Goal: Task Accomplishment & Management: Complete application form

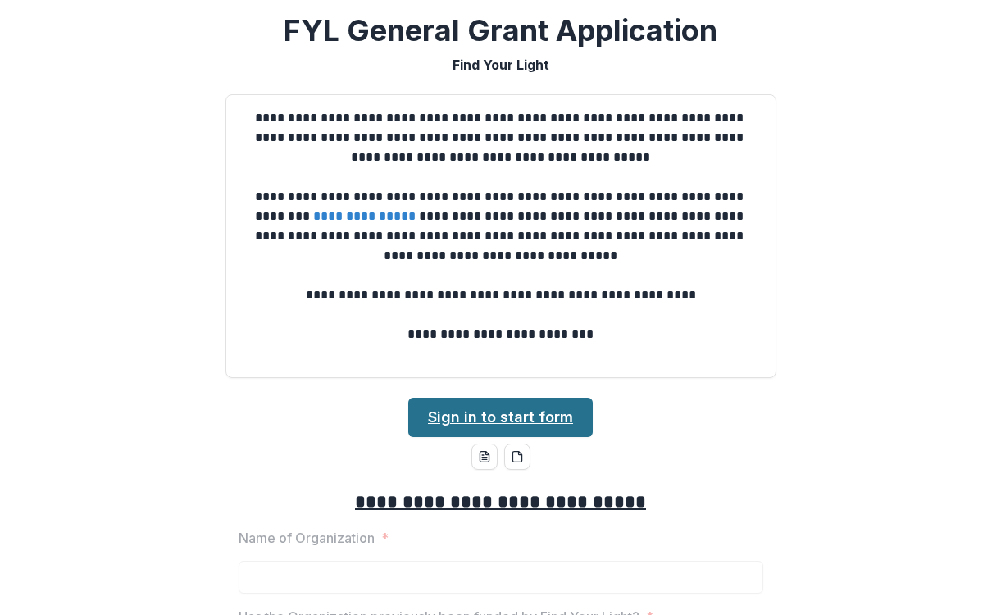
click at [480, 402] on link "Sign in to start form" at bounding box center [500, 417] width 185 height 39
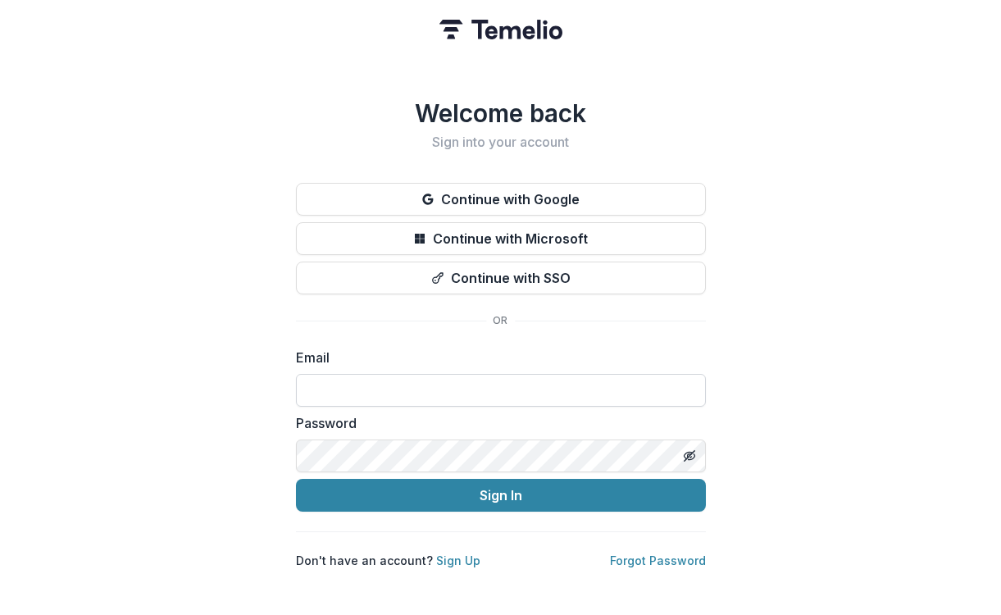
click at [440, 380] on input at bounding box center [501, 390] width 410 height 33
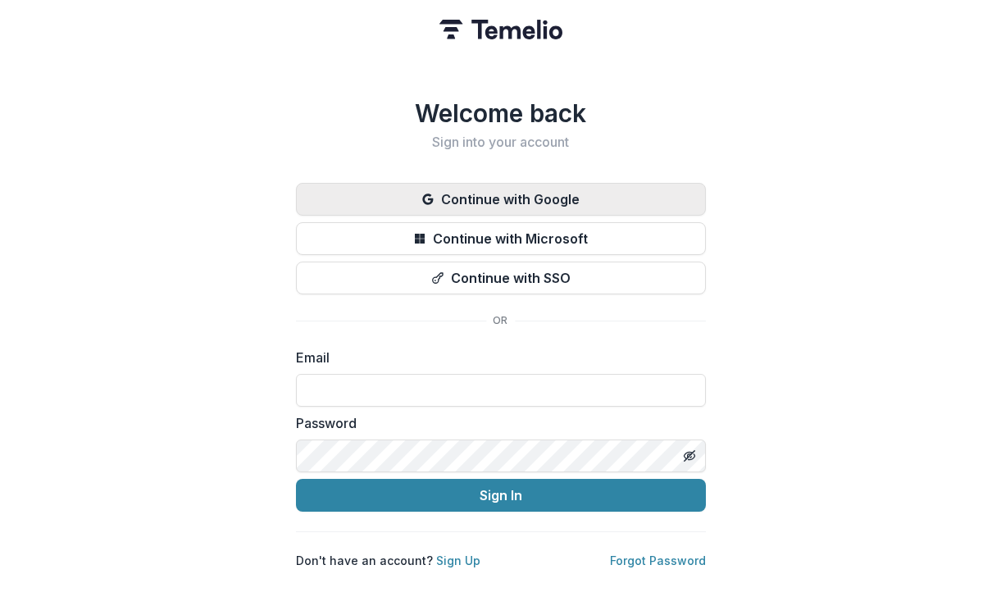
click at [483, 189] on button "Continue with Google" at bounding box center [501, 199] width 410 height 33
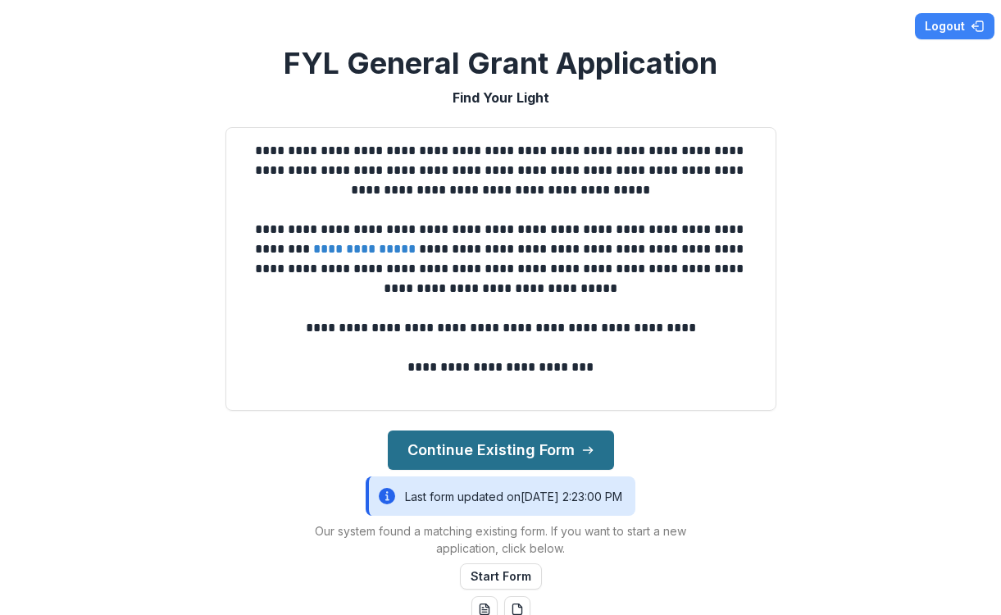
click at [520, 444] on button "Continue Existing Form" at bounding box center [501, 450] width 226 height 39
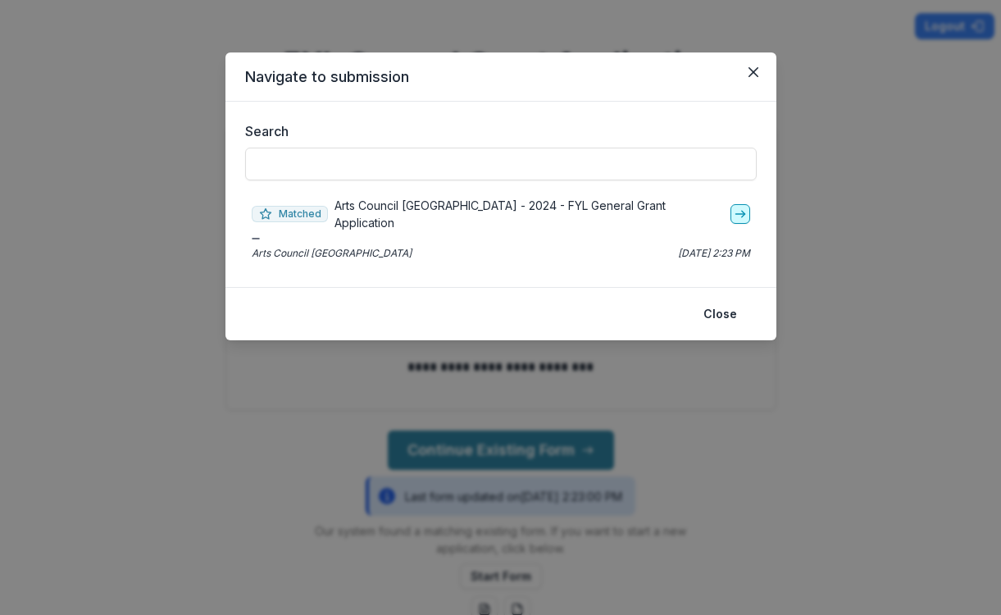
click at [736, 207] on icon "go-to" at bounding box center [740, 213] width 13 height 13
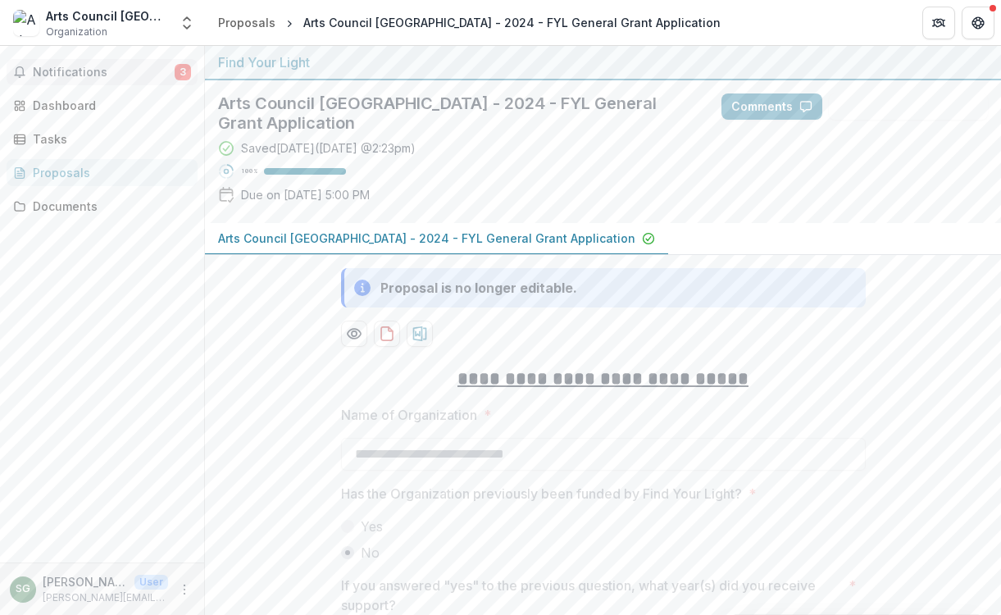
click at [75, 68] on span "Notifications" at bounding box center [104, 73] width 142 height 14
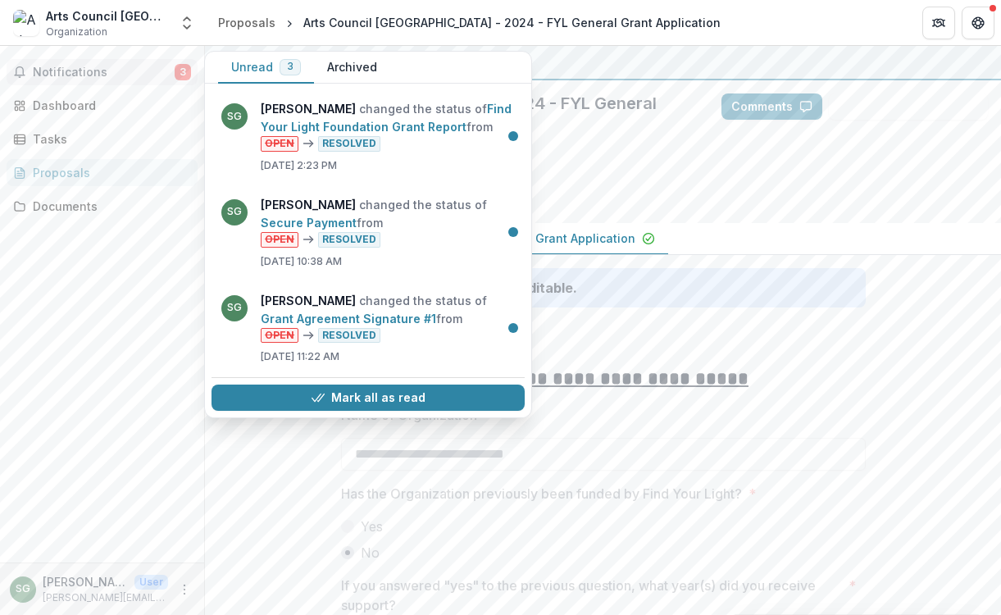
click at [83, 69] on span "Notifications" at bounding box center [104, 73] width 142 height 14
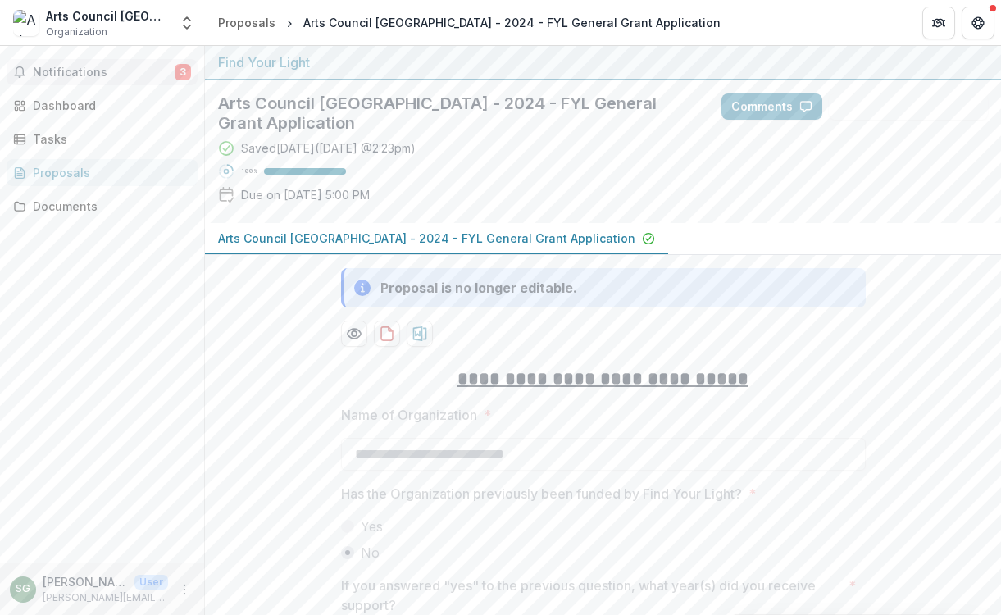
click at [84, 74] on span "Notifications" at bounding box center [104, 73] width 142 height 14
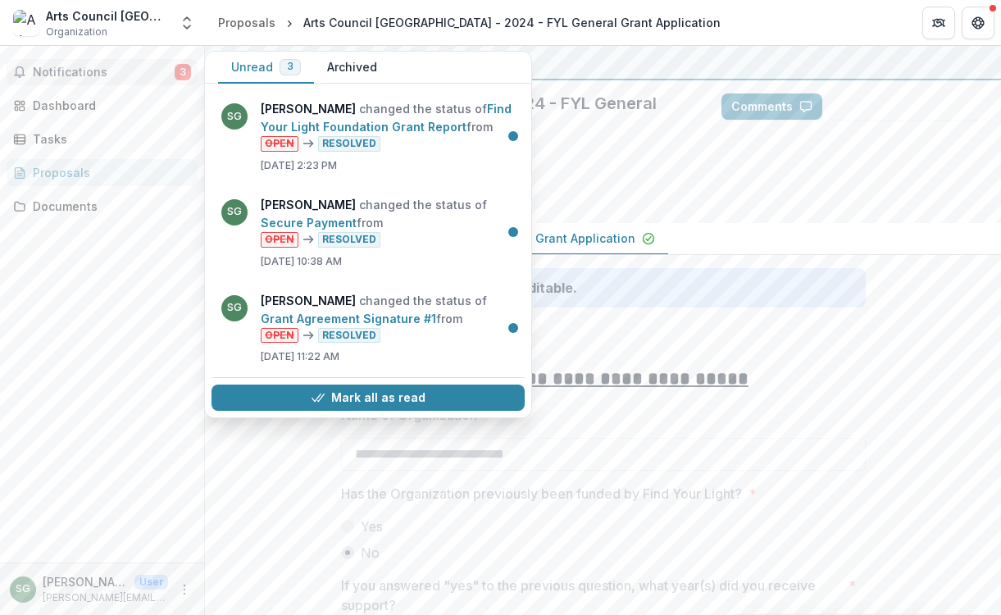
click at [353, 68] on button "Archived" at bounding box center [352, 68] width 76 height 32
click at [259, 69] on button "Unread 3" at bounding box center [266, 68] width 96 height 32
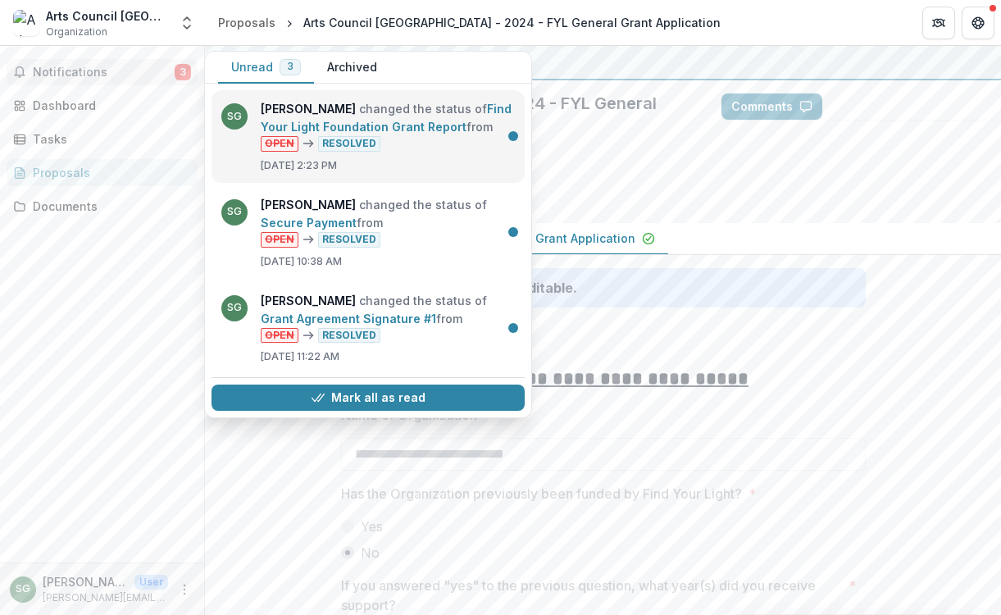
click at [308, 116] on link "Find Your Light Foundation Grant Report" at bounding box center [386, 118] width 251 height 32
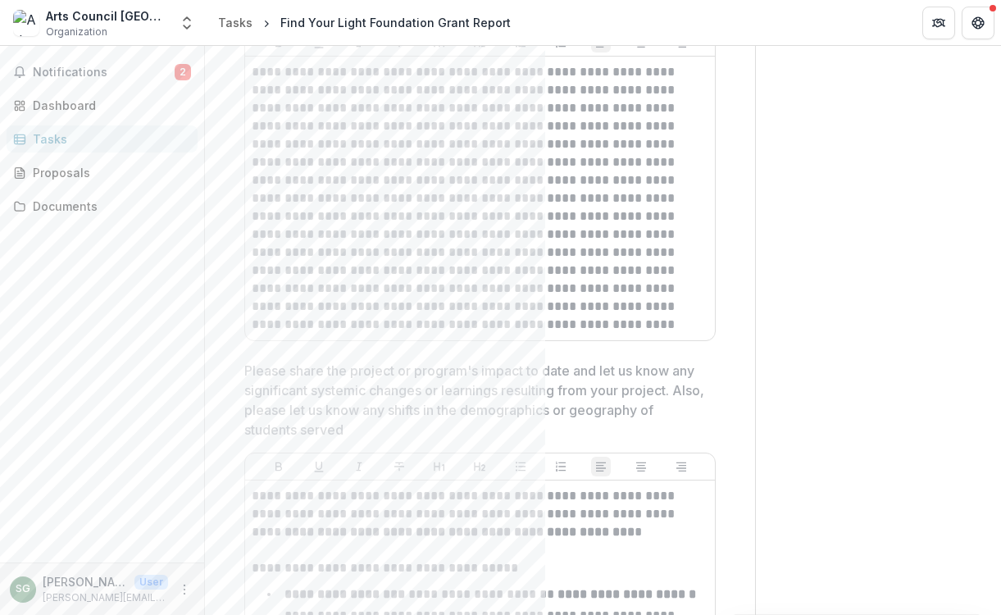
scroll to position [217, 0]
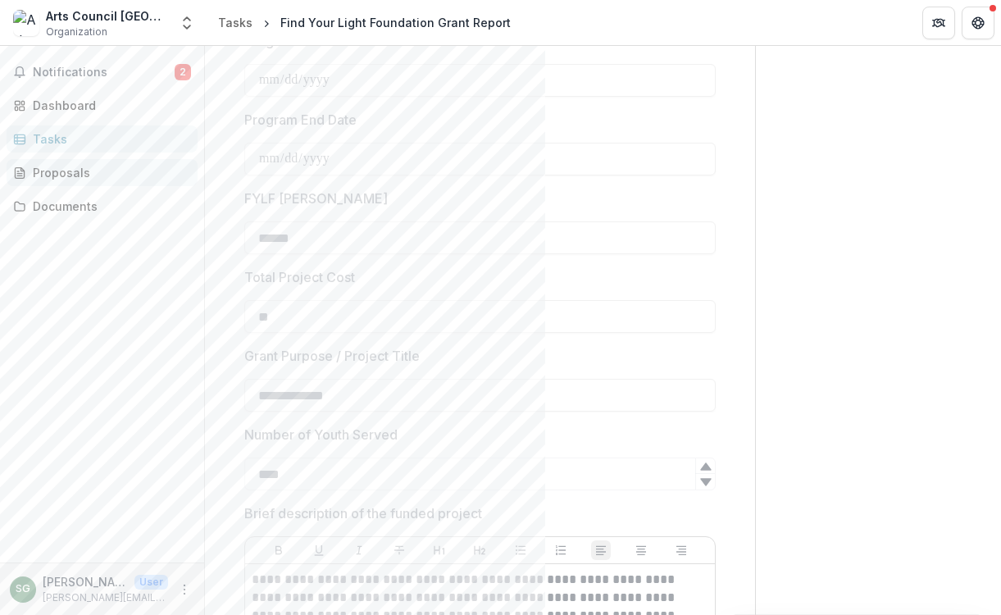
click at [52, 170] on div "Proposals" at bounding box center [109, 172] width 152 height 17
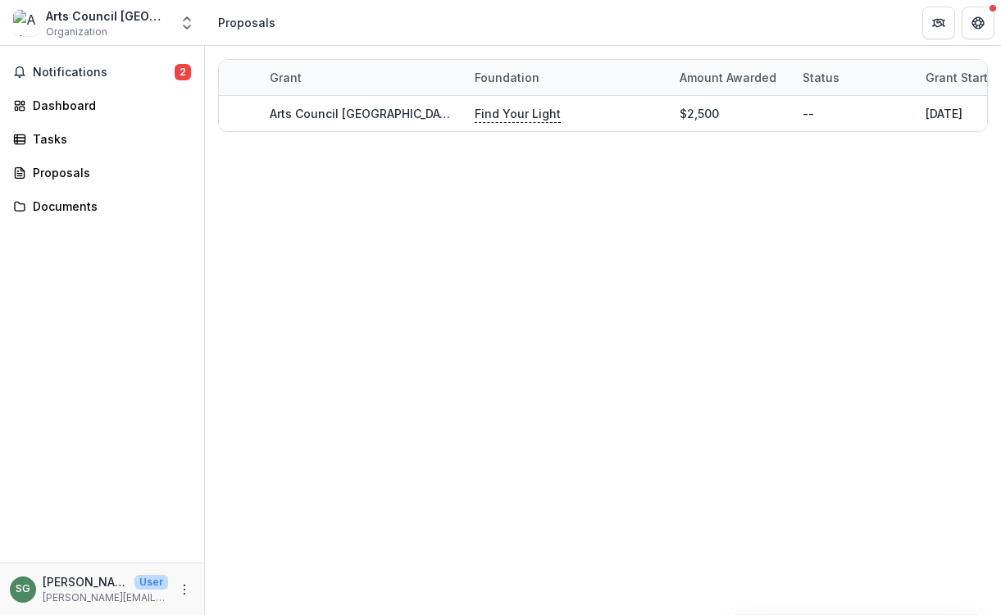
click at [252, 29] on div "Proposals" at bounding box center [246, 22] width 57 height 17
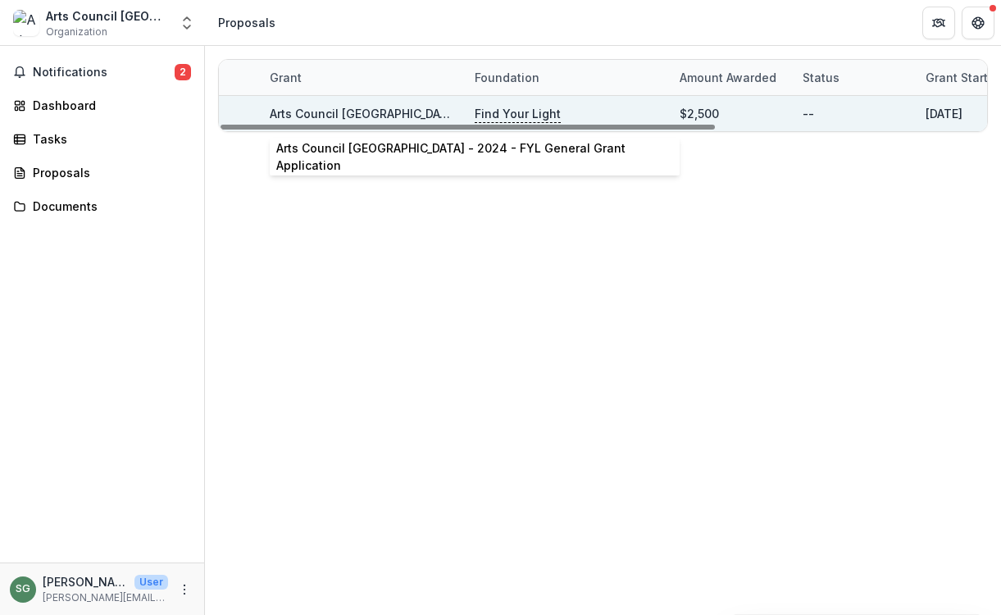
click at [339, 116] on link "Arts Council [GEOGRAPHIC_DATA] - 2024 - FYL General Grant Application" at bounding box center [478, 114] width 417 height 14
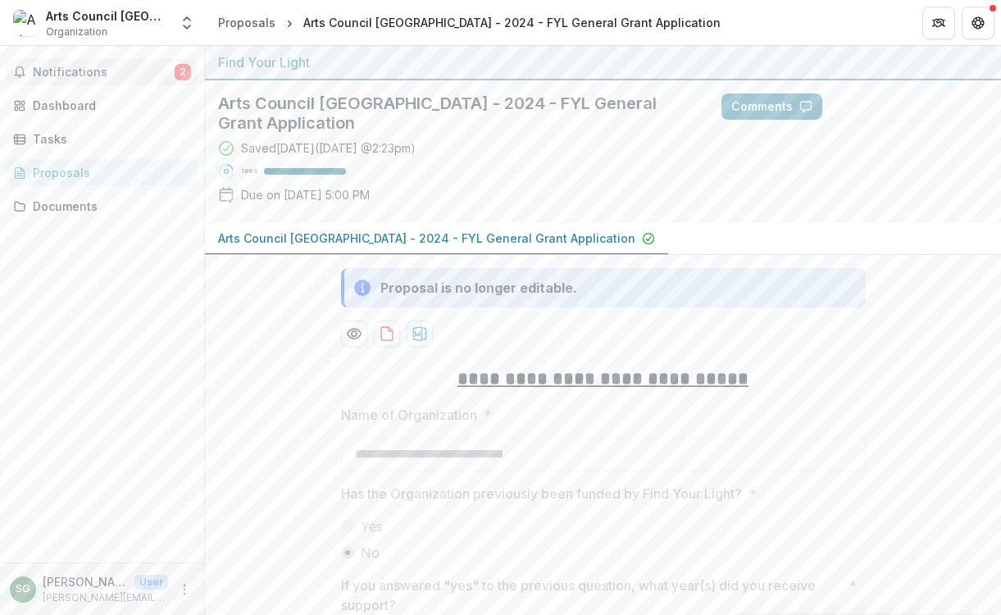
click at [76, 69] on span "Notifications" at bounding box center [104, 73] width 142 height 14
click at [75, 114] on link "Dashboard" at bounding box center [102, 105] width 191 height 27
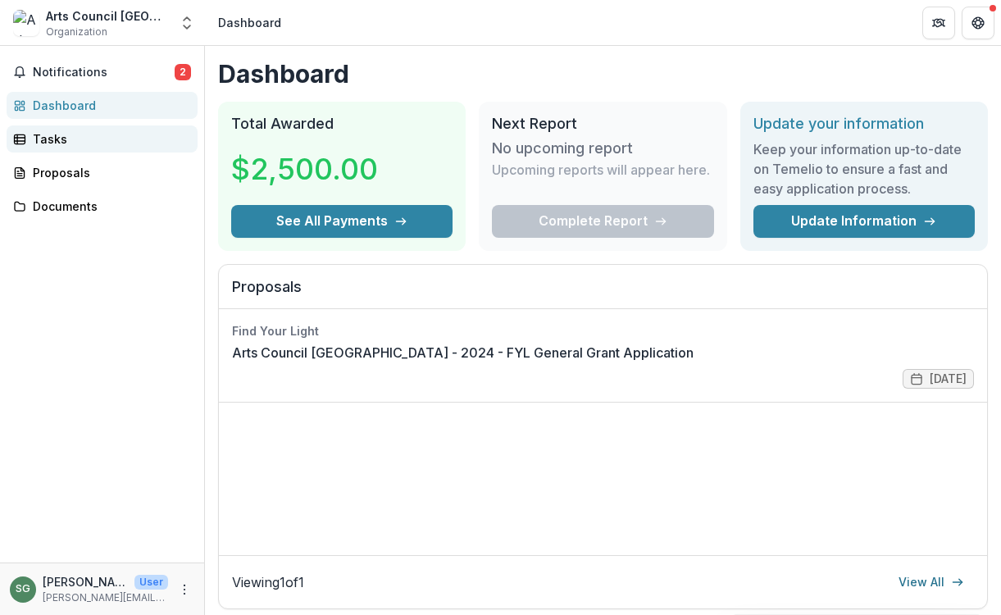
click at [64, 139] on div "Tasks" at bounding box center [109, 138] width 152 height 17
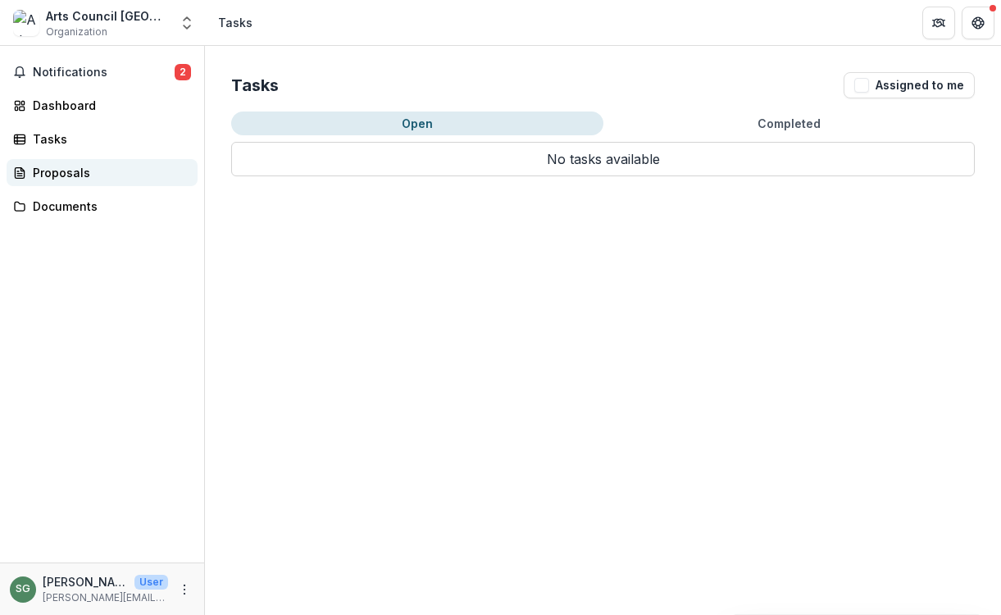
click at [43, 171] on div "Proposals" at bounding box center [109, 172] width 152 height 17
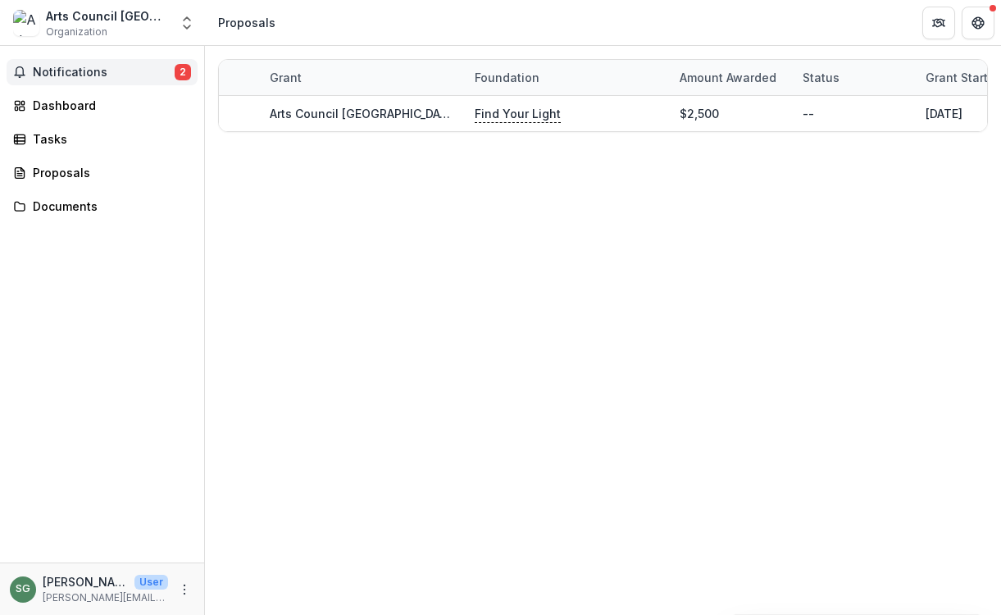
click at [72, 70] on span "Notifications" at bounding box center [104, 73] width 142 height 14
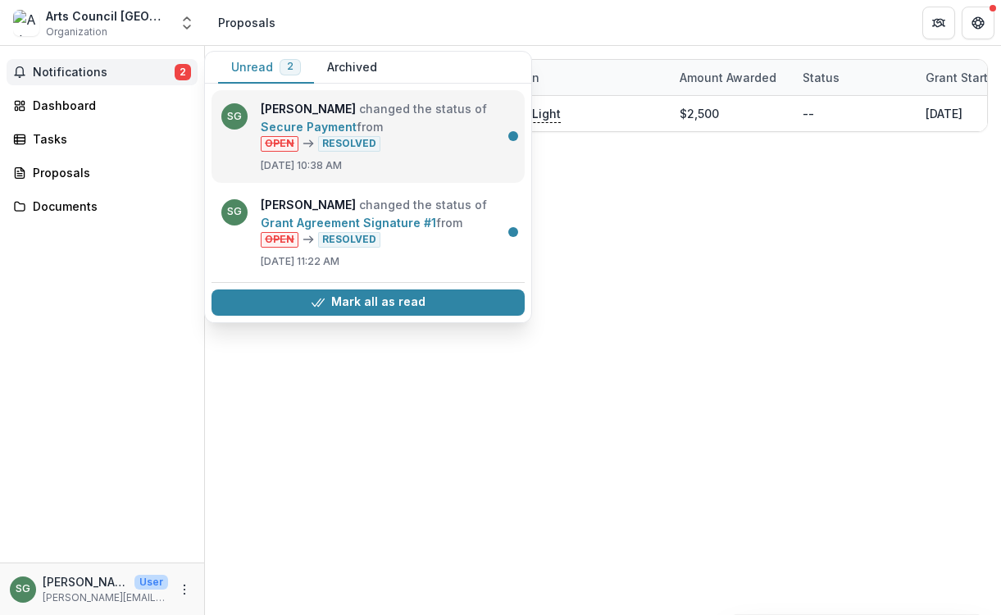
click at [329, 126] on link "Secure Payment" at bounding box center [309, 127] width 96 height 14
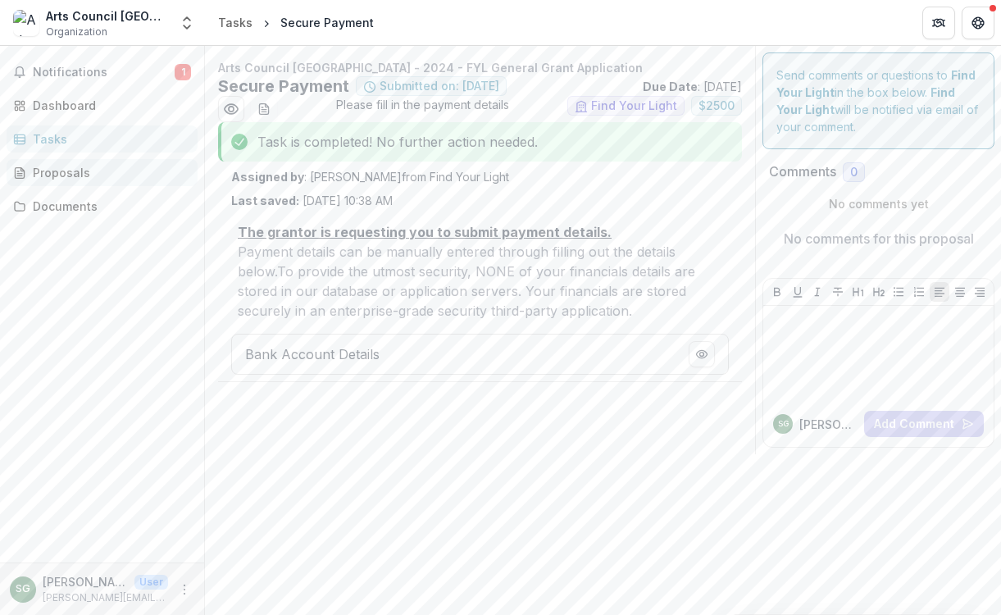
click at [63, 174] on div "Proposals" at bounding box center [109, 172] width 152 height 17
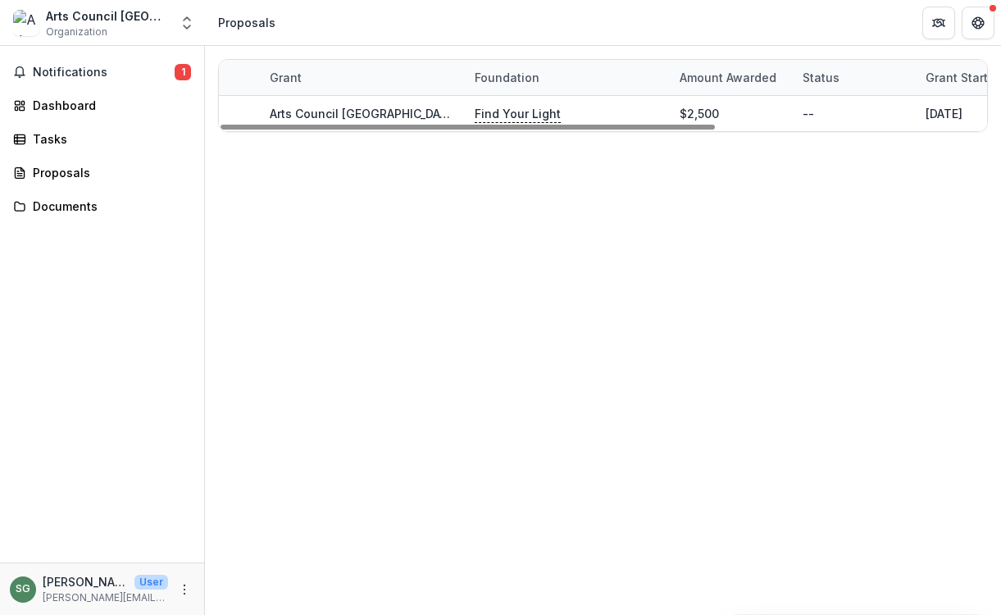
click at [402, 86] on div "Grant" at bounding box center [362, 77] width 205 height 35
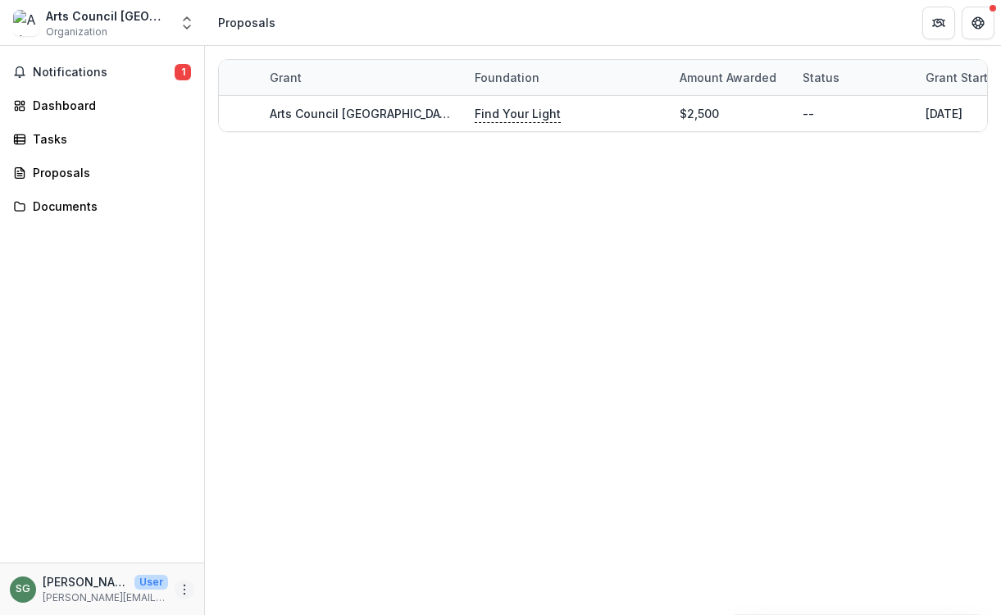
click at [185, 595] on button "More" at bounding box center [185, 590] width 20 height 20
click at [156, 487] on div "Notifications 1 Dashboard Tasks Proposals Documents" at bounding box center [102, 304] width 204 height 517
click at [248, 22] on div "Proposals" at bounding box center [246, 22] width 57 height 17
click at [969, 39] on button "Get Help" at bounding box center [978, 23] width 33 height 33
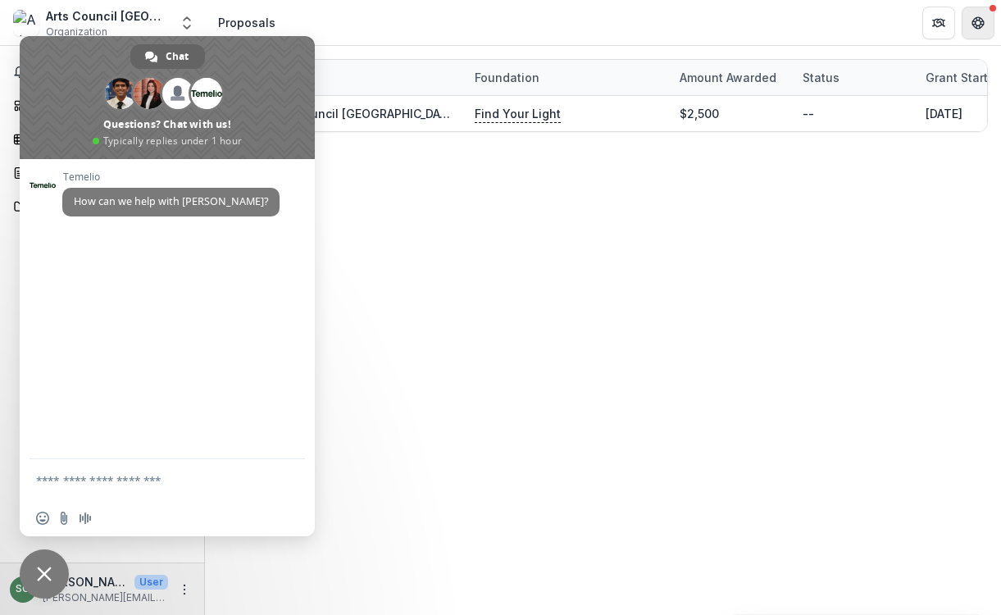
click at [982, 19] on icon "Get Help" at bounding box center [981, 18] width 3 height 3
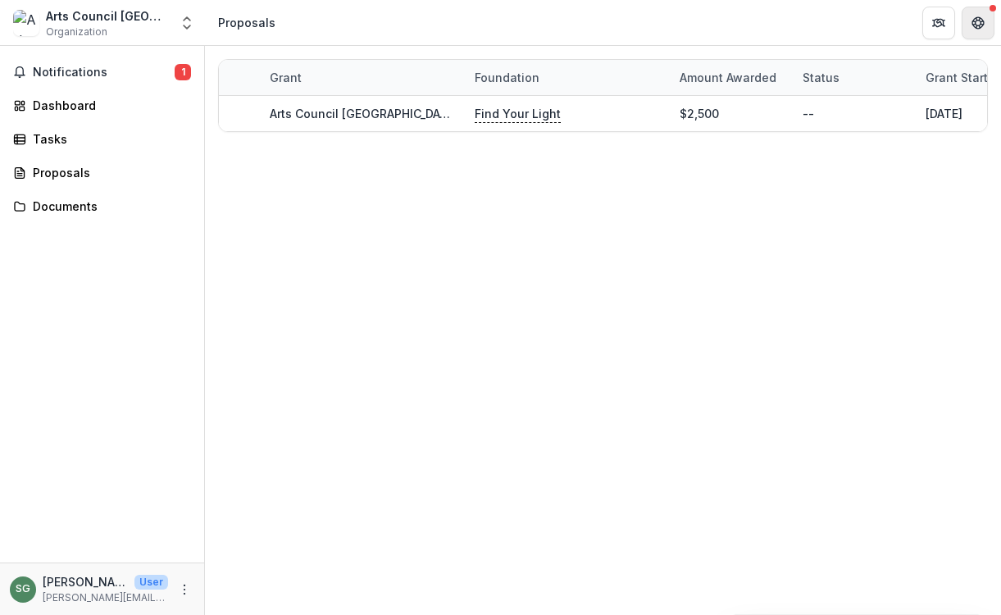
click at [982, 19] on icon "Get Help" at bounding box center [981, 18] width 3 height 3
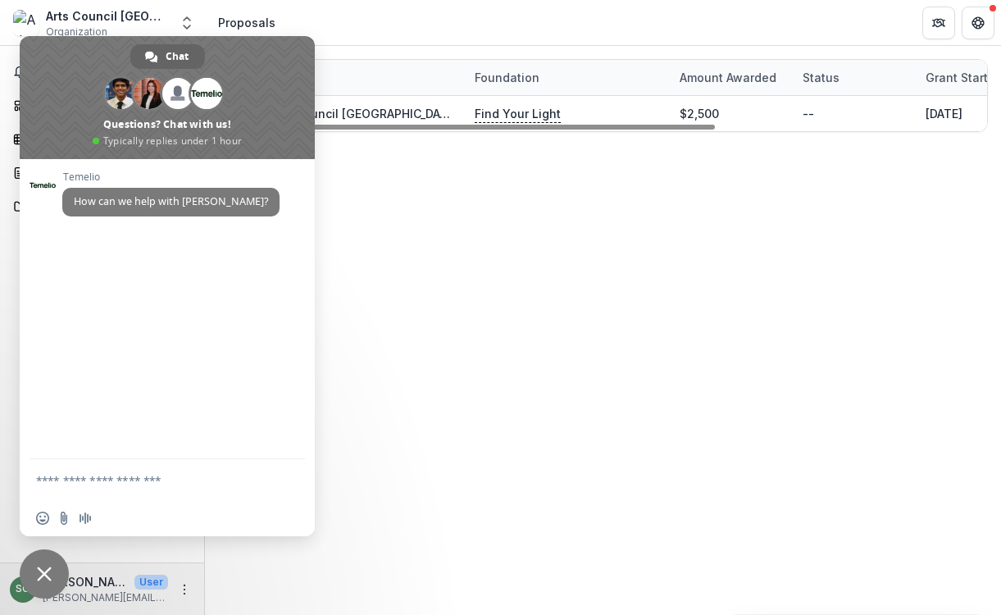
click at [472, 339] on div "Grant Foundation Amount awarded Status Grant start Grant end Due Date Report Du…" at bounding box center [603, 330] width 796 height 569
click at [404, 231] on div "Grant Foundation Amount awarded Status Grant start Grant end Due Date Report Du…" at bounding box center [603, 330] width 796 height 569
click at [144, 17] on div "Arts Council [GEOGRAPHIC_DATA]" at bounding box center [107, 15] width 123 height 17
click at [185, 15] on icon "Open entity switcher" at bounding box center [187, 23] width 16 height 16
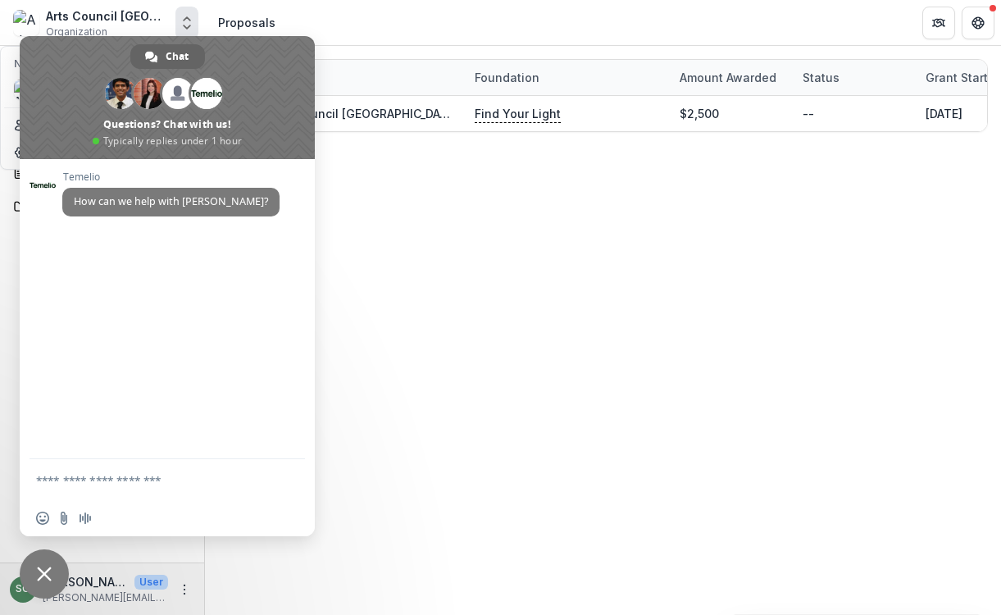
click at [332, 226] on div "Grant Foundation Amount awarded Status Grant start Grant end Due Date Report Du…" at bounding box center [603, 330] width 796 height 569
click at [168, 317] on div "[PERSON_NAME] How can we help with [PERSON_NAME]?" at bounding box center [167, 309] width 295 height 300
click at [599, 322] on div "Grant Foundation Amount awarded Status Grant start Grant end Due Date Report Du…" at bounding box center [603, 330] width 796 height 569
click at [45, 563] on span "Close chat" at bounding box center [44, 573] width 49 height 49
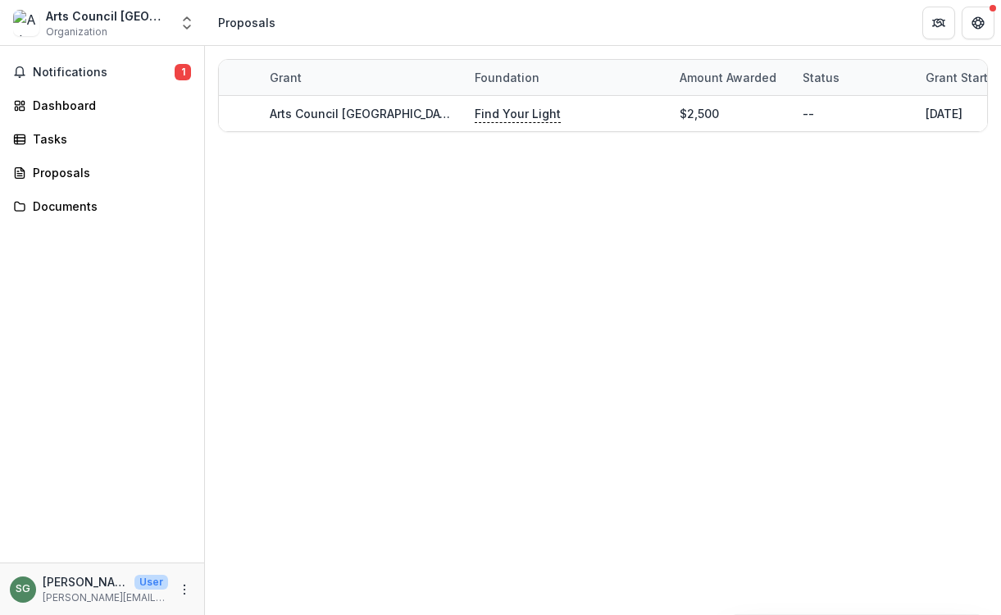
click at [116, 23] on div "Arts Council [GEOGRAPHIC_DATA]" at bounding box center [107, 15] width 123 height 17
click at [194, 25] on icon "Open entity switcher" at bounding box center [187, 23] width 16 height 16
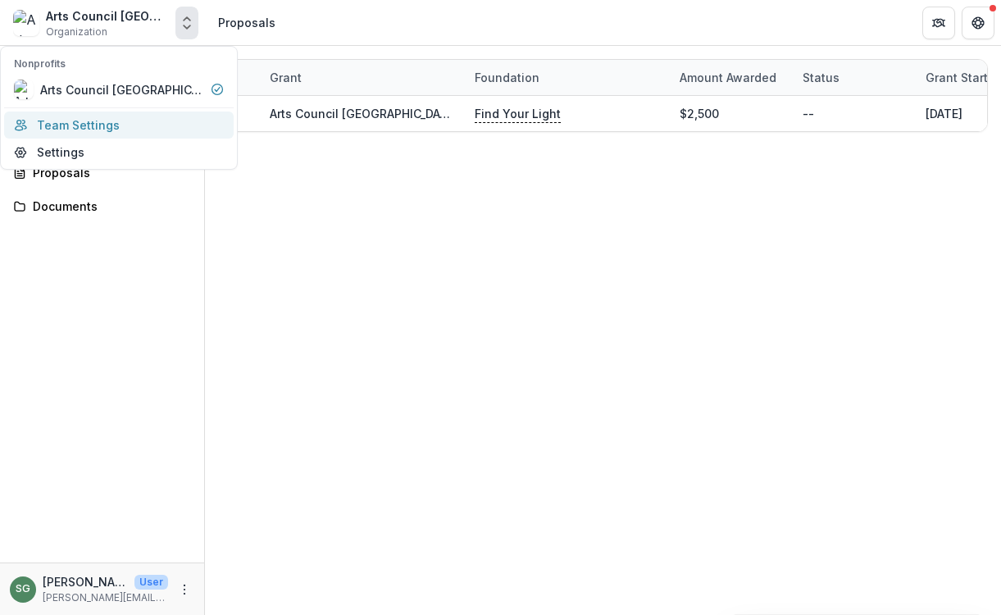
click at [94, 117] on link "Team Settings" at bounding box center [119, 125] width 230 height 27
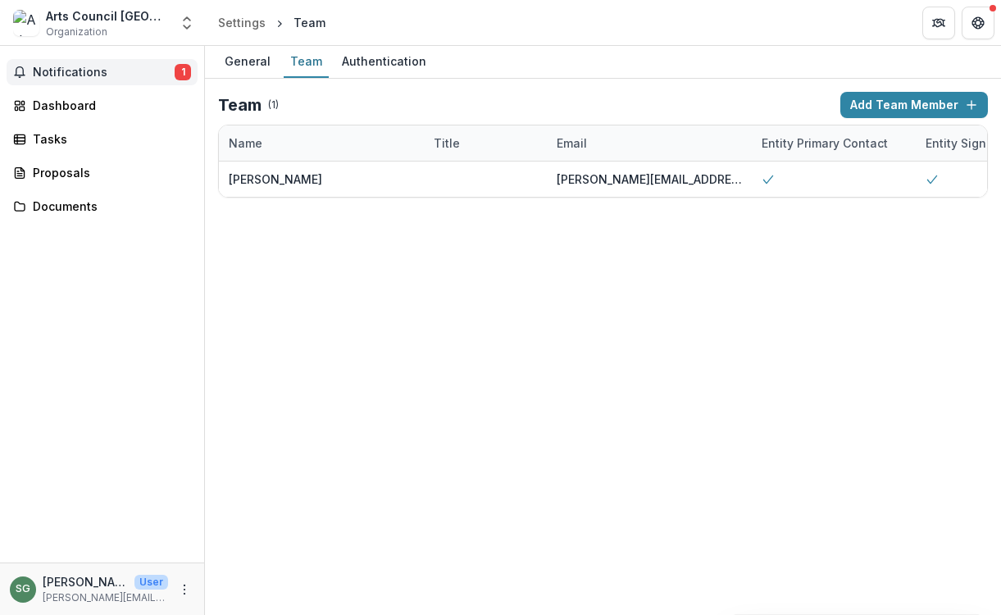
click at [71, 71] on span "Notifications" at bounding box center [104, 73] width 142 height 14
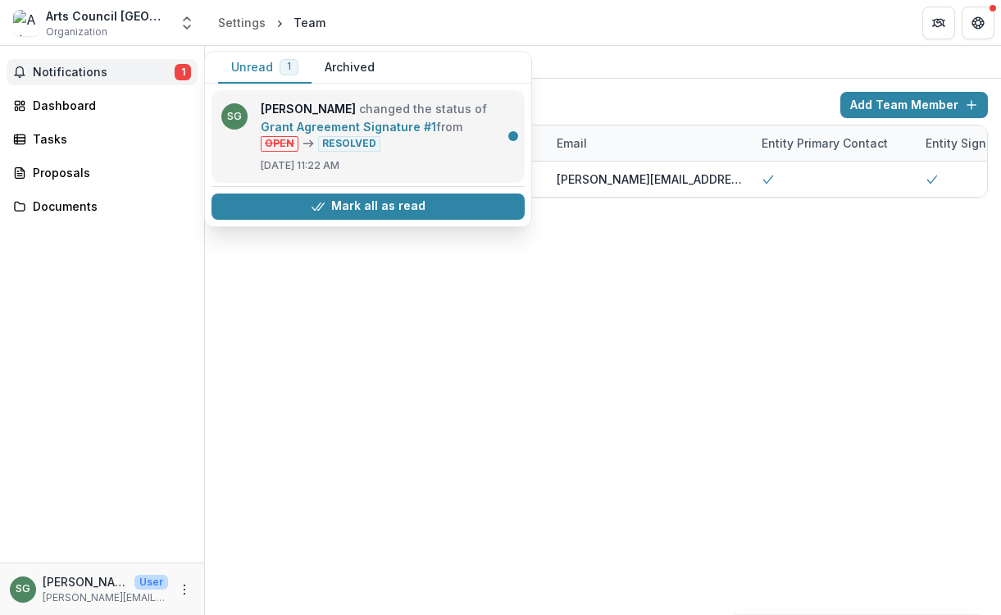
click at [305, 120] on link "Grant Agreement Signature #1" at bounding box center [348, 127] width 175 height 14
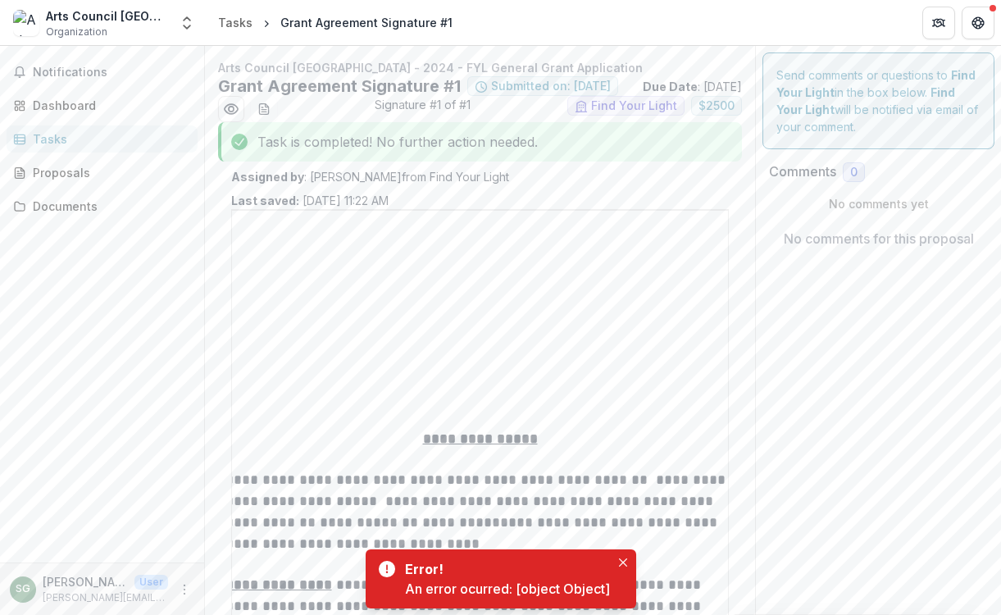
click at [63, 142] on div "Tasks" at bounding box center [109, 138] width 152 height 17
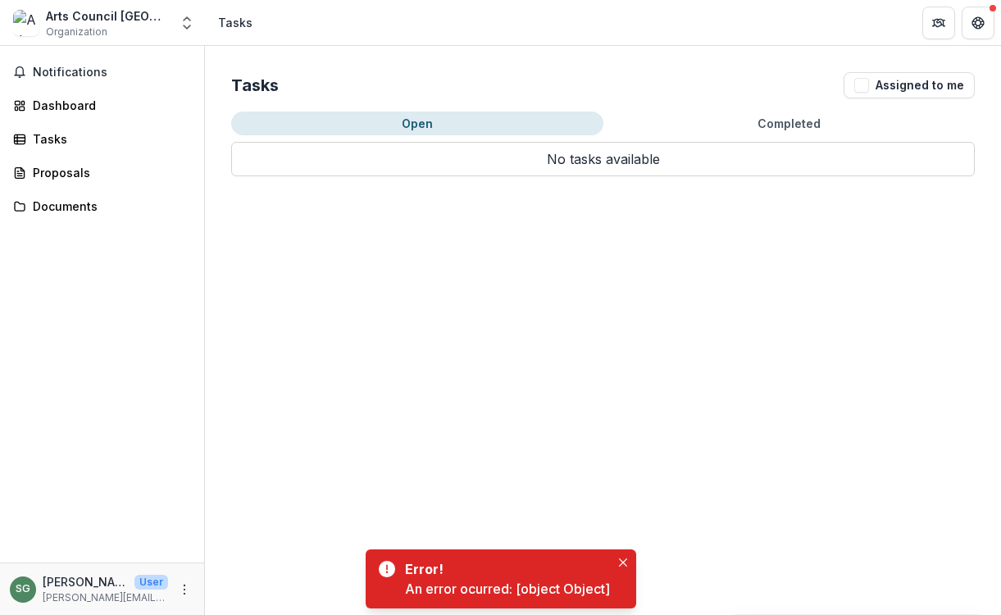
click at [523, 166] on p "No tasks available" at bounding box center [603, 159] width 744 height 34
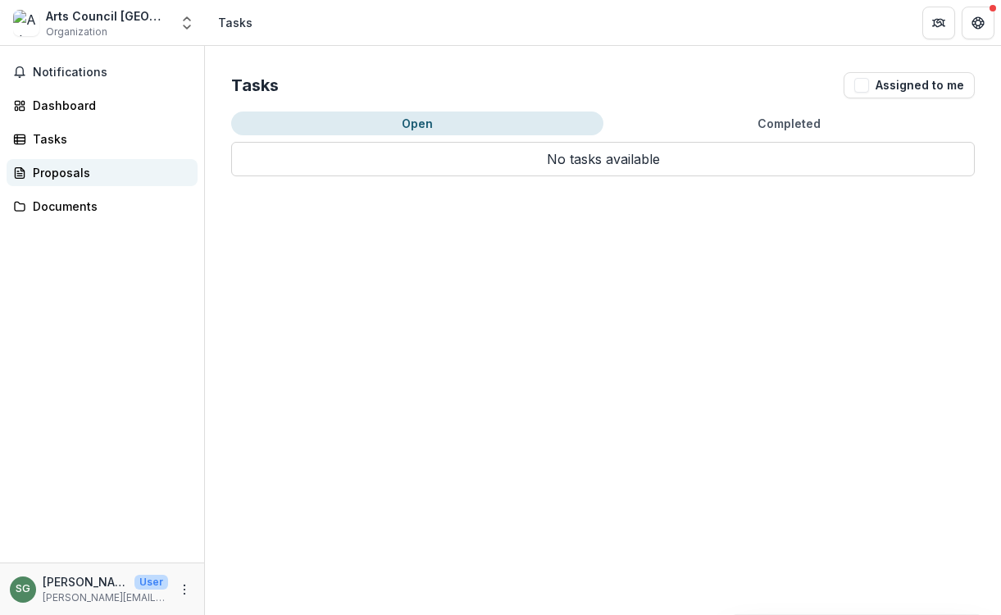
click at [66, 174] on div "Proposals" at bounding box center [109, 172] width 152 height 17
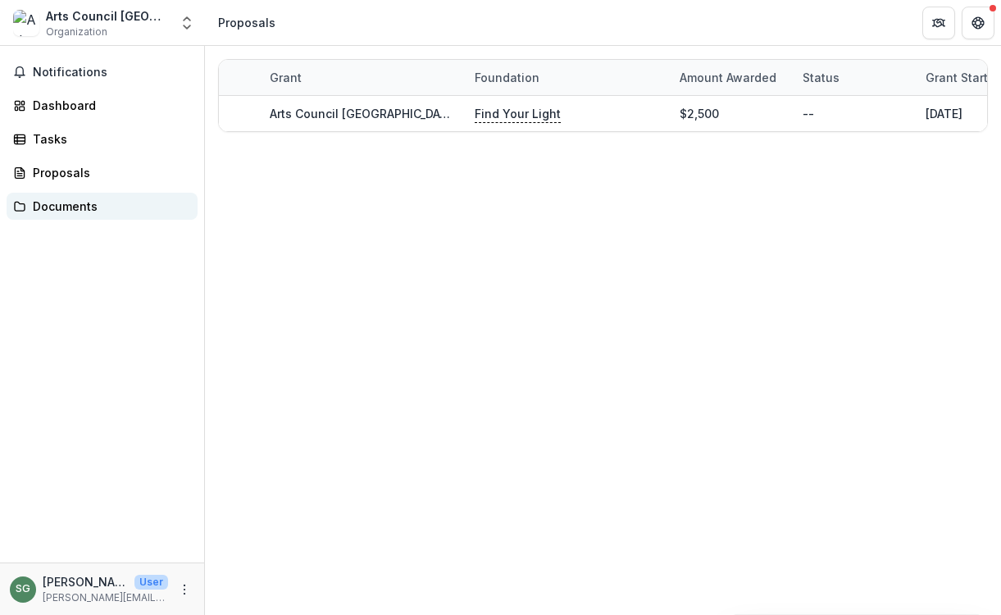
click at [59, 215] on link "Documents" at bounding box center [102, 206] width 191 height 27
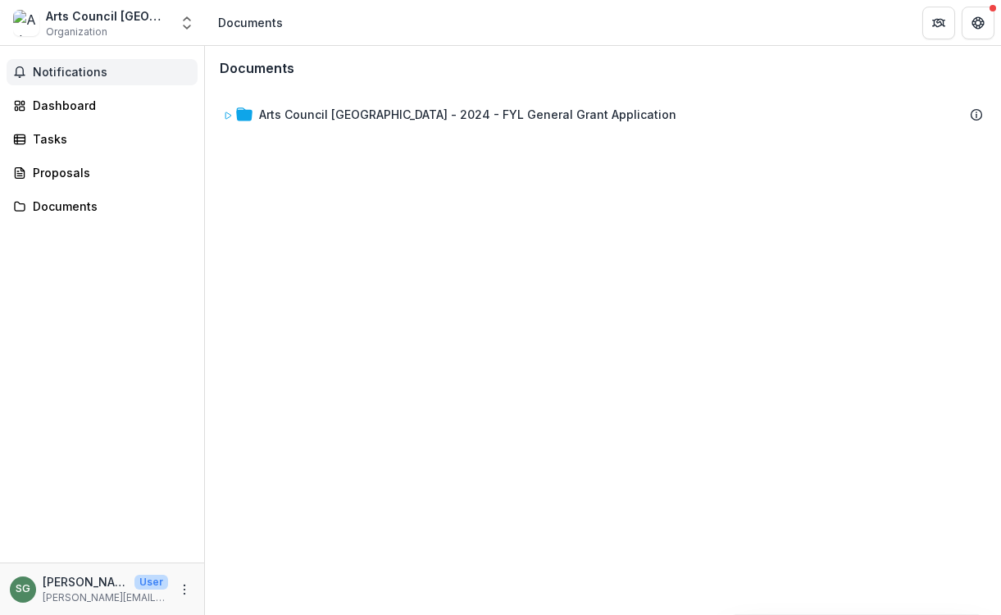
click at [84, 67] on span "Notifications" at bounding box center [112, 73] width 158 height 14
click at [57, 110] on div "Dashboard" at bounding box center [109, 105] width 152 height 17
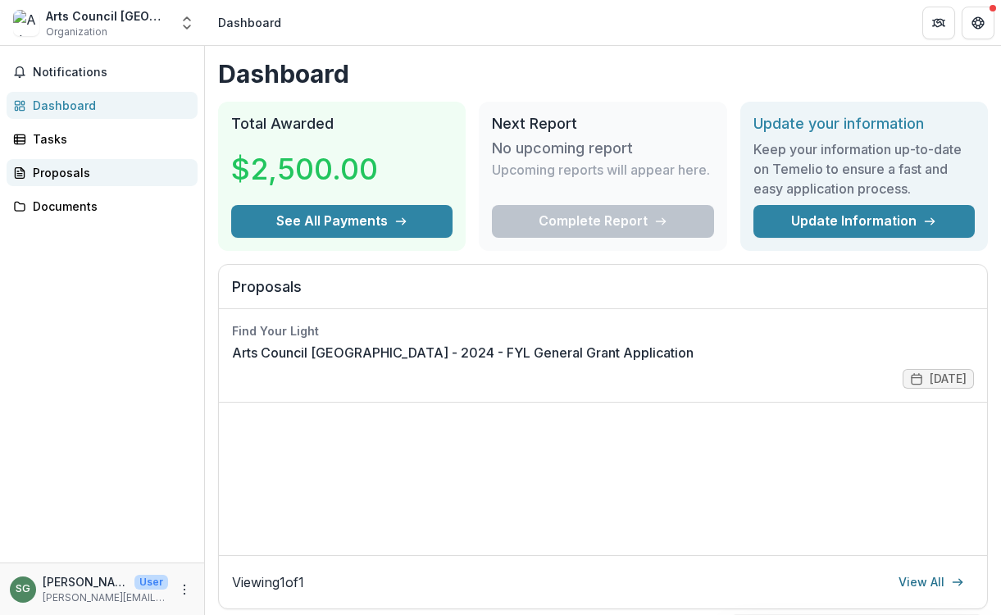
click at [54, 166] on div "Proposals" at bounding box center [109, 172] width 152 height 17
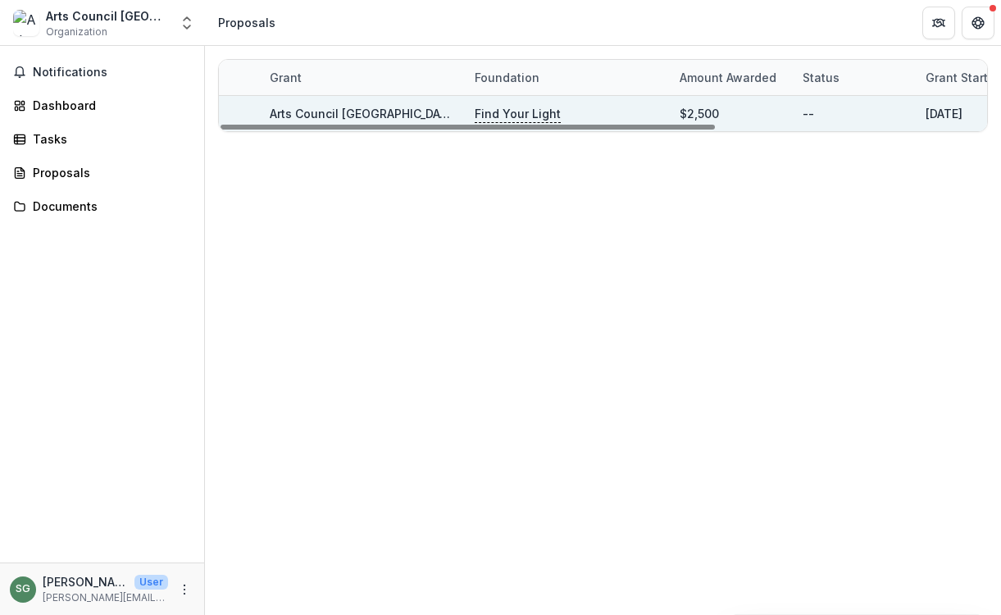
click at [285, 108] on link "Arts Council [GEOGRAPHIC_DATA] - 2024 - FYL General Grant Application" at bounding box center [478, 114] width 417 height 14
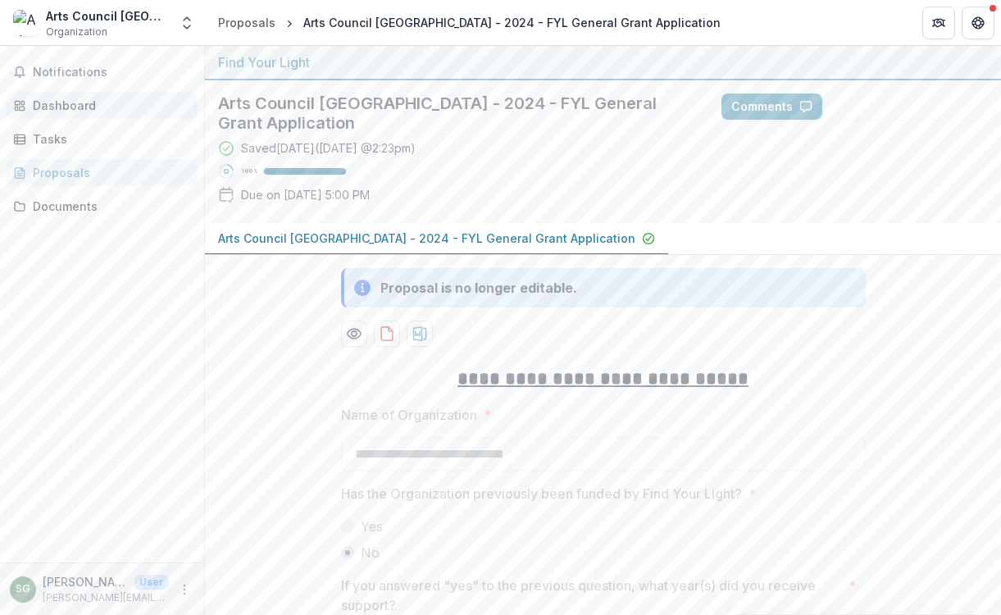
click at [52, 102] on div "Dashboard" at bounding box center [109, 105] width 152 height 17
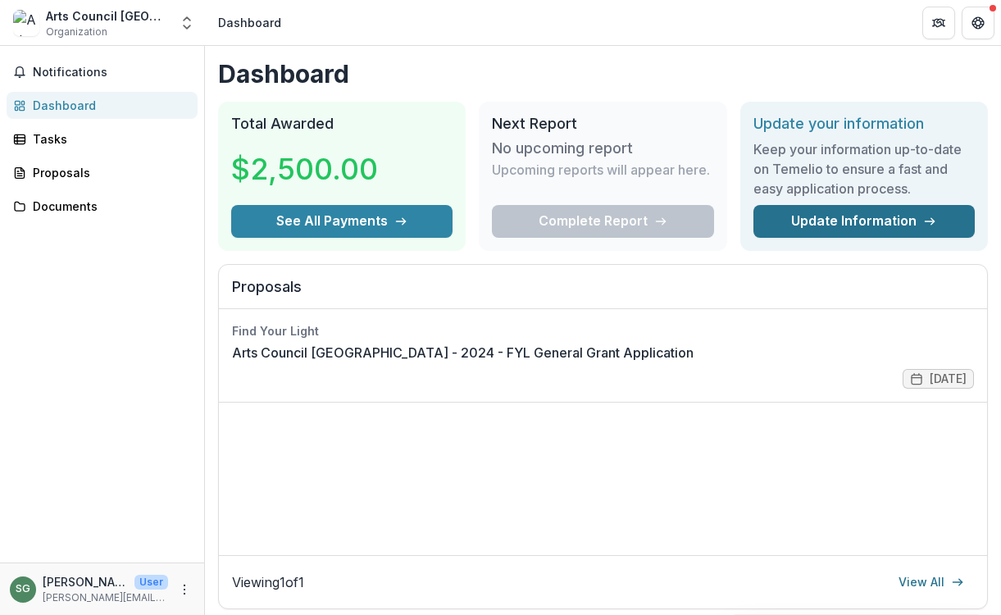
click at [800, 210] on link "Update Information" at bounding box center [864, 221] width 221 height 33
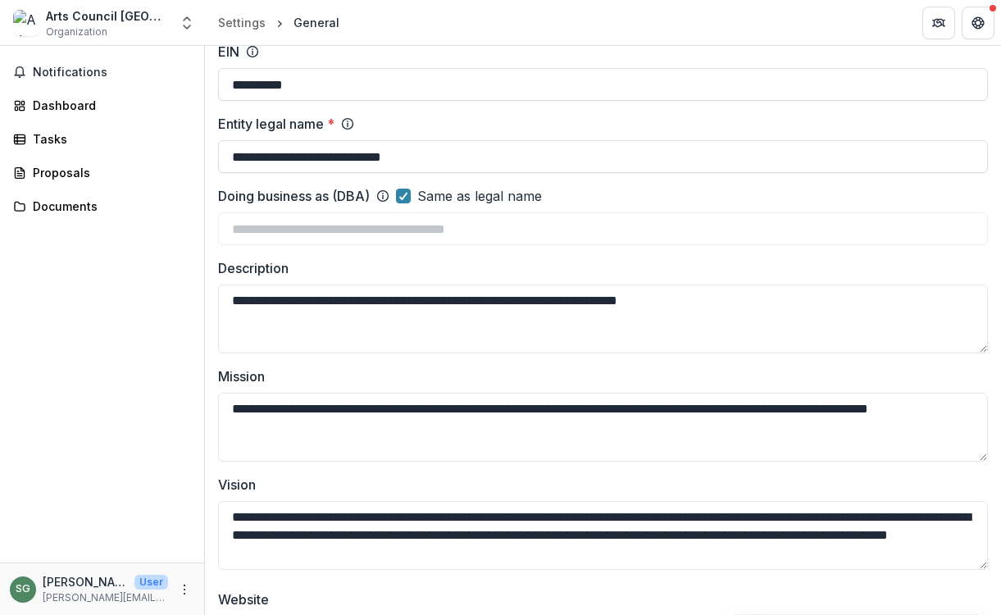
scroll to position [103, 0]
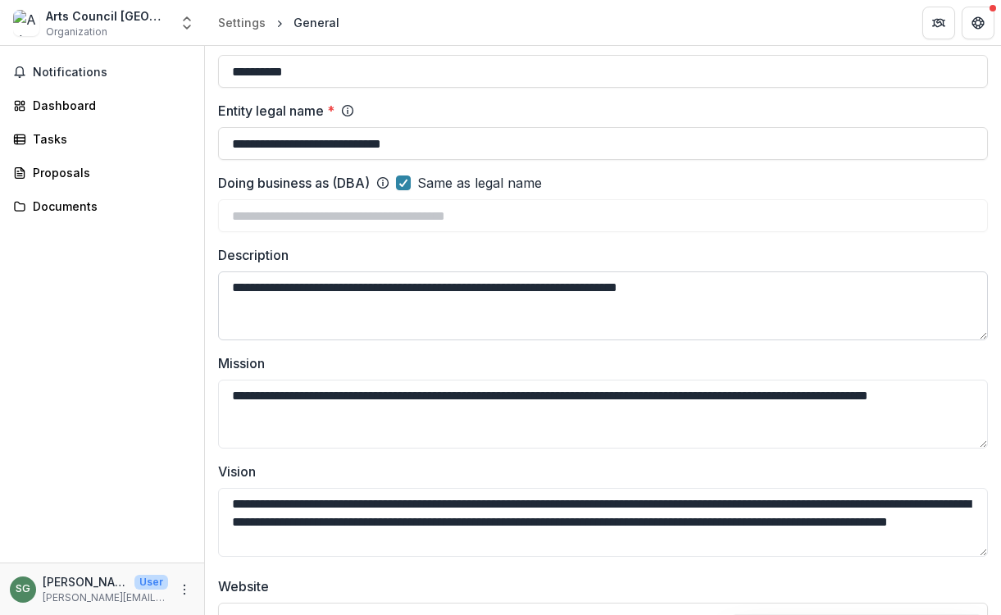
click at [531, 284] on textarea "**********" at bounding box center [603, 305] width 770 height 69
paste textarea "**********"
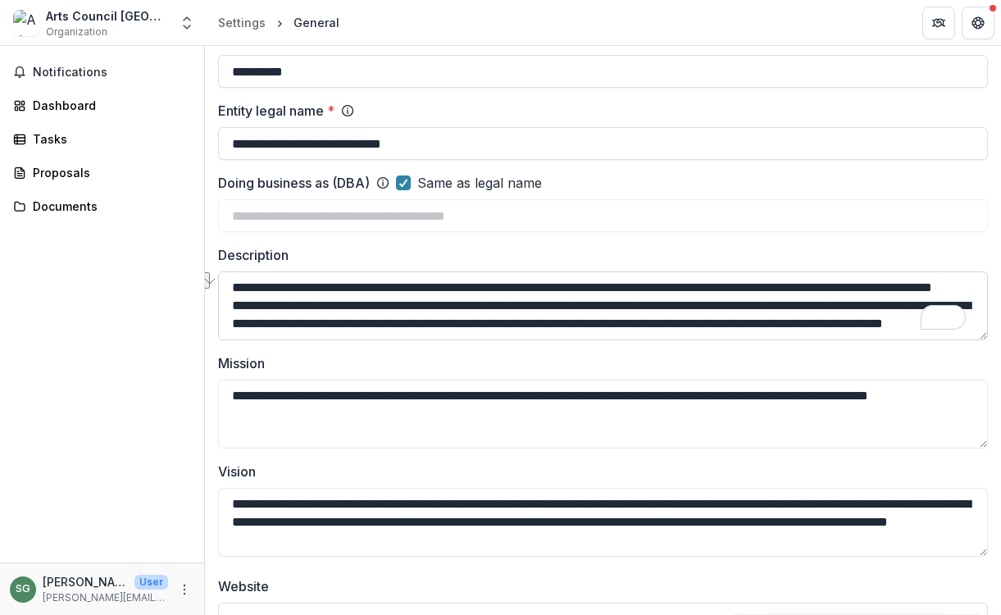
scroll to position [29, 0]
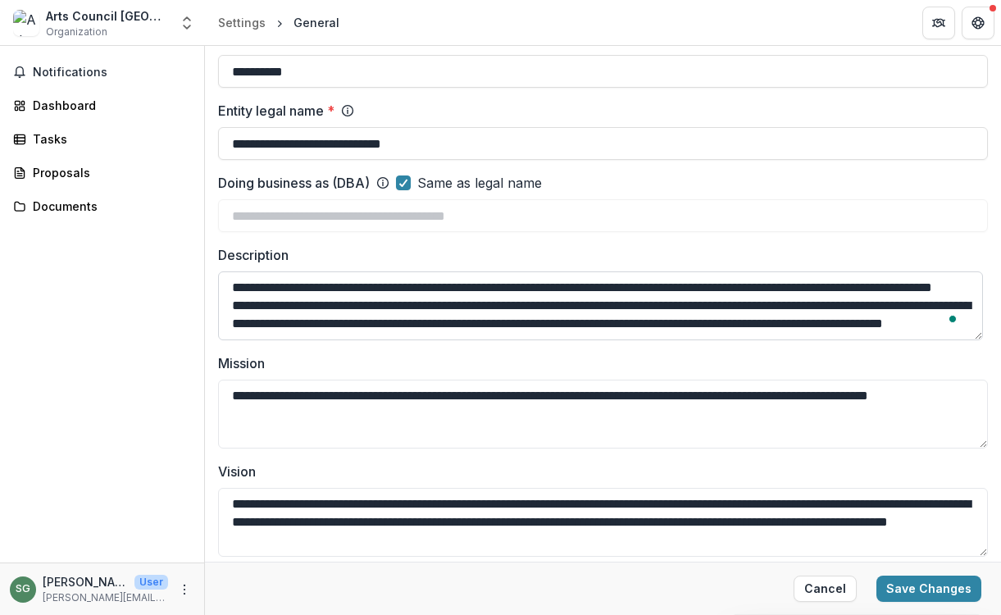
click at [232, 295] on textarea "**********" at bounding box center [600, 305] width 765 height 69
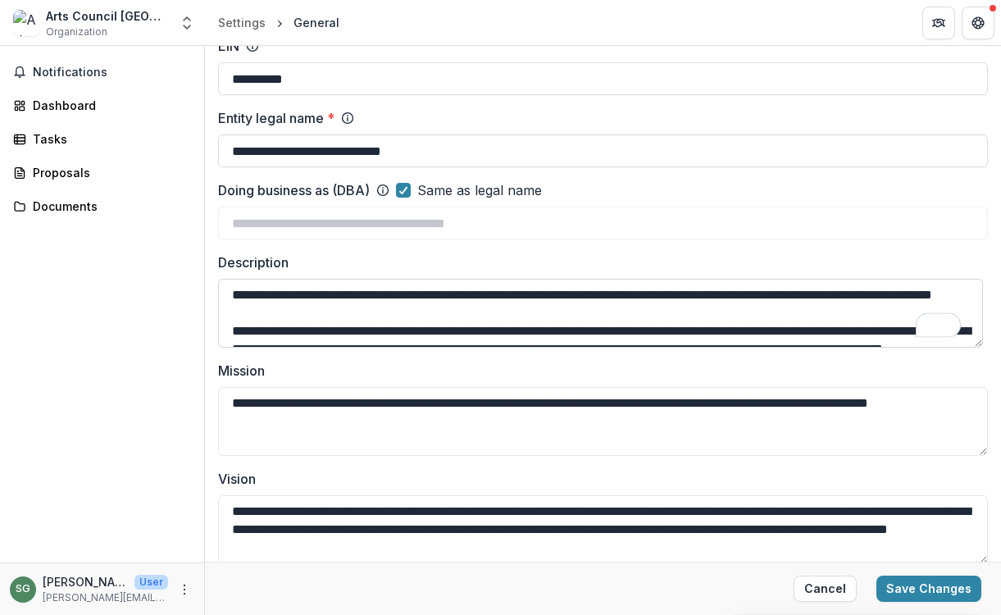
scroll to position [31, 0]
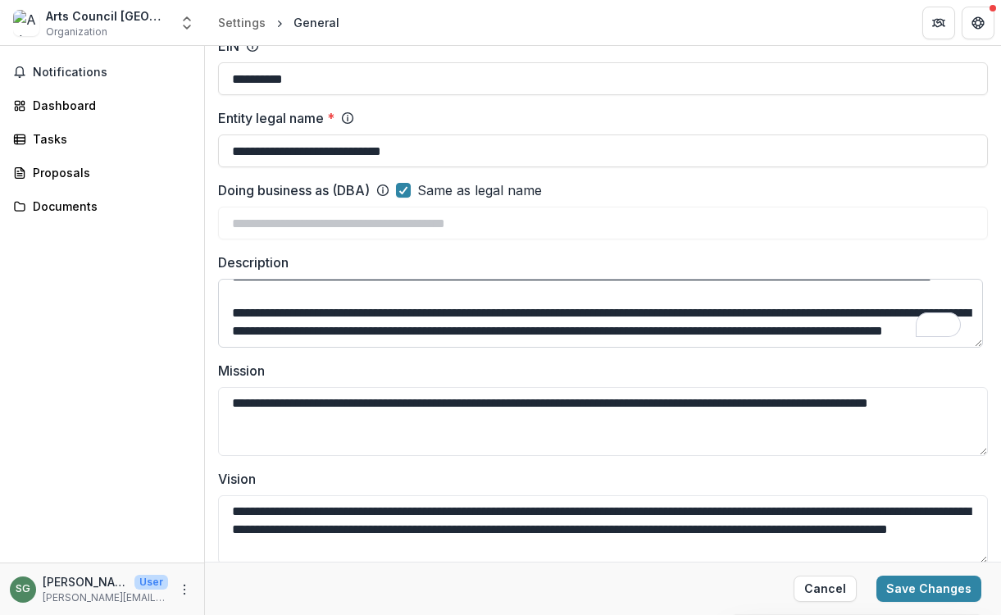
click at [228, 321] on textarea "**********" at bounding box center [600, 313] width 765 height 69
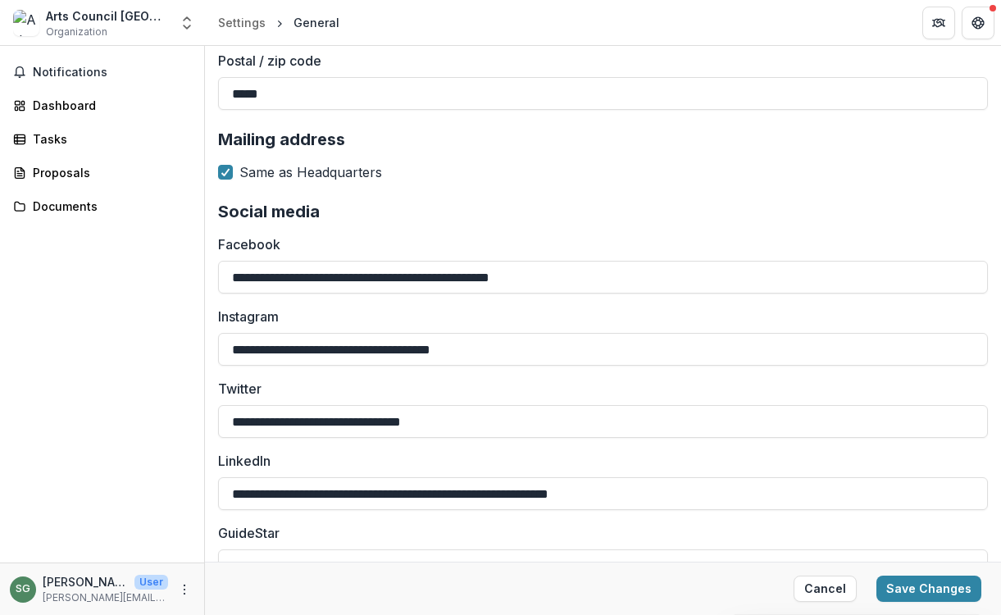
scroll to position [1759, 0]
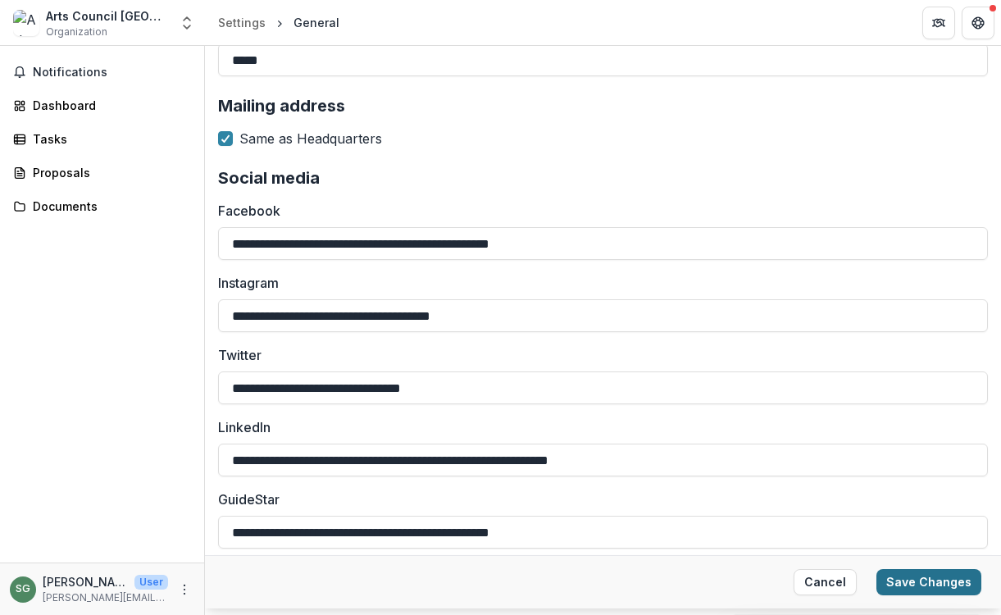
type textarea "**********"
click at [925, 581] on button "Save Changes" at bounding box center [929, 582] width 105 height 26
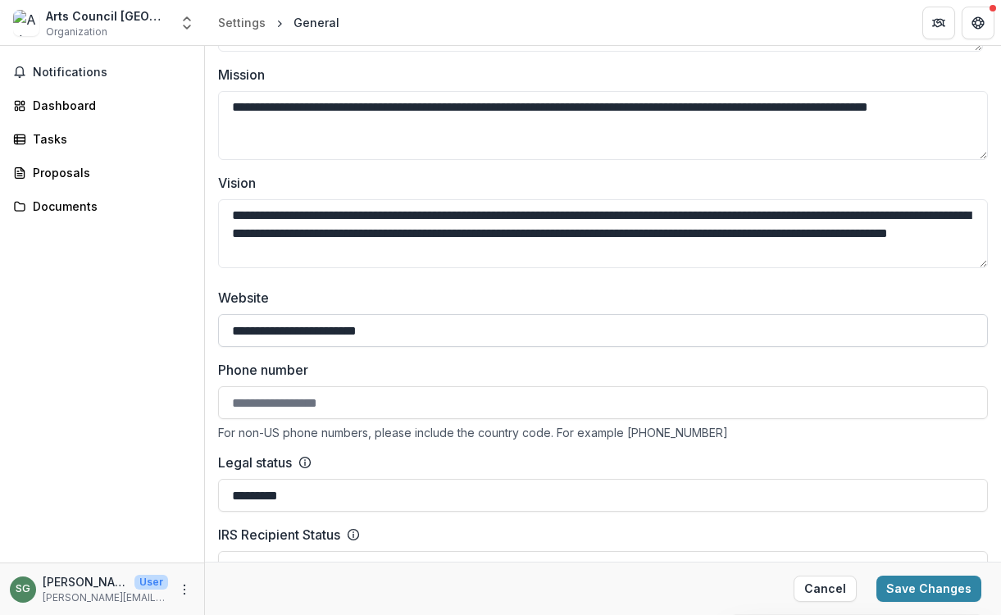
type input "**********"
click at [900, 587] on button "Save Changes" at bounding box center [929, 589] width 105 height 26
type input "**********"
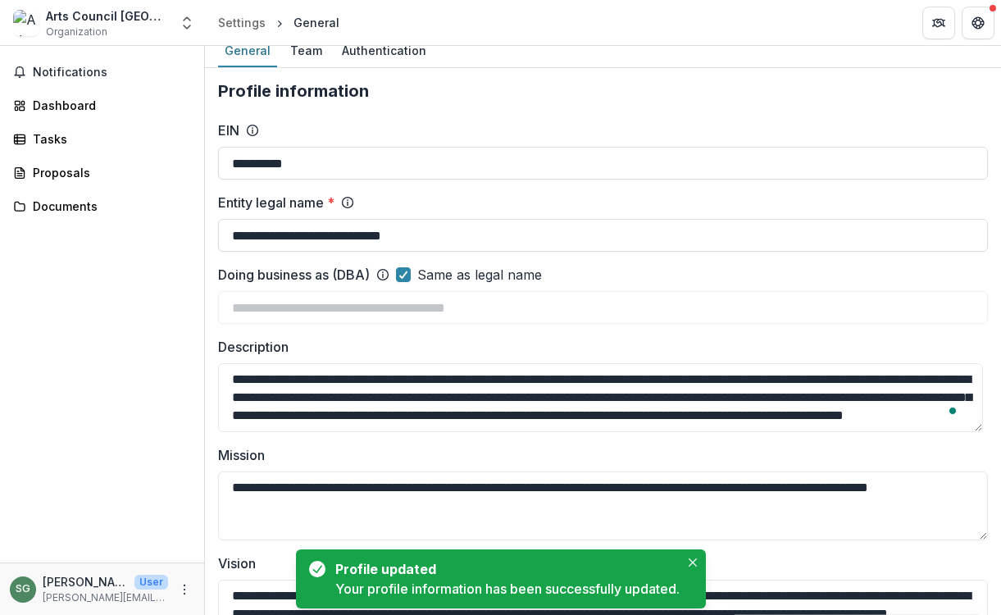
scroll to position [0, 0]
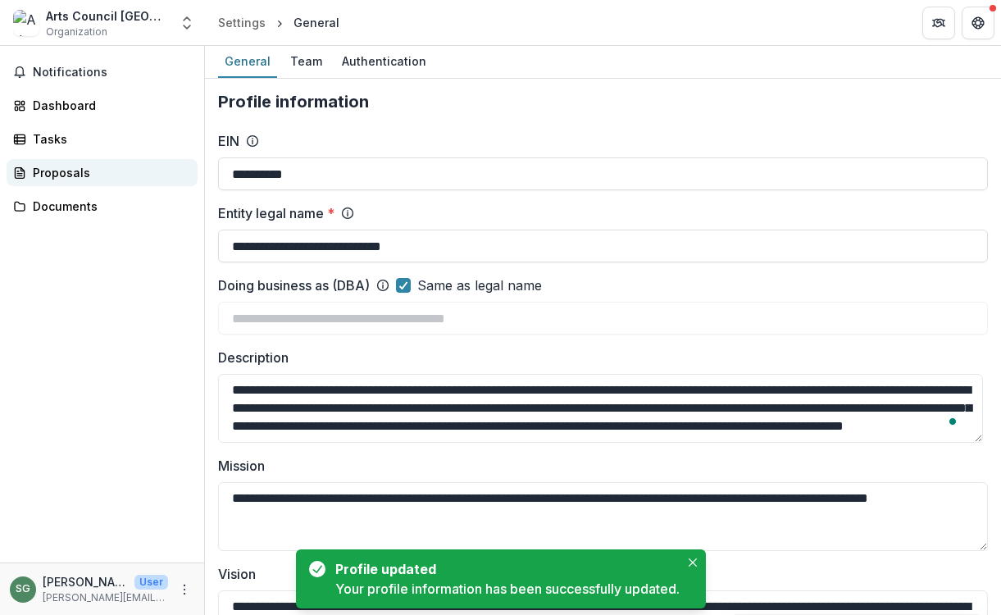
click at [90, 171] on div "Proposals" at bounding box center [109, 172] width 152 height 17
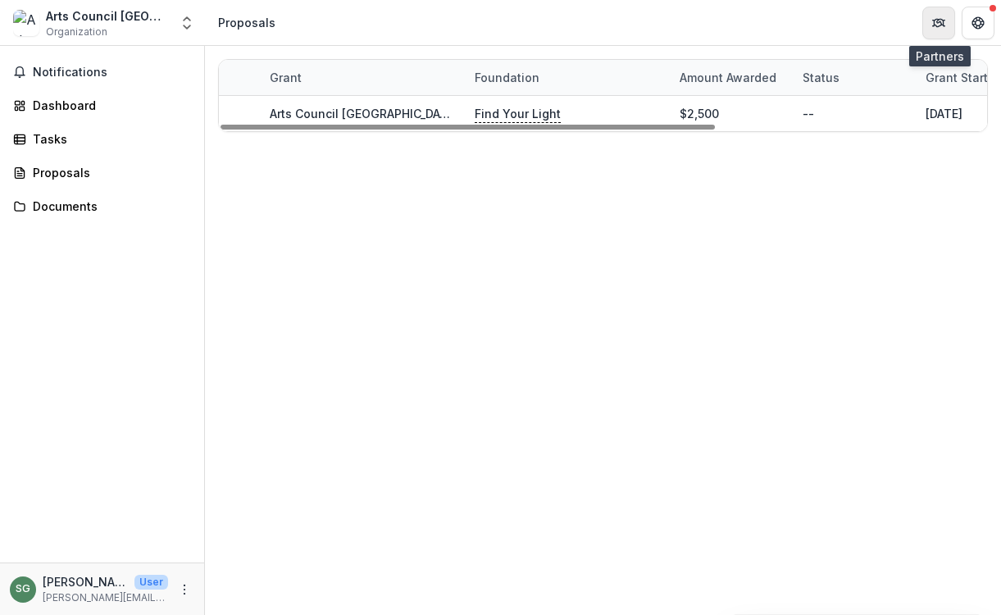
click at [946, 25] on button "Partners" at bounding box center [939, 23] width 33 height 33
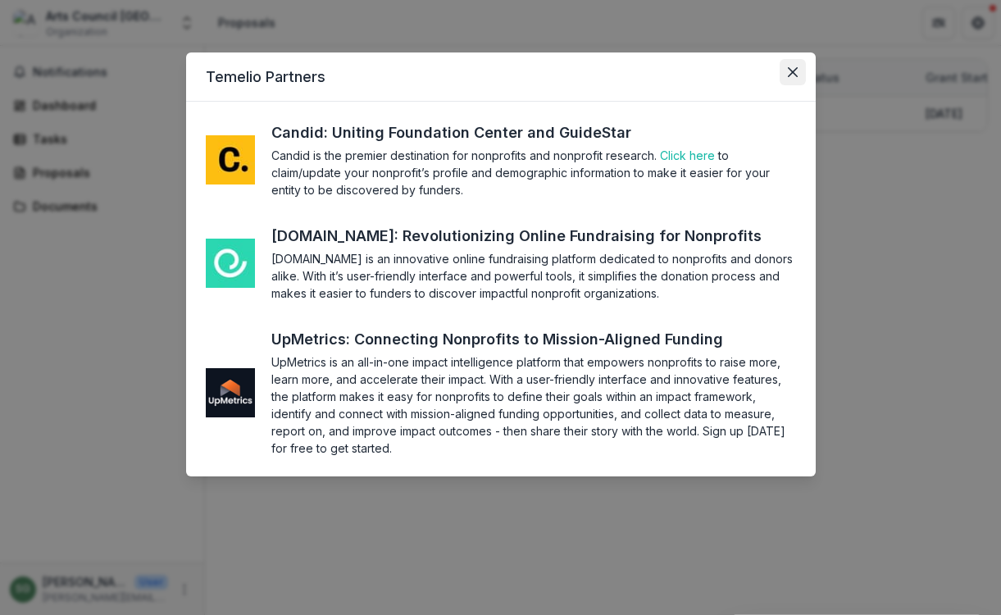
click at [790, 78] on button "Close" at bounding box center [793, 72] width 26 height 26
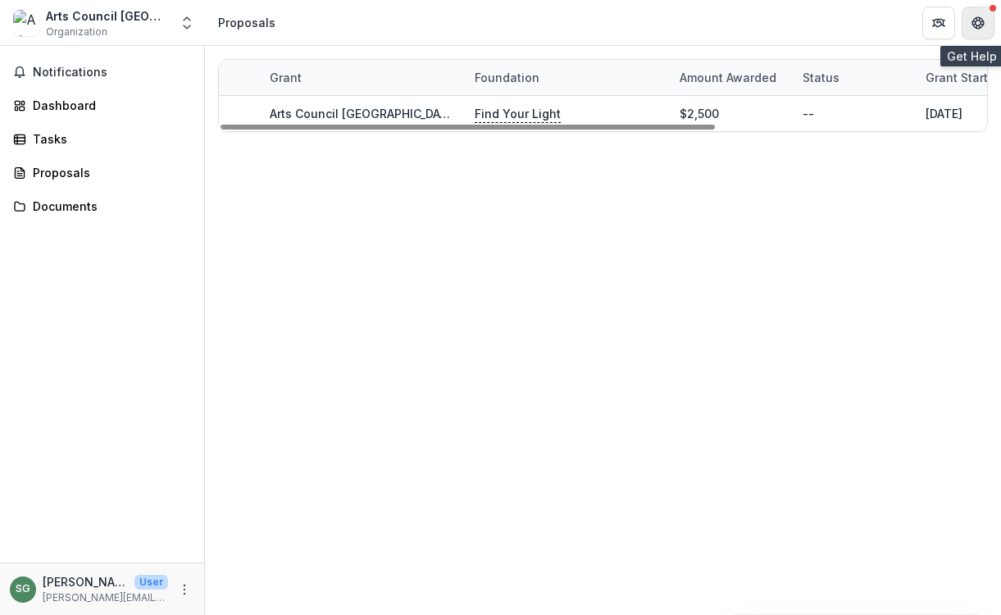
click at [981, 25] on icon "Get Help" at bounding box center [978, 22] width 13 height 13
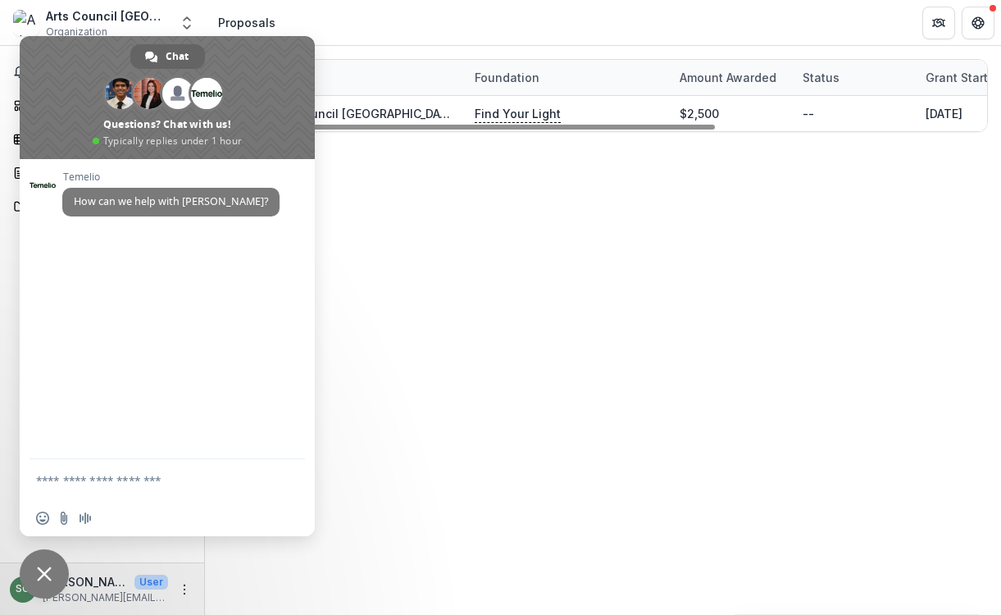
click at [39, 578] on span "Close chat" at bounding box center [44, 574] width 15 height 15
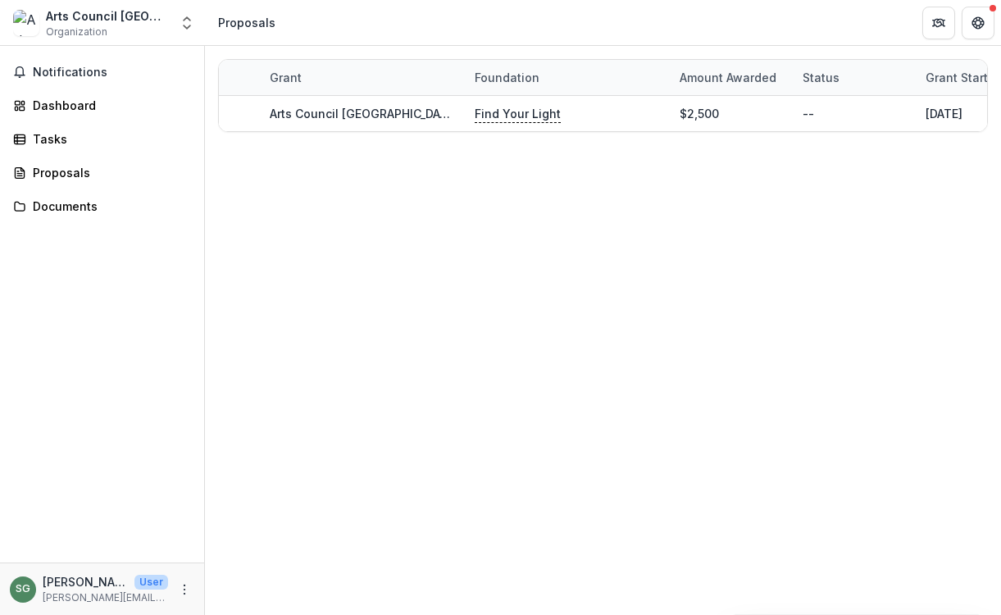
click at [241, 21] on div "Proposals" at bounding box center [246, 22] width 57 height 17
click at [70, 104] on div "Dashboard" at bounding box center [109, 105] width 152 height 17
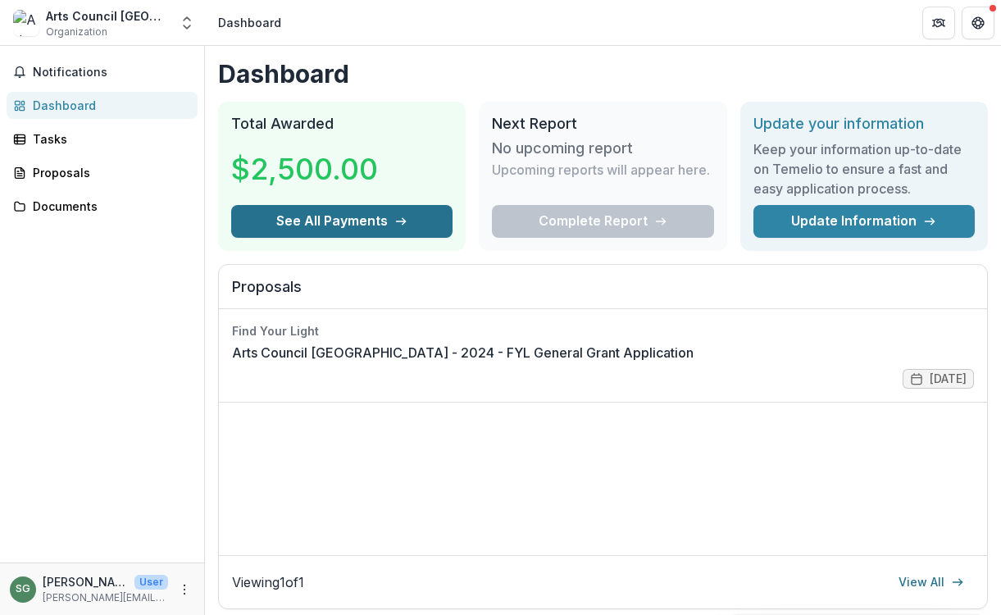
click at [257, 218] on button "See All Payments" at bounding box center [341, 221] width 221 height 33
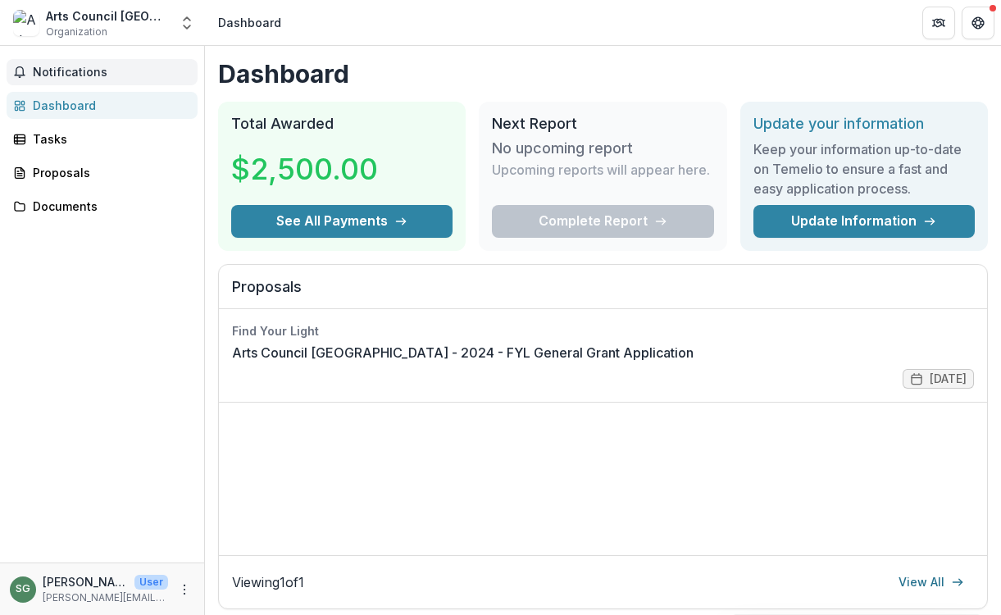
click at [52, 75] on span "Notifications" at bounding box center [112, 73] width 158 height 14
click at [63, 595] on p "[PERSON_NAME][EMAIL_ADDRESS][DOMAIN_NAME]" at bounding box center [105, 597] width 125 height 15
click at [184, 587] on icon "More" at bounding box center [184, 589] width 13 height 13
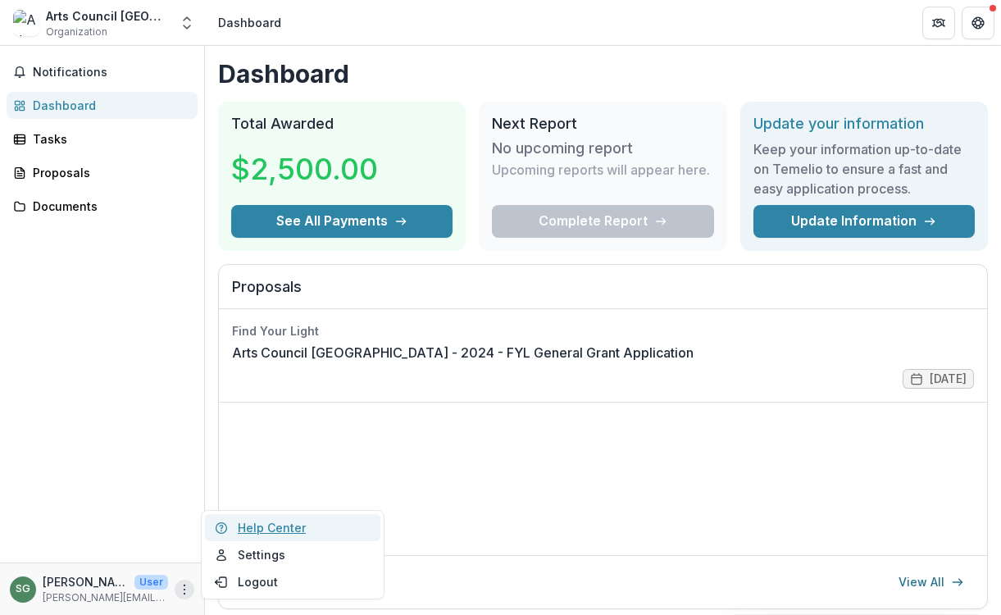
click at [253, 524] on link "Help Center" at bounding box center [292, 527] width 175 height 27
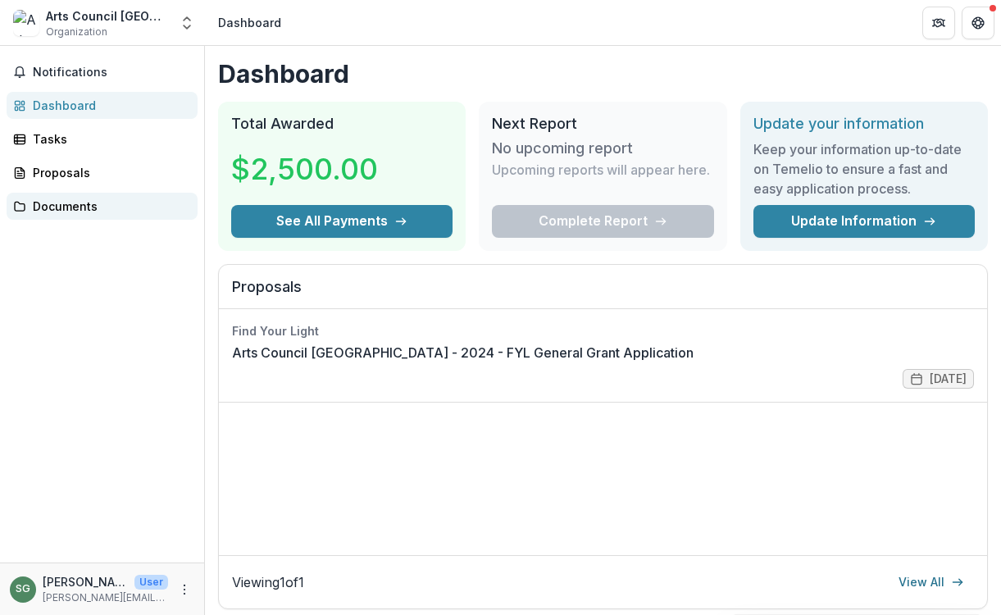
click at [62, 209] on div "Documents" at bounding box center [109, 206] width 152 height 17
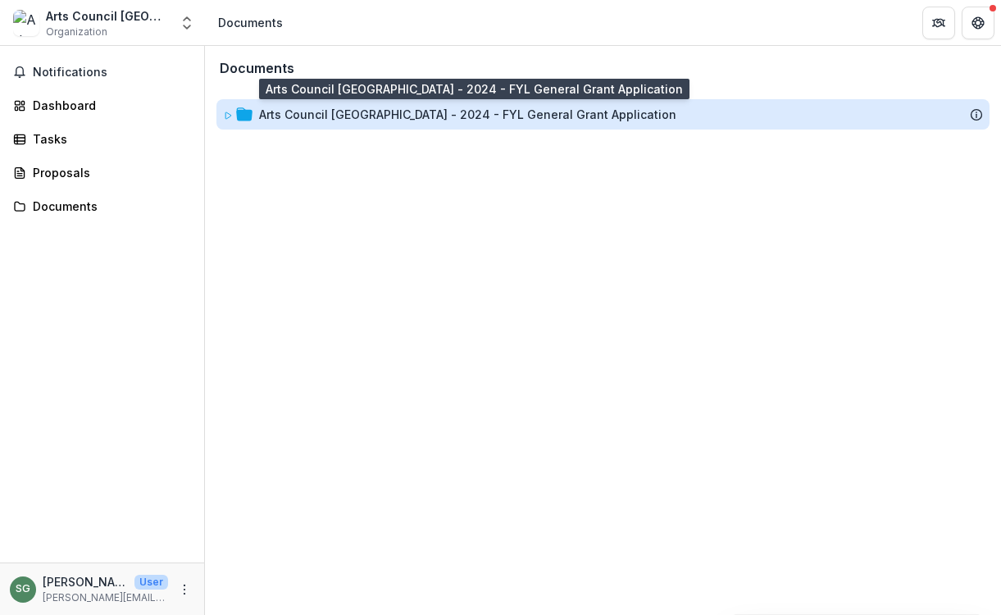
click at [449, 120] on div "Arts Council [GEOGRAPHIC_DATA] - 2024 - FYL General Grant Application" at bounding box center [467, 114] width 417 height 17
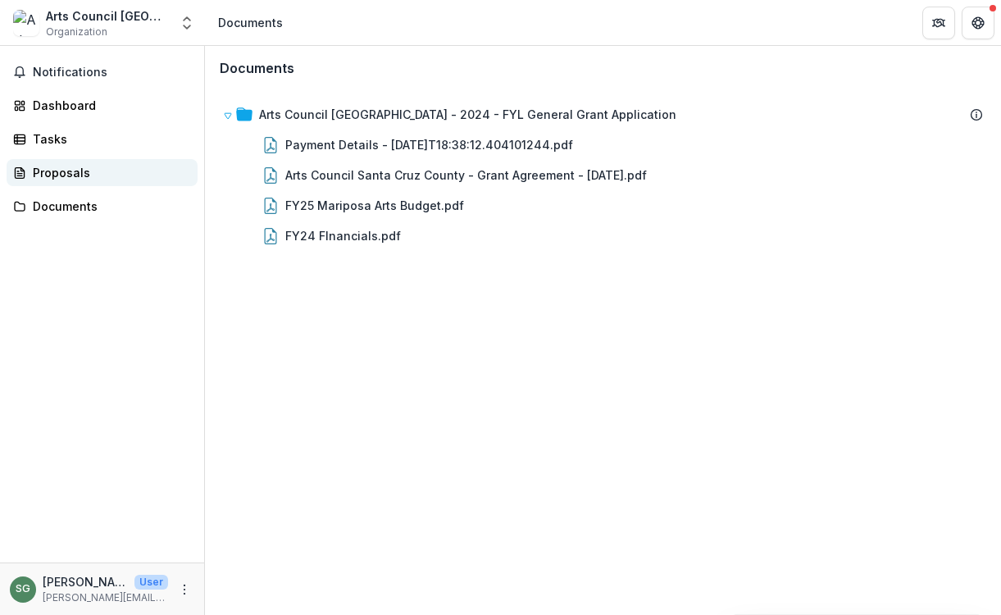
click at [80, 171] on div "Proposals" at bounding box center [109, 172] width 152 height 17
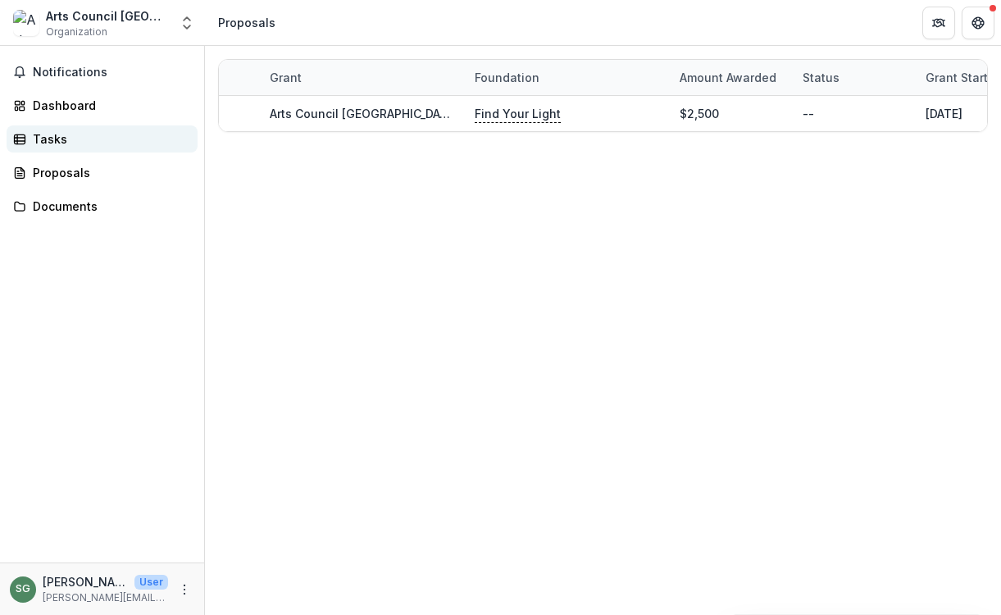
click at [66, 143] on div "Tasks" at bounding box center [109, 138] width 152 height 17
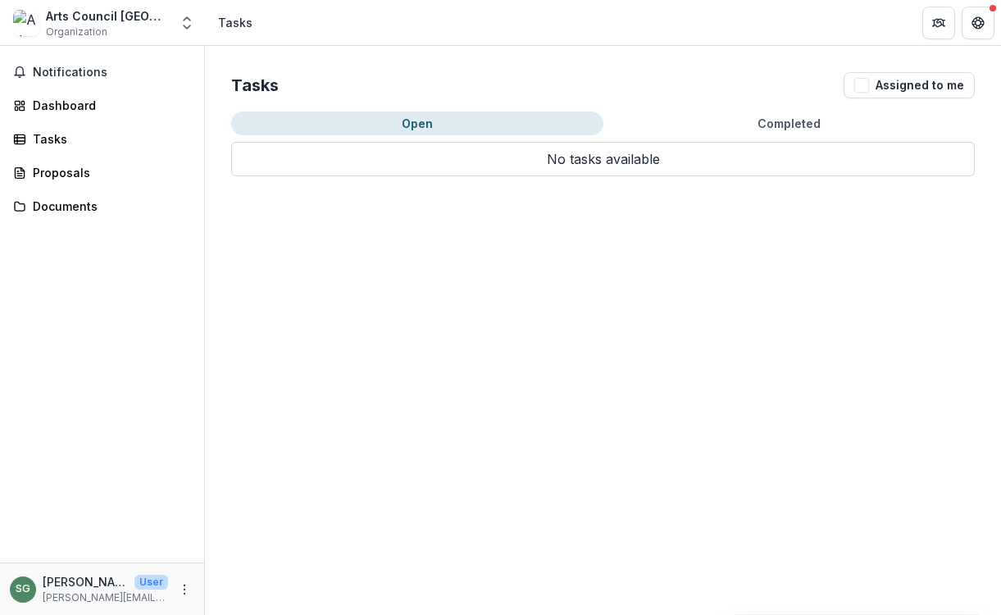
click at [341, 170] on p "No tasks available" at bounding box center [603, 159] width 744 height 34
click at [75, 104] on div "Dashboard" at bounding box center [109, 105] width 152 height 17
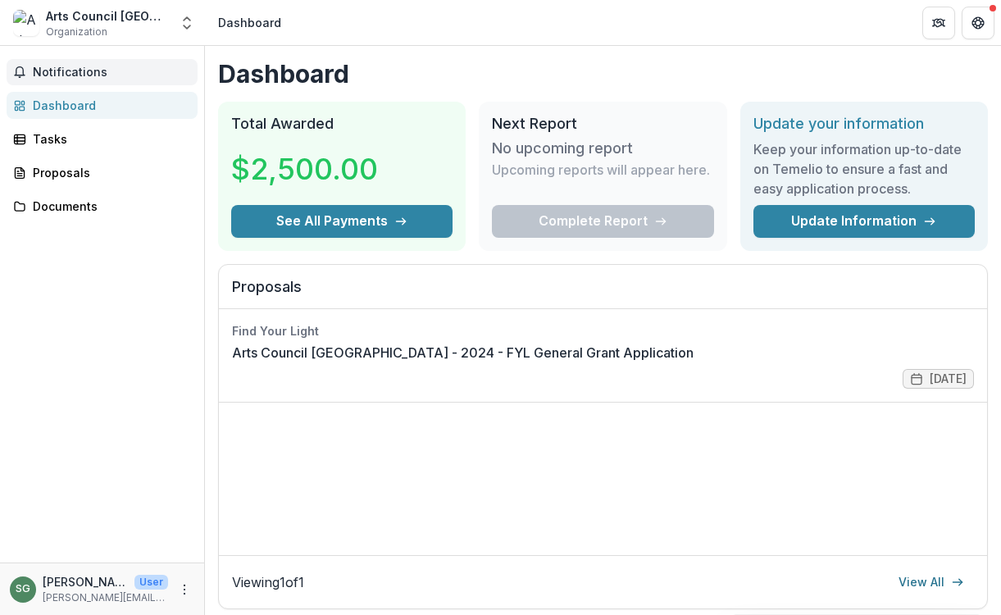
click at [74, 68] on span "Notifications" at bounding box center [112, 73] width 158 height 14
click at [139, 235] on div "Notifications Unread 0 Archived You don't have any unread notifications We'll n…" at bounding box center [102, 304] width 204 height 517
click at [991, 24] on button "Get Help" at bounding box center [978, 23] width 33 height 33
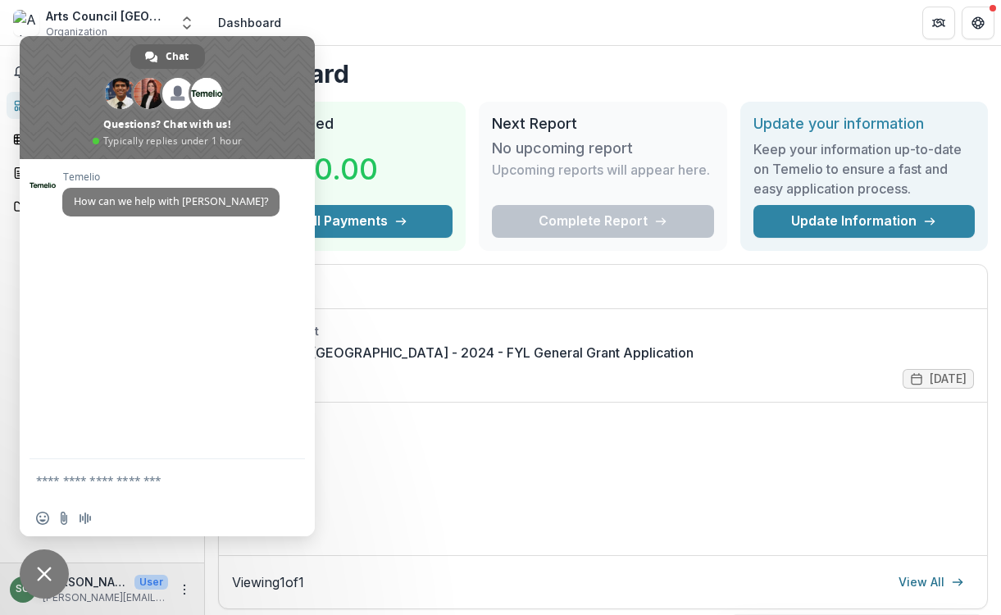
click at [79, 482] on textarea "Compose your message..." at bounding box center [149, 480] width 226 height 15
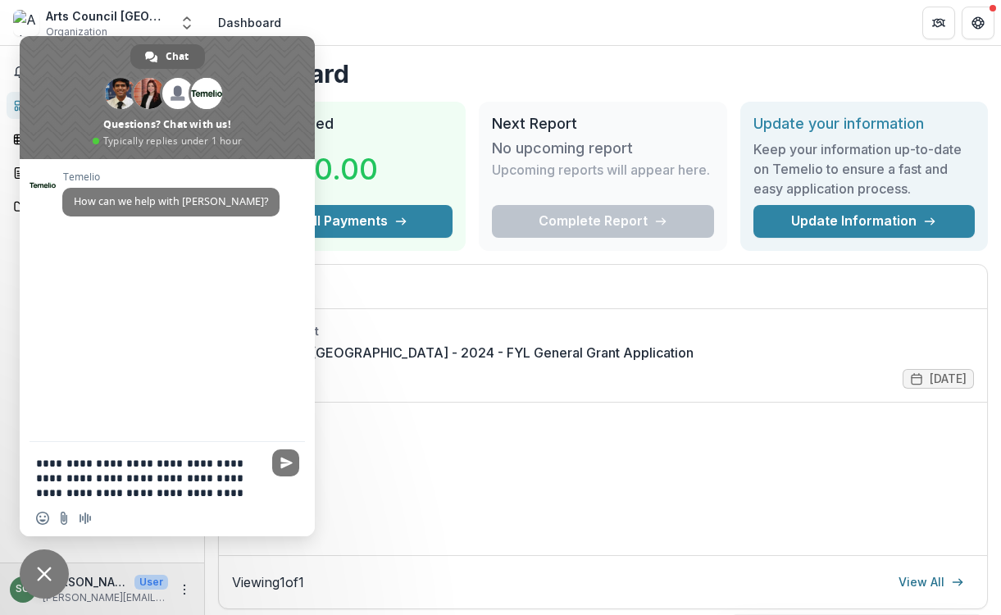
type textarea "**********"
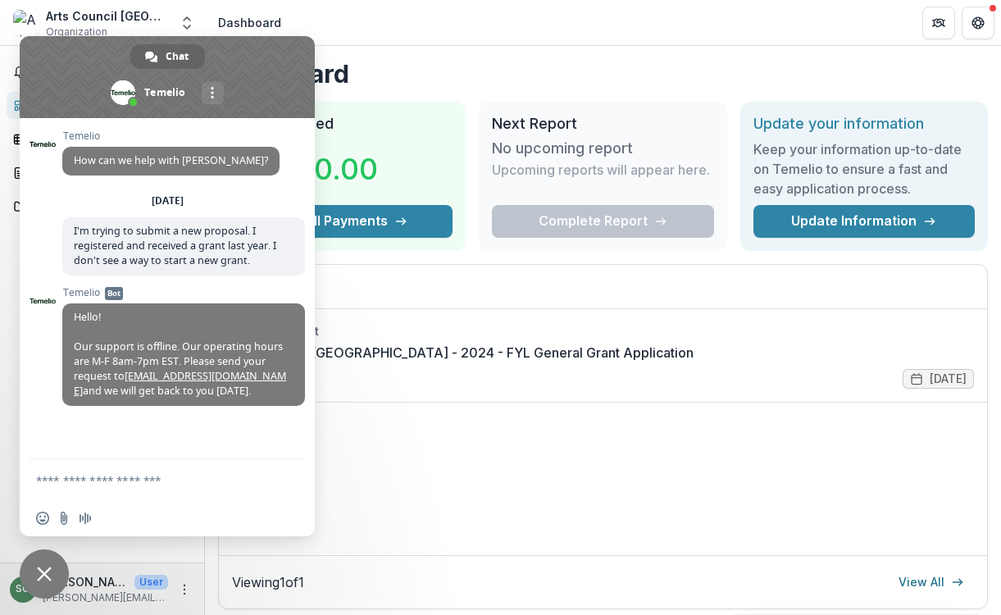
click at [399, 25] on header "Dashboard" at bounding box center [603, 22] width 796 height 45
click at [29, 590] on span "Close chat" at bounding box center [44, 573] width 49 height 49
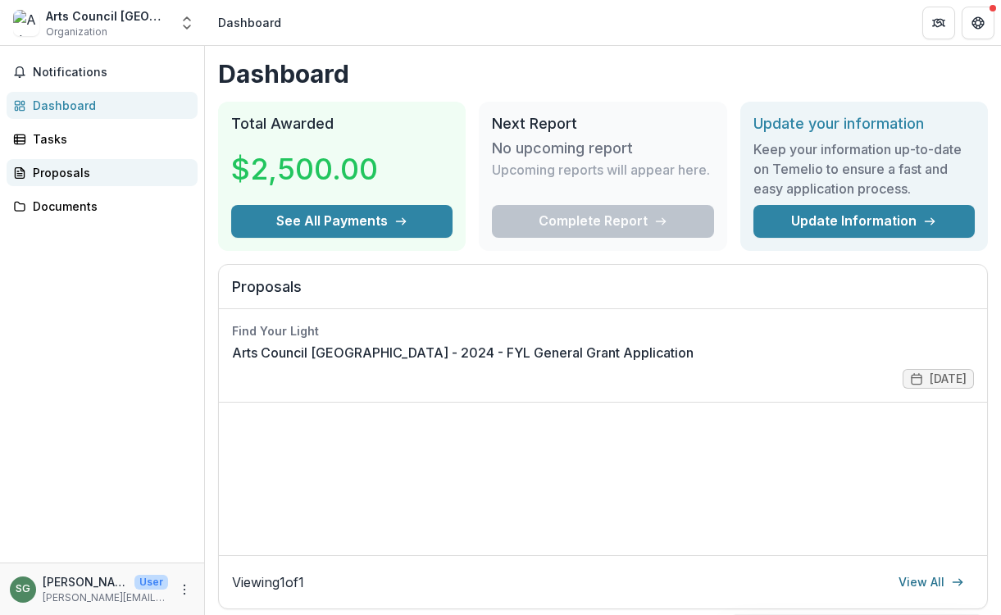
click at [82, 176] on div "Proposals" at bounding box center [109, 172] width 152 height 17
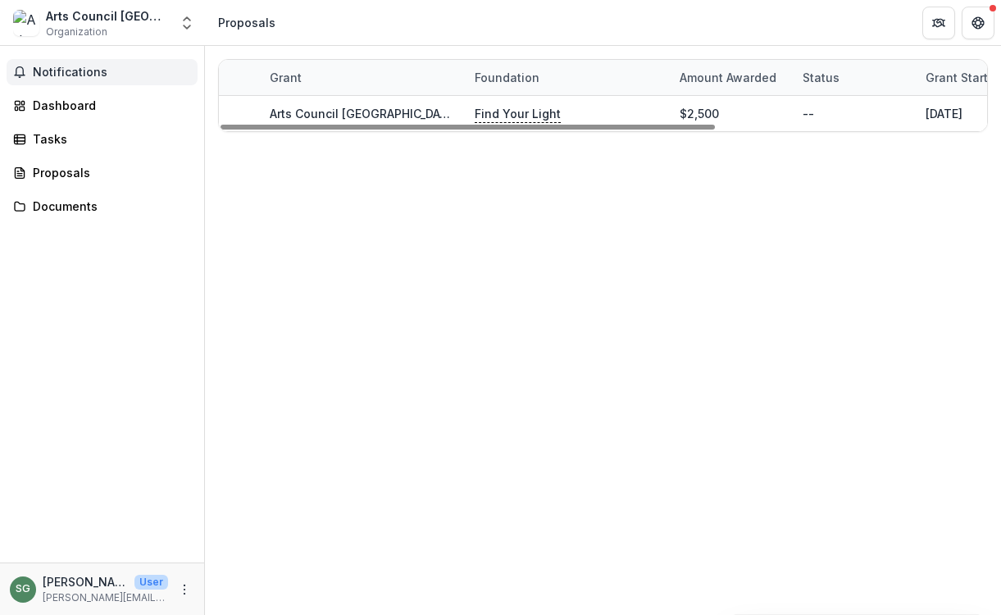
click at [70, 72] on span "Notifications" at bounding box center [112, 73] width 158 height 14
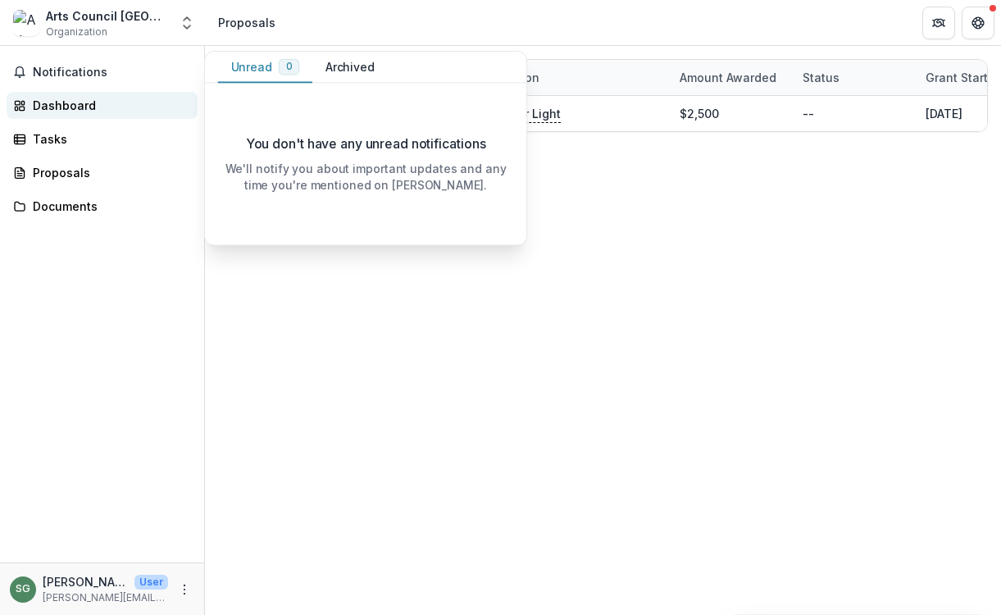
click at [63, 112] on div "Dashboard" at bounding box center [109, 105] width 152 height 17
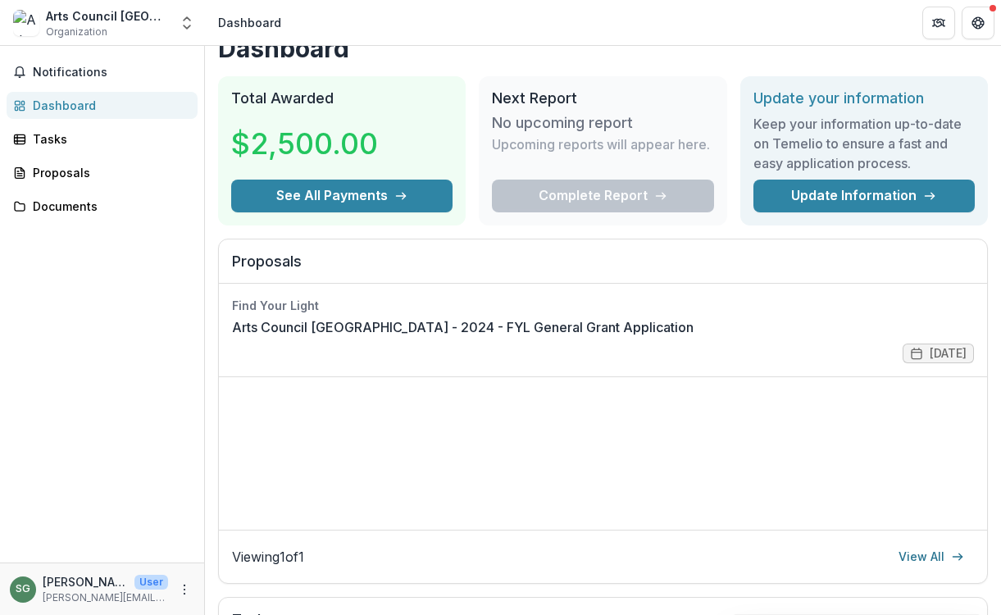
scroll to position [42, 0]
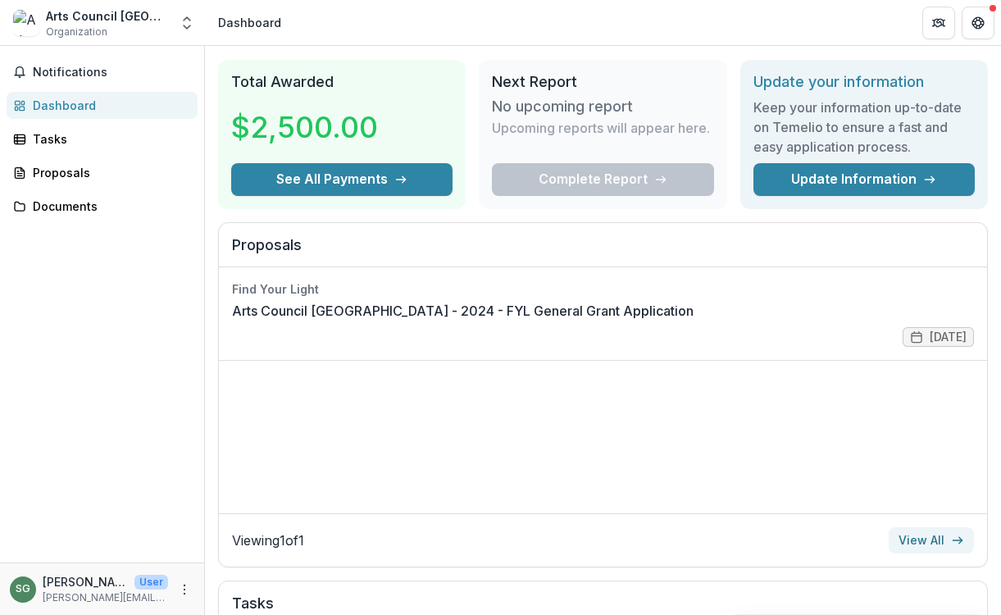
click at [929, 540] on link "View All" at bounding box center [931, 540] width 85 height 26
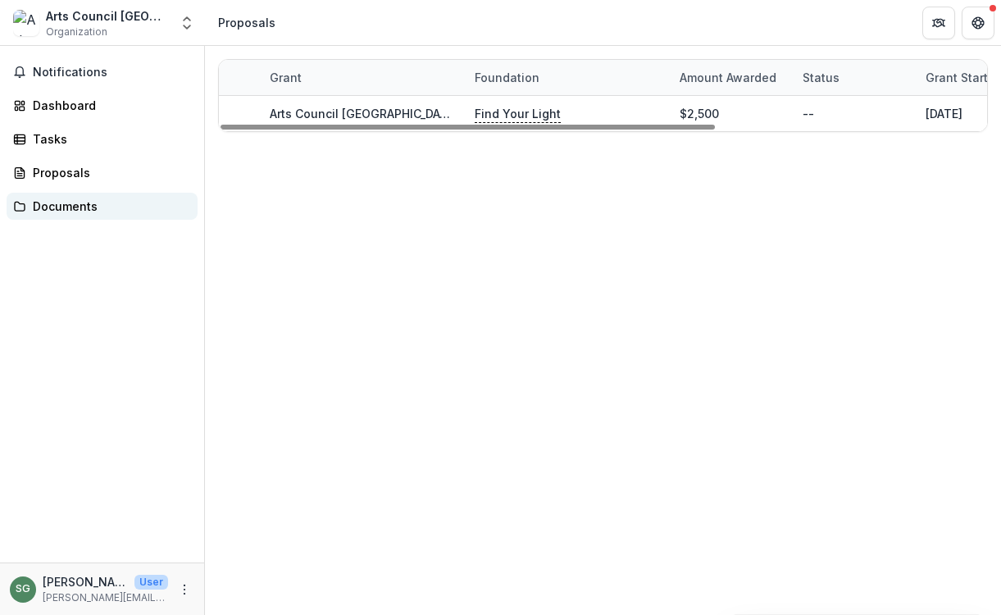
click at [32, 196] on link "Documents" at bounding box center [102, 206] width 191 height 27
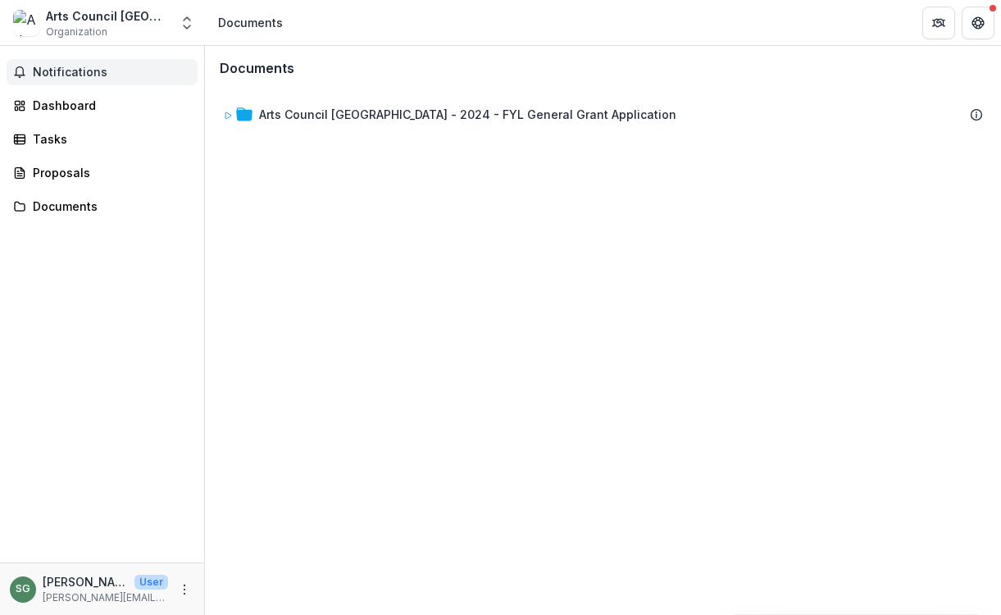
click at [58, 63] on button "Notifications" at bounding box center [102, 72] width 191 height 26
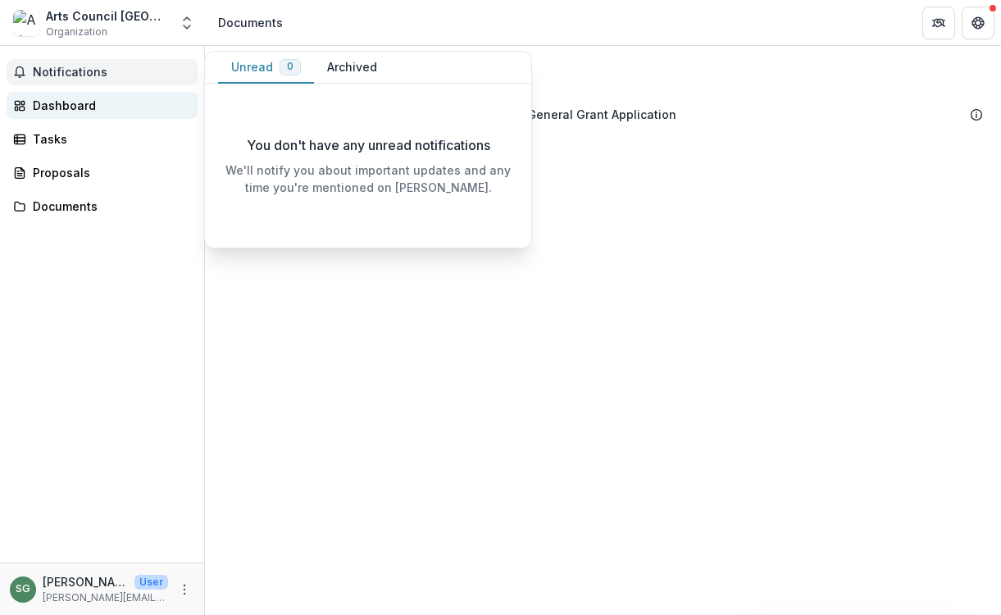
click at [54, 94] on link "Dashboard" at bounding box center [102, 105] width 191 height 27
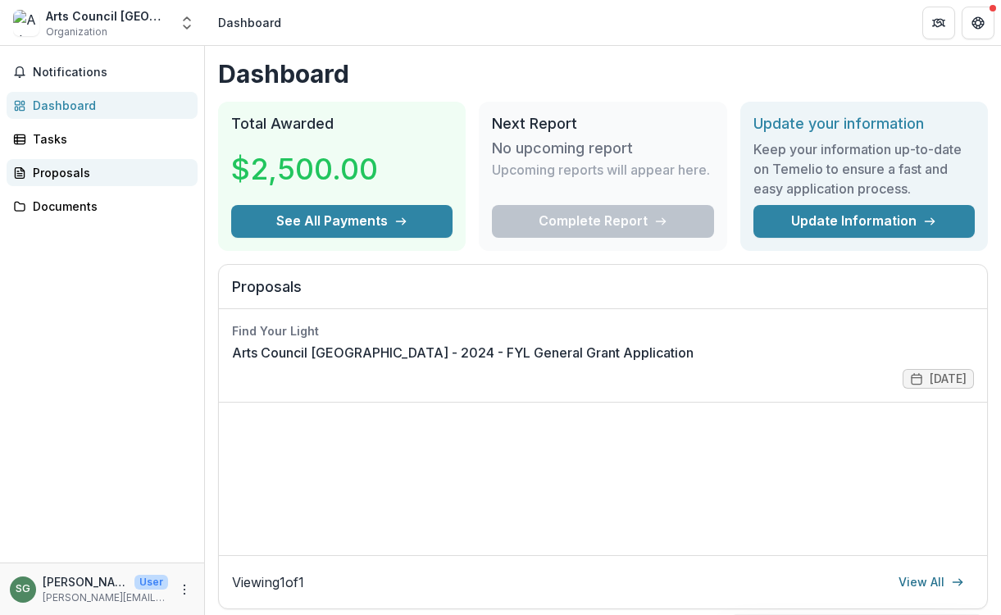
click at [43, 159] on link "Proposals" at bounding box center [102, 172] width 191 height 27
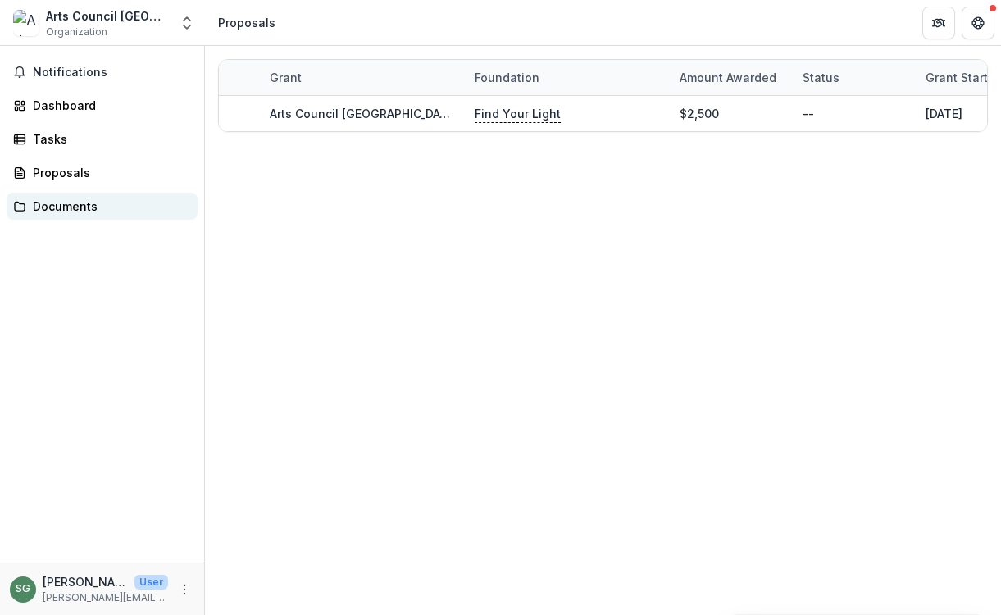
click at [45, 193] on link "Documents" at bounding box center [102, 206] width 191 height 27
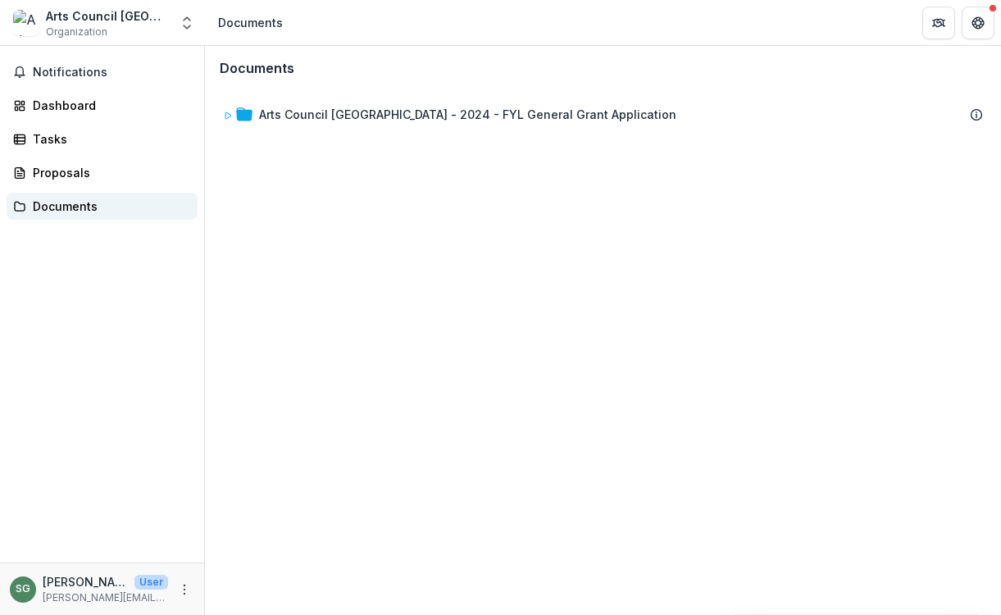
click at [45, 212] on div "Documents" at bounding box center [109, 206] width 152 height 17
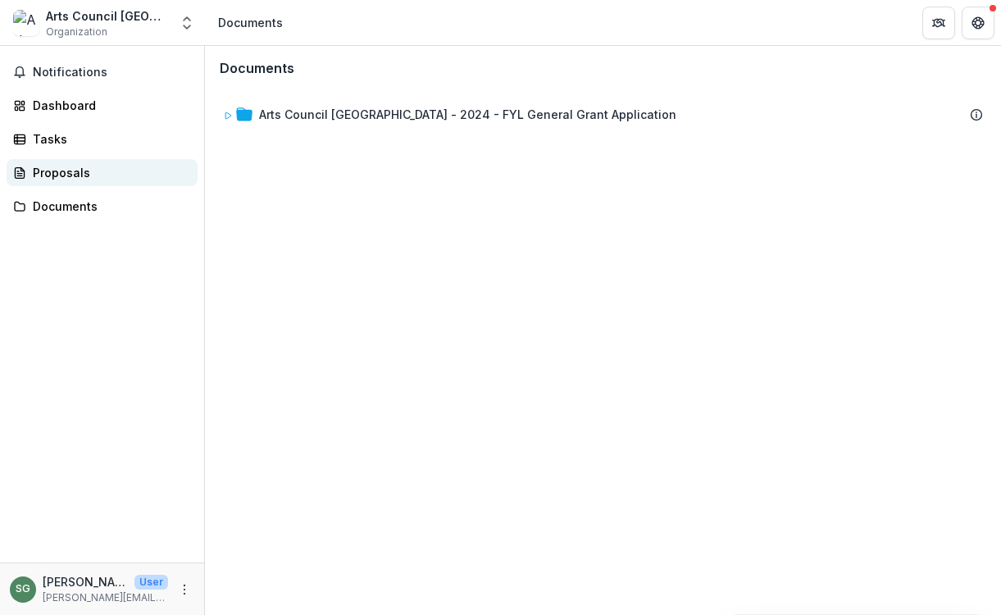
click at [92, 171] on div "Proposals" at bounding box center [109, 172] width 152 height 17
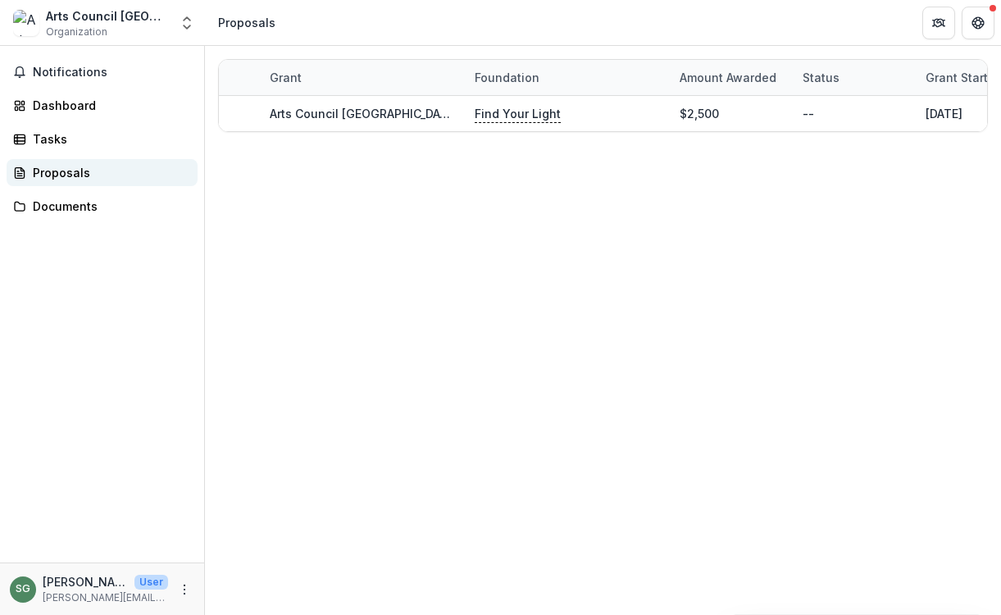
click at [13, 173] on icon at bounding box center [19, 172] width 13 height 13
click at [24, 175] on icon at bounding box center [19, 172] width 9 height 11
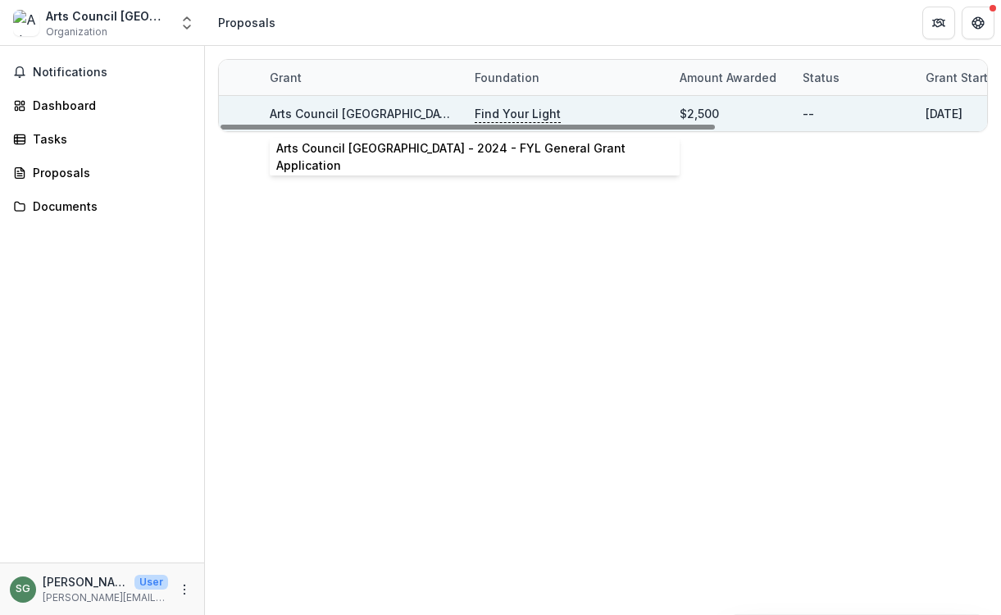
click at [328, 112] on link "Arts Council [GEOGRAPHIC_DATA] - 2024 - FYL General Grant Application" at bounding box center [478, 114] width 417 height 14
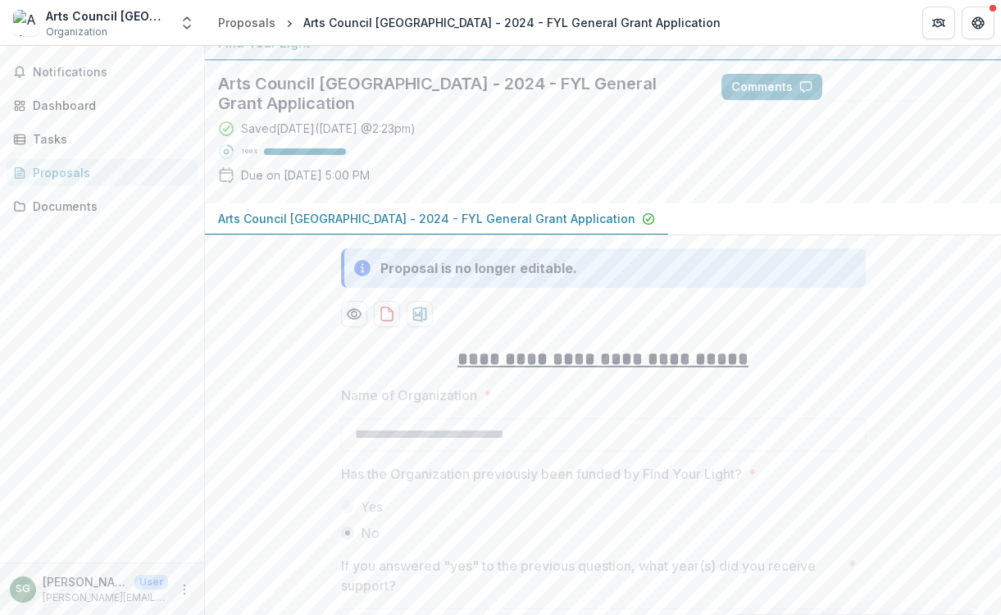
scroll to position [21, 0]
click at [767, 92] on button "Comments" at bounding box center [772, 86] width 101 height 26
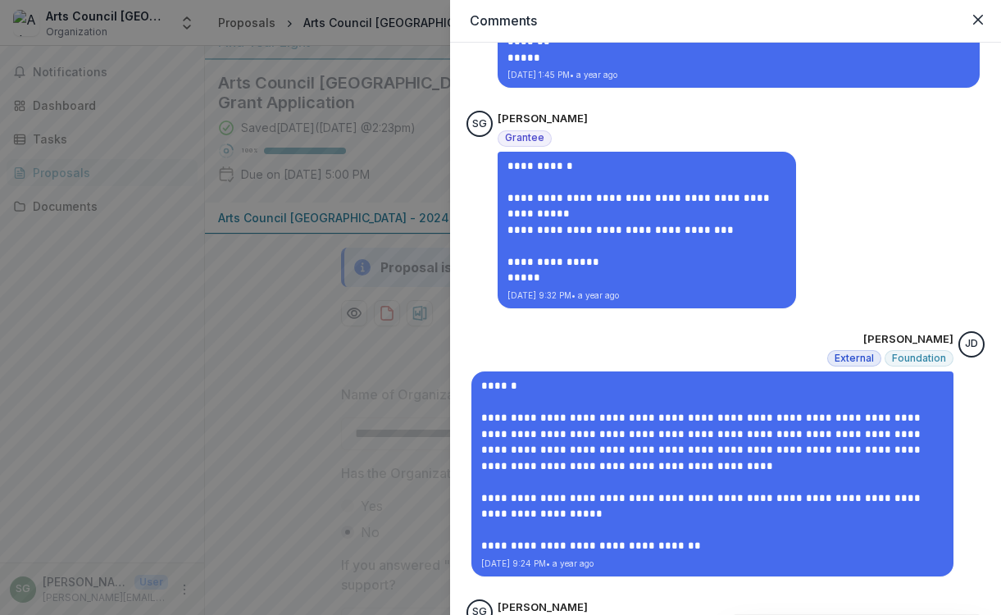
scroll to position [1188, 0]
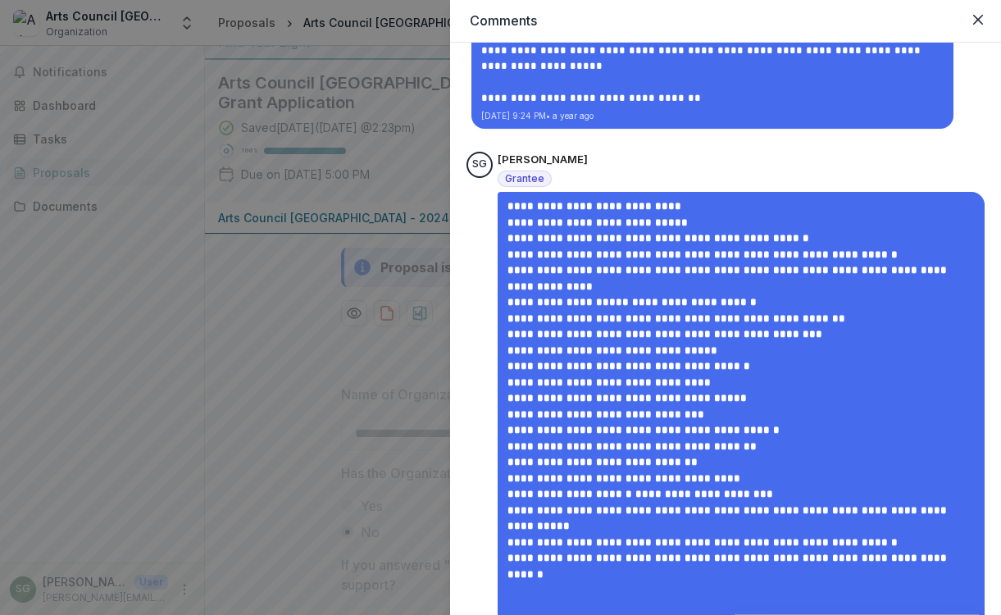
click at [97, 361] on div "**********" at bounding box center [500, 307] width 1001 height 615
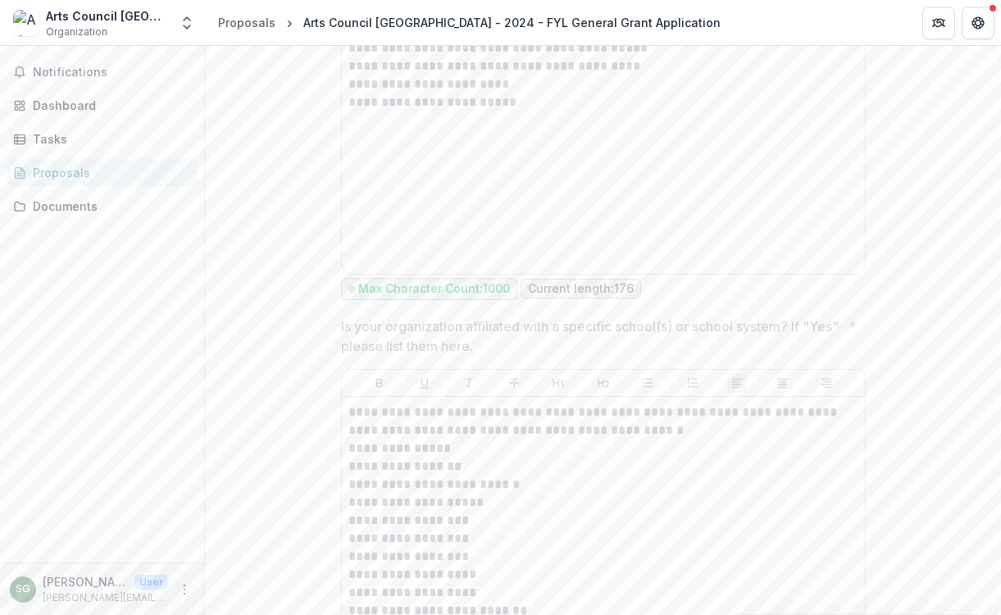
scroll to position [1893, 0]
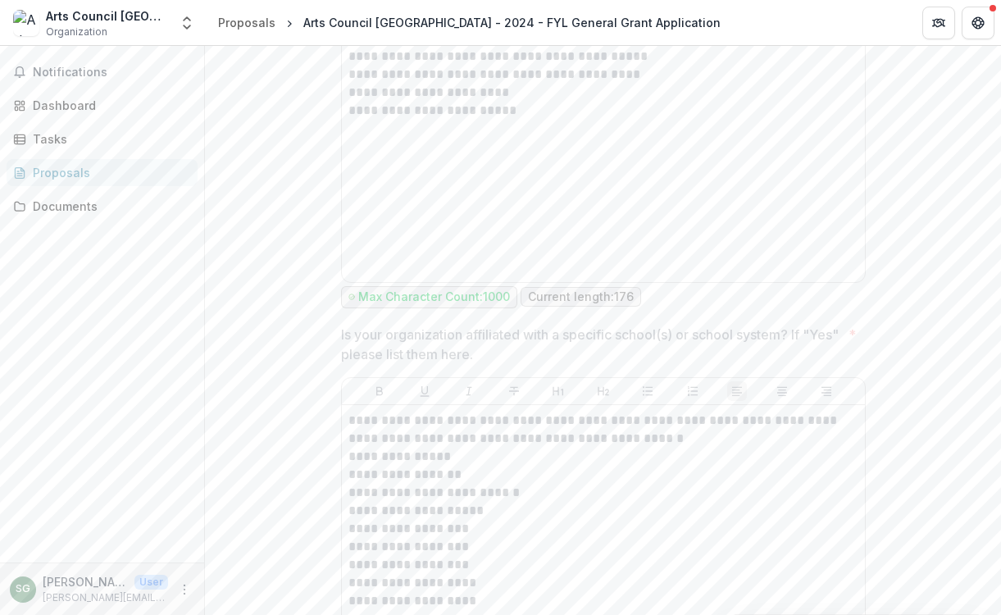
click at [375, 194] on div "**********" at bounding box center [604, 153] width 510 height 246
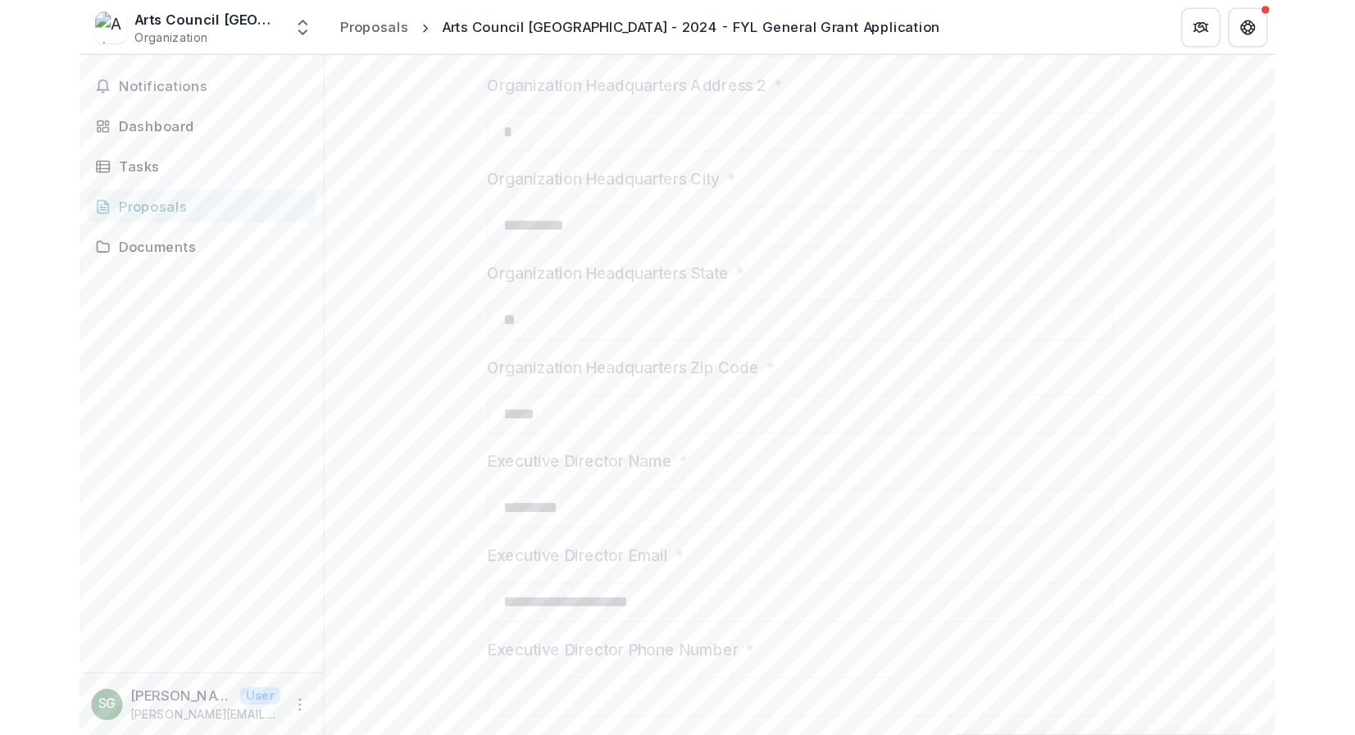
scroll to position [0, 0]
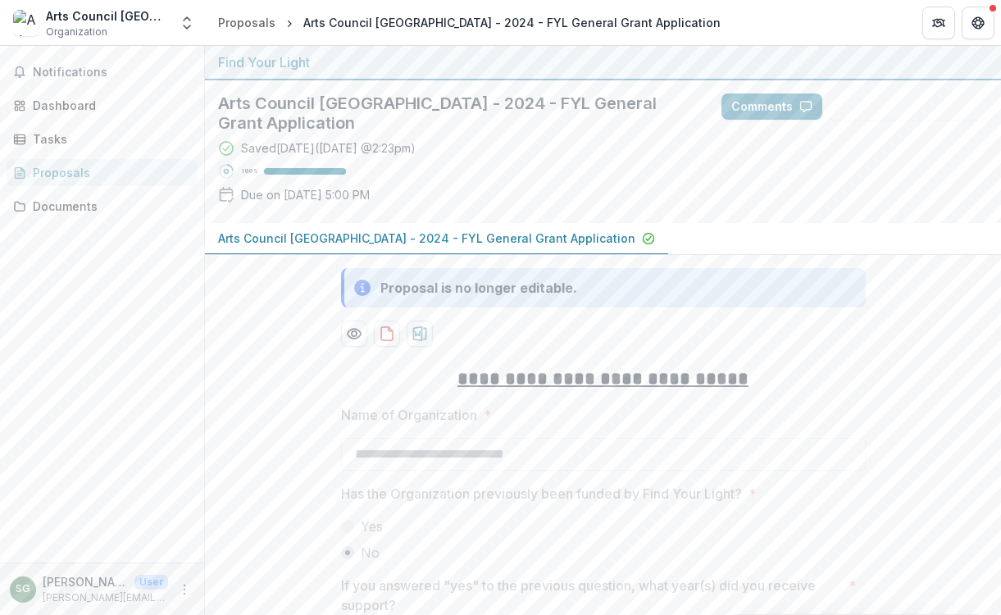
click at [113, 17] on div "Arts Council [GEOGRAPHIC_DATA]" at bounding box center [107, 15] width 123 height 17
click at [82, 30] on span "Organization" at bounding box center [77, 32] width 62 height 15
click at [244, 21] on div "Proposals" at bounding box center [246, 22] width 57 height 17
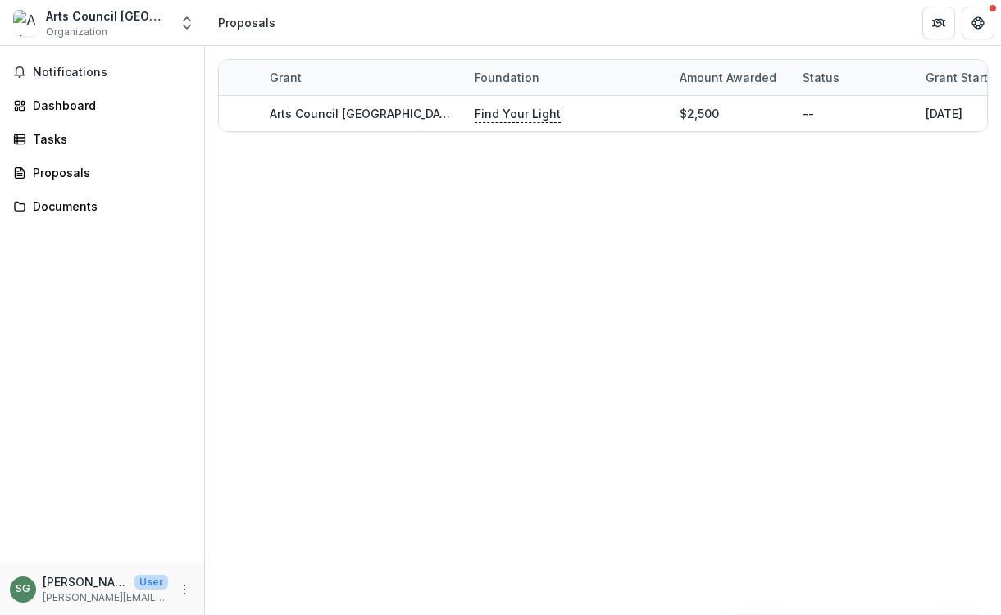
click at [244, 23] on div "Proposals" at bounding box center [246, 22] width 57 height 17
click at [181, 590] on icon "More" at bounding box center [184, 589] width 13 height 13
click at [234, 531] on link "Help Center" at bounding box center [292, 527] width 175 height 27
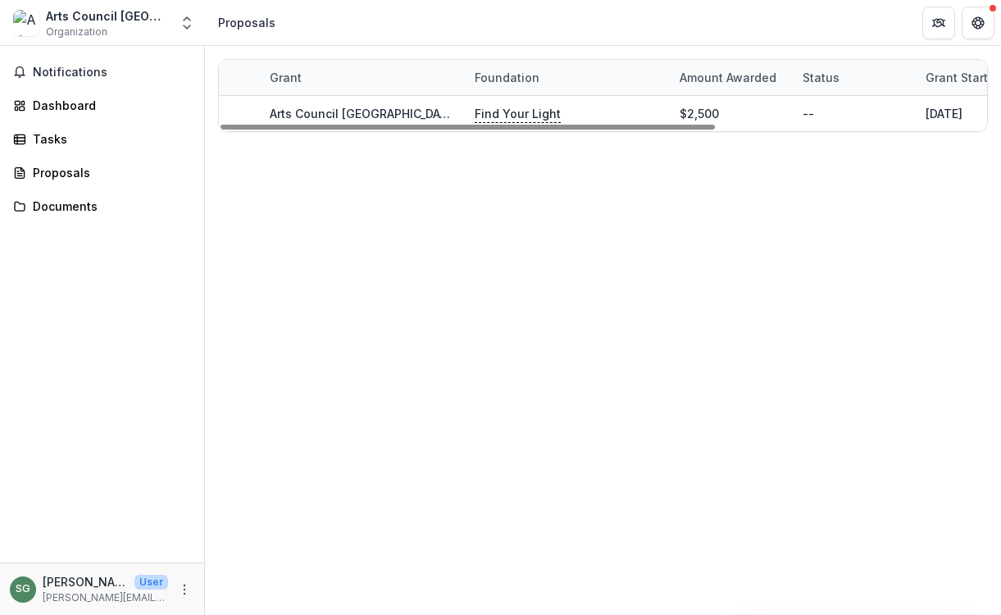
click at [253, 25] on div "Proposals" at bounding box center [246, 22] width 57 height 17
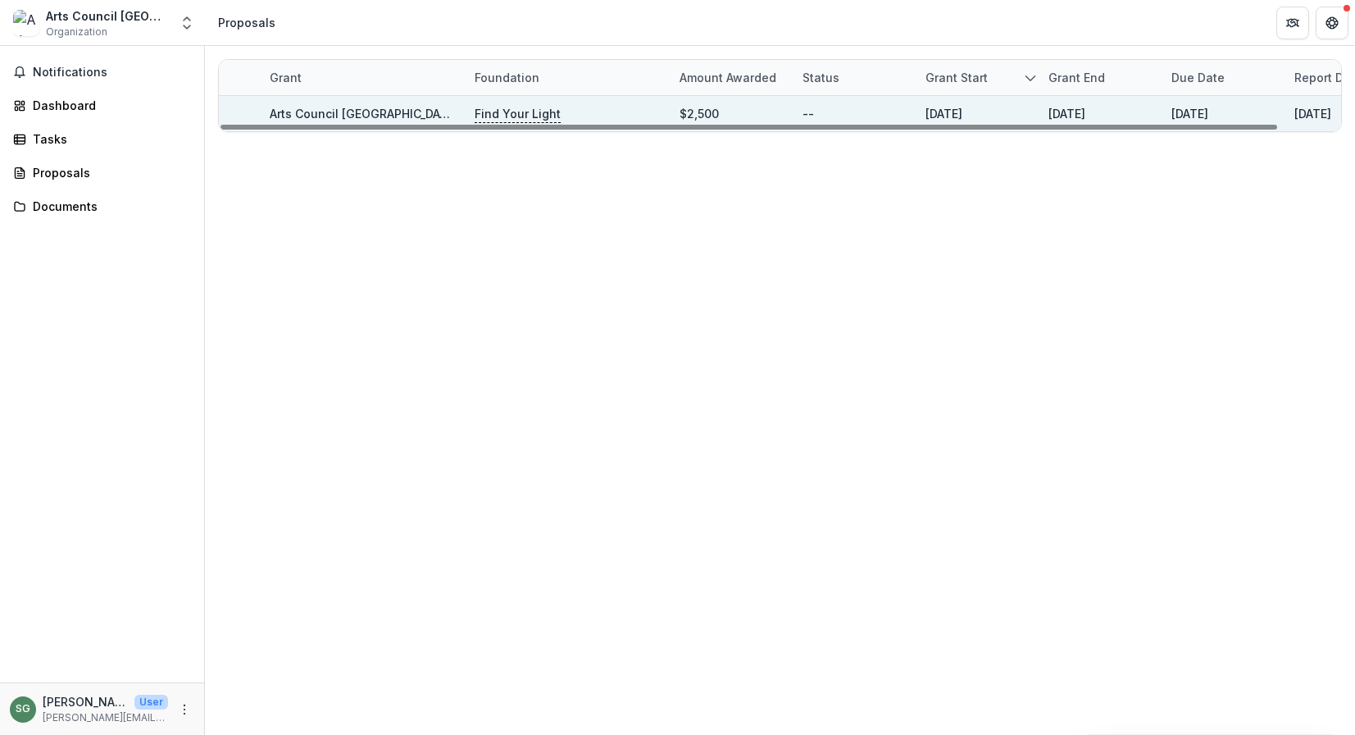
click at [280, 116] on link "Arts Council [GEOGRAPHIC_DATA] - 2024 - FYL General Grant Application" at bounding box center [478, 114] width 417 height 14
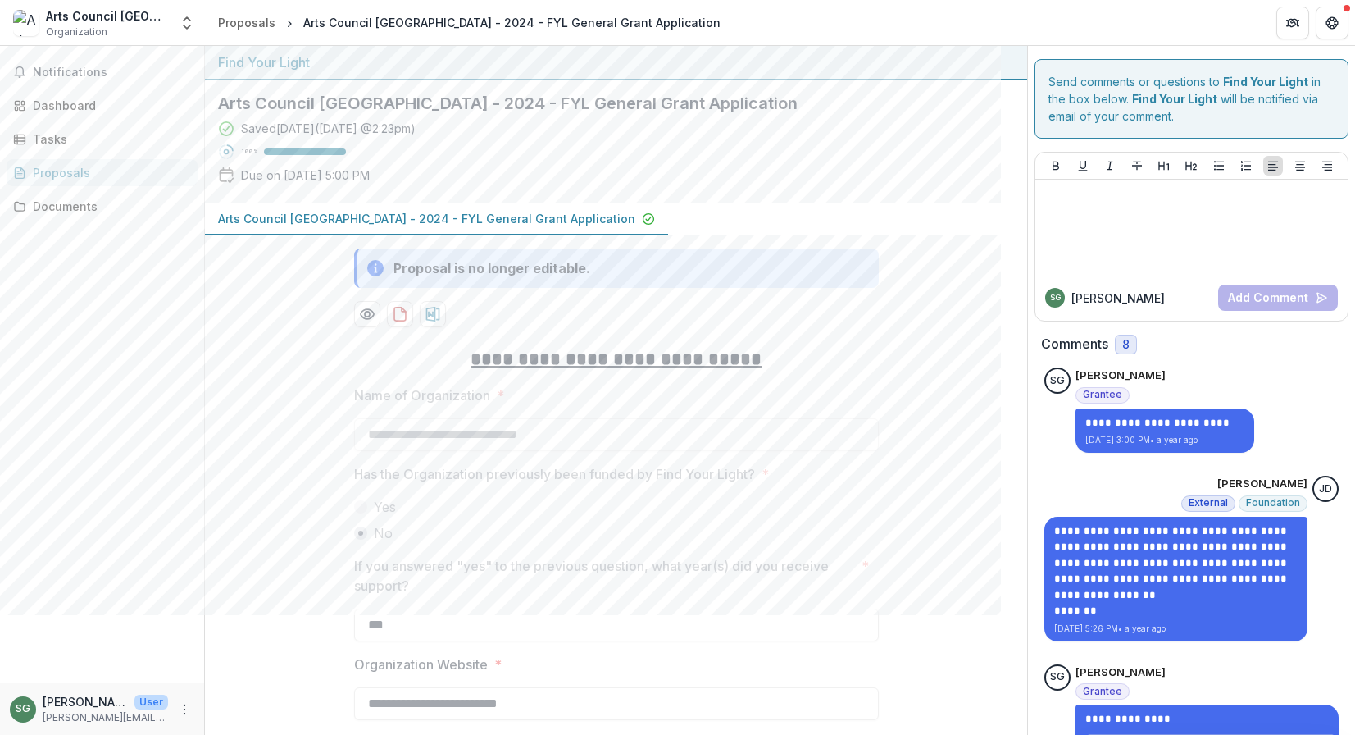
scroll to position [2, 0]
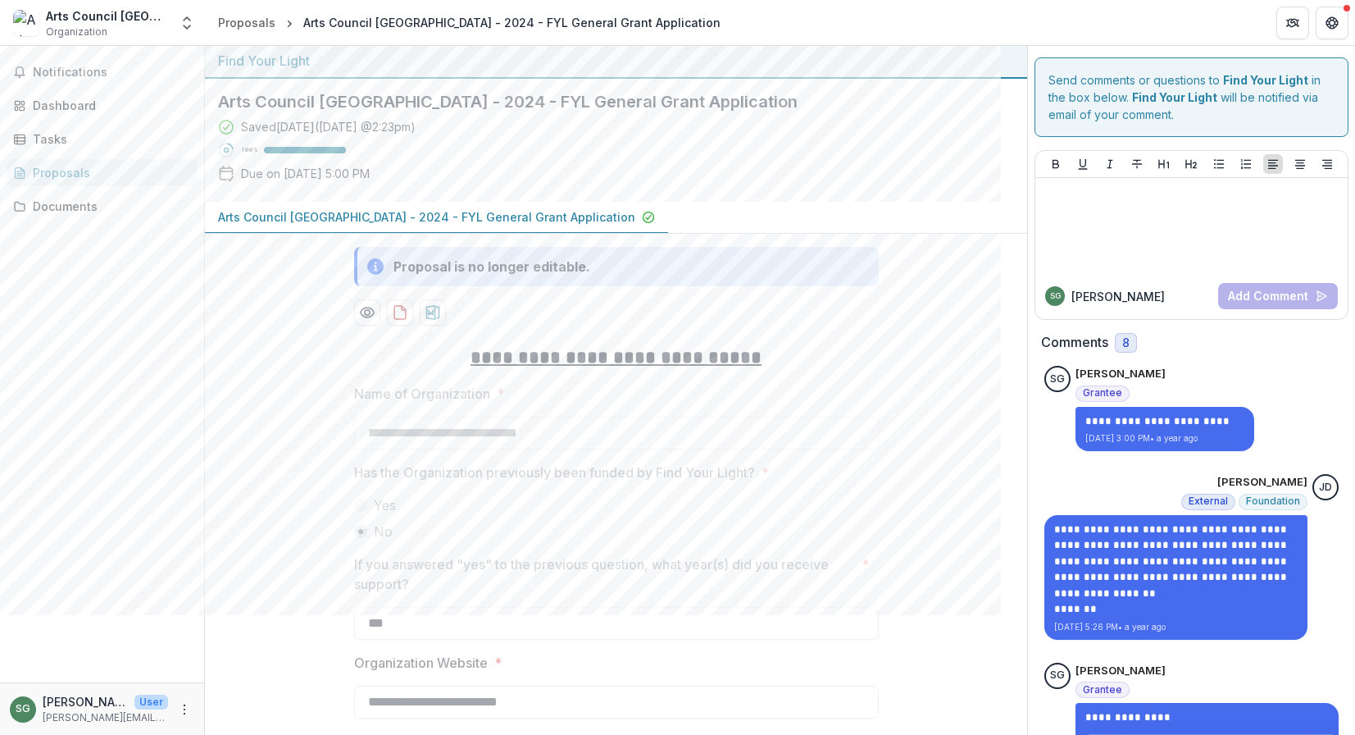
click at [643, 367] on u "**********" at bounding box center [616, 358] width 291 height 18
click at [554, 214] on p "Arts Council [GEOGRAPHIC_DATA] - 2024 - FYL General Grant Application" at bounding box center [426, 216] width 417 height 17
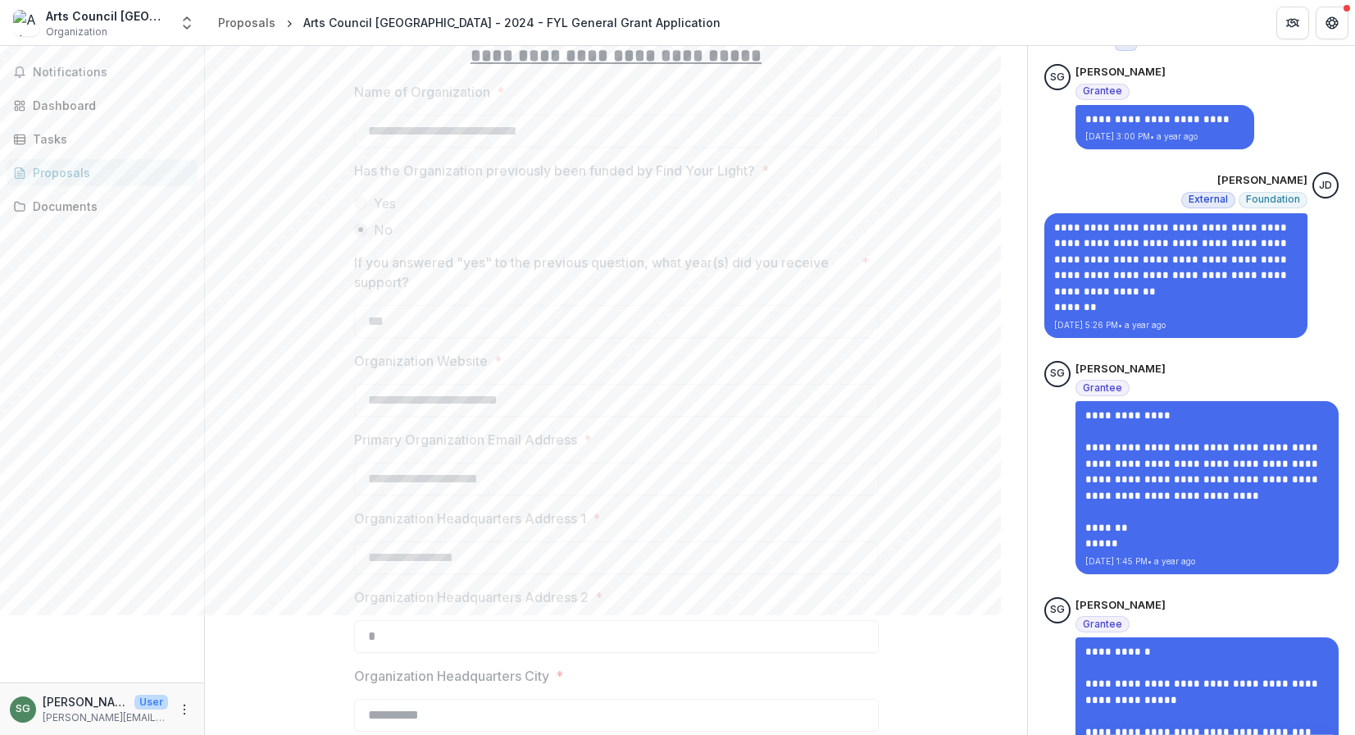
scroll to position [0, 0]
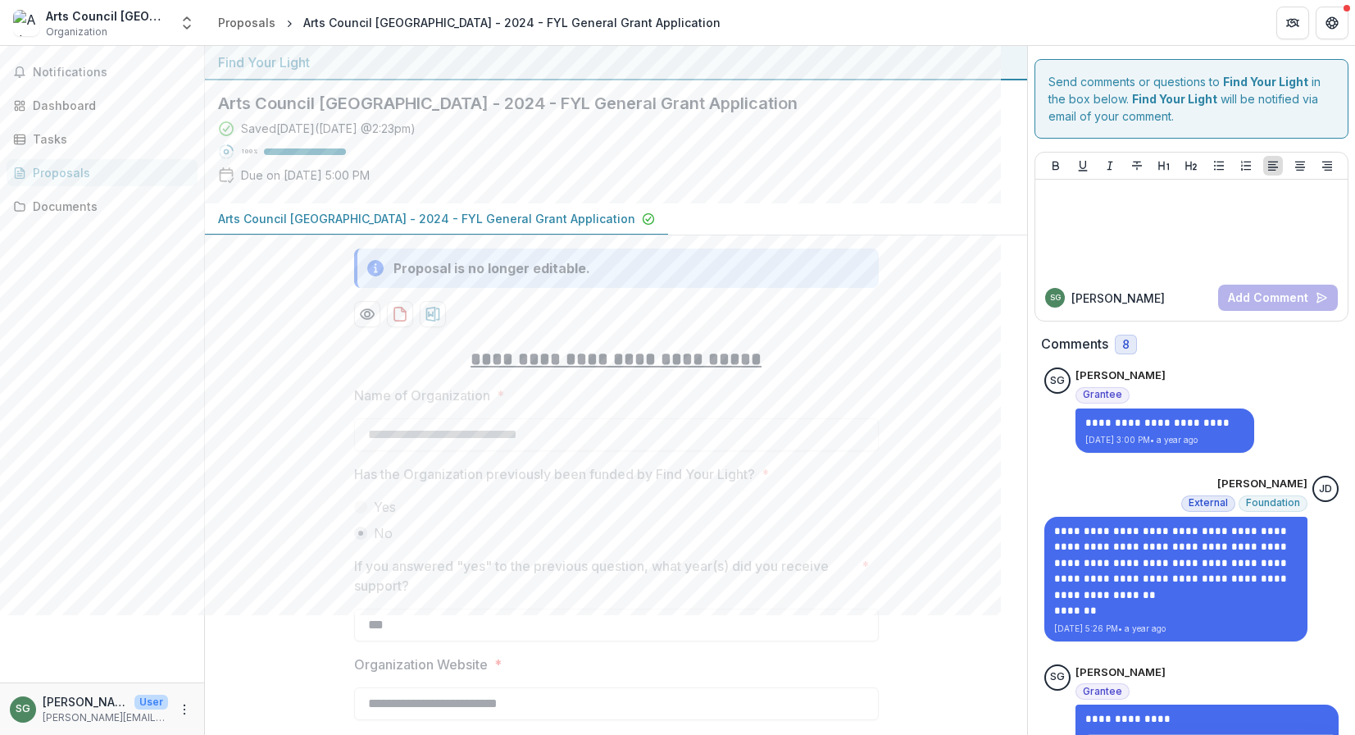
click at [476, 218] on p "Arts Council [GEOGRAPHIC_DATA] - 2024 - FYL General Grant Application" at bounding box center [426, 218] width 417 height 17
click at [259, 63] on div "Find Your Light" at bounding box center [616, 62] width 796 height 20
click at [59, 210] on div "Documents" at bounding box center [109, 206] width 152 height 17
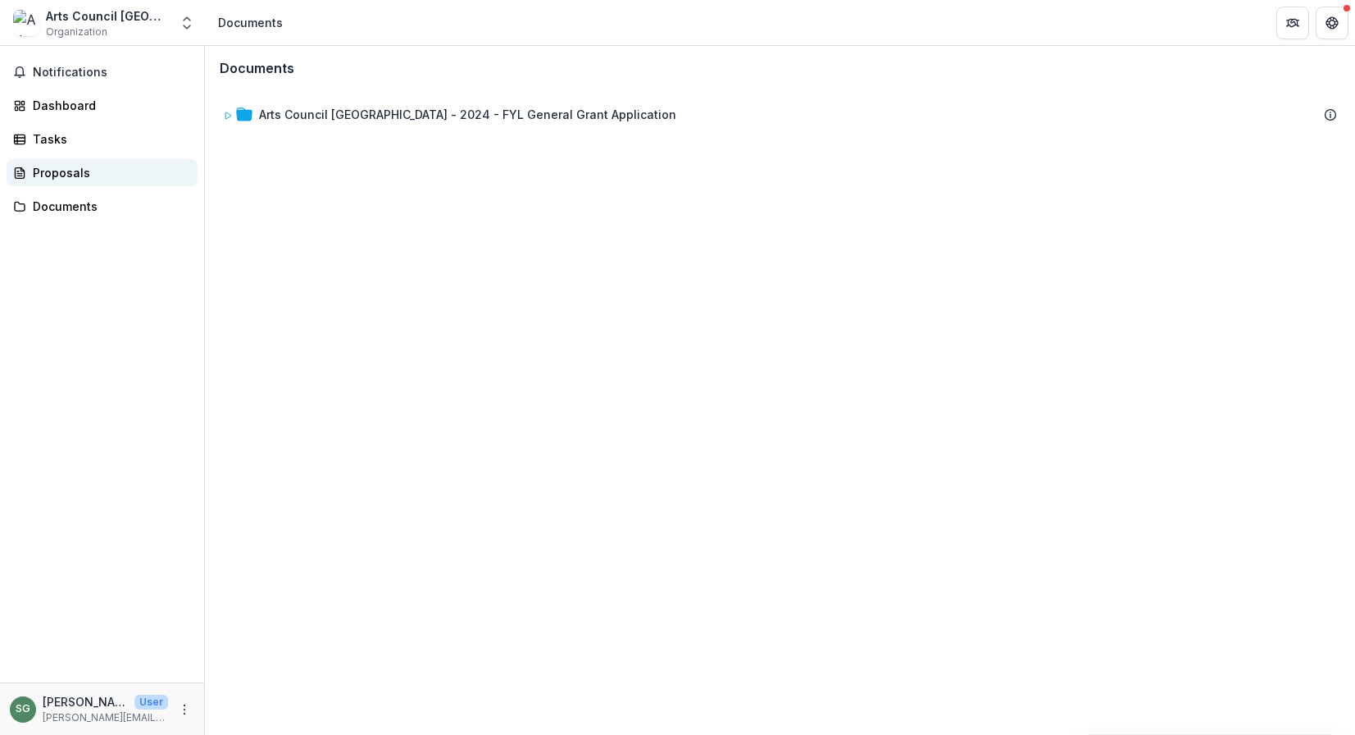
click at [59, 179] on div "Proposals" at bounding box center [109, 172] width 152 height 17
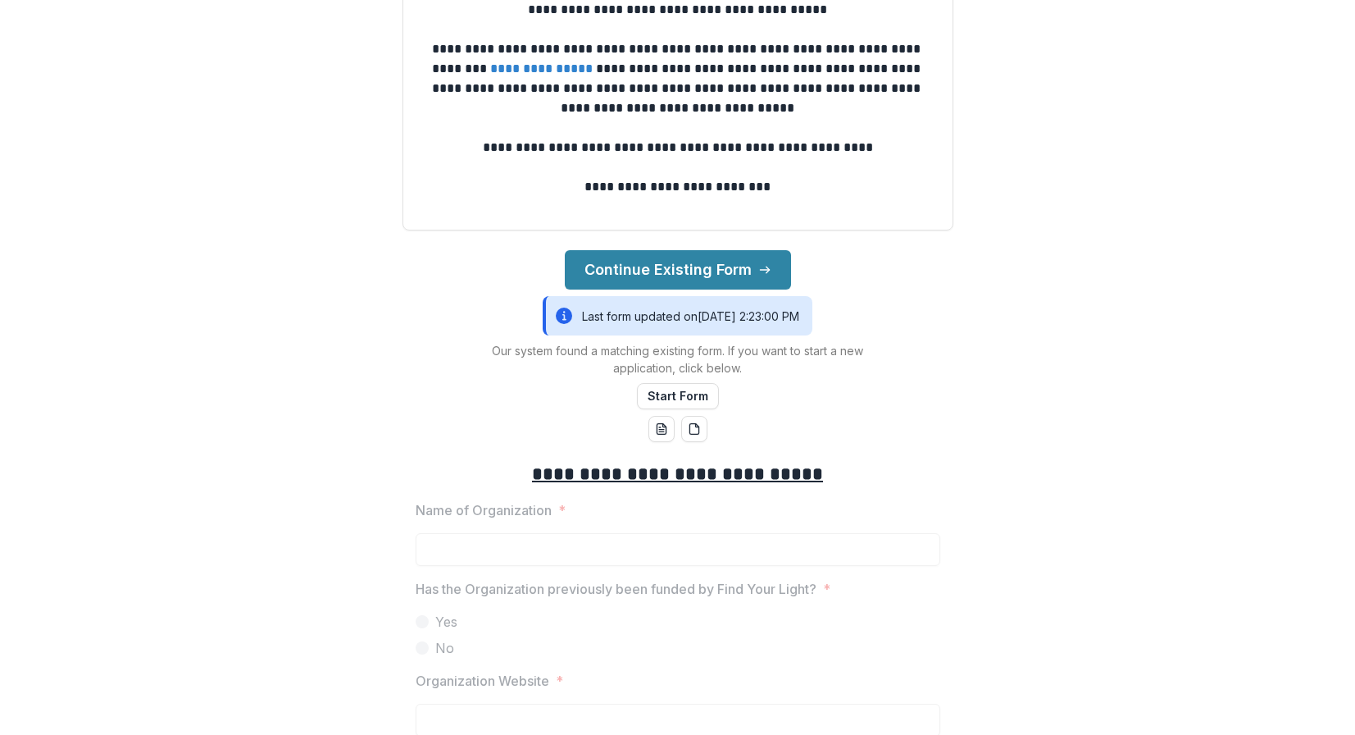
scroll to position [127, 0]
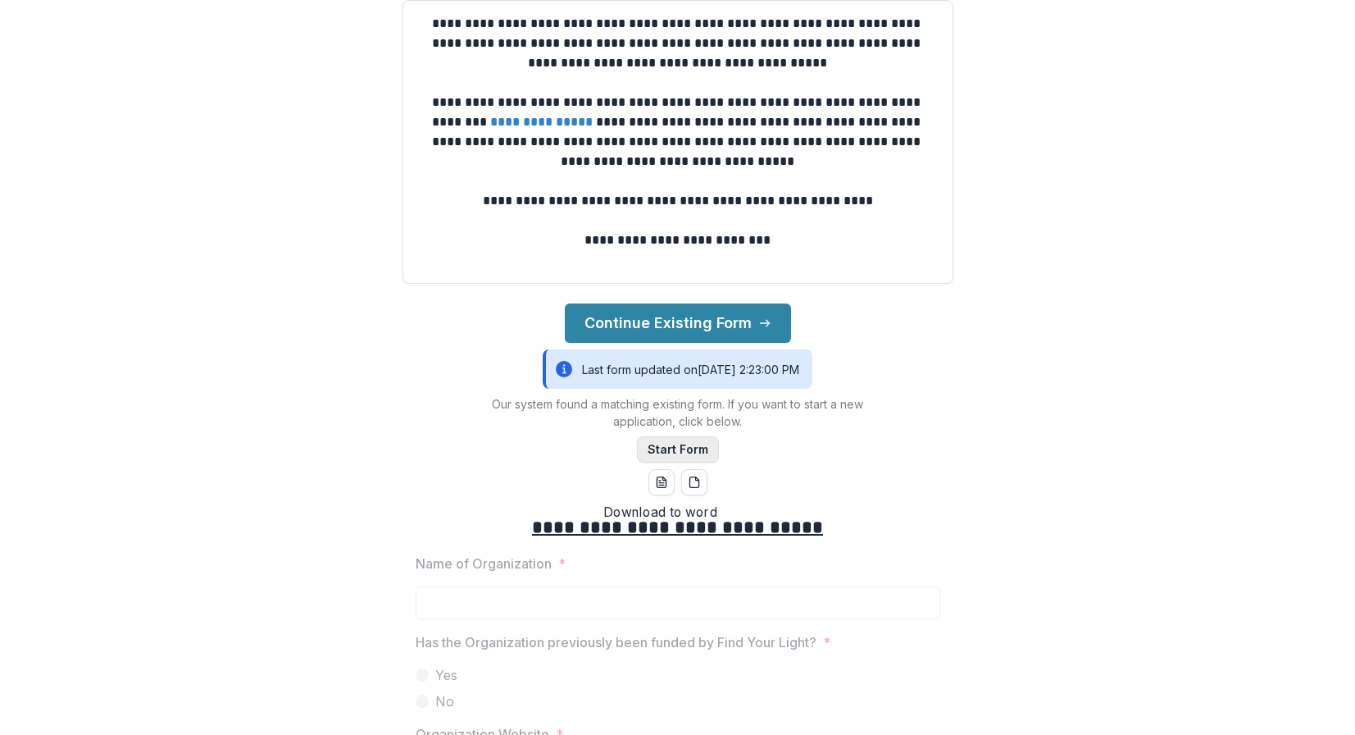
click at [672, 445] on button "Start Form" at bounding box center [678, 449] width 82 height 26
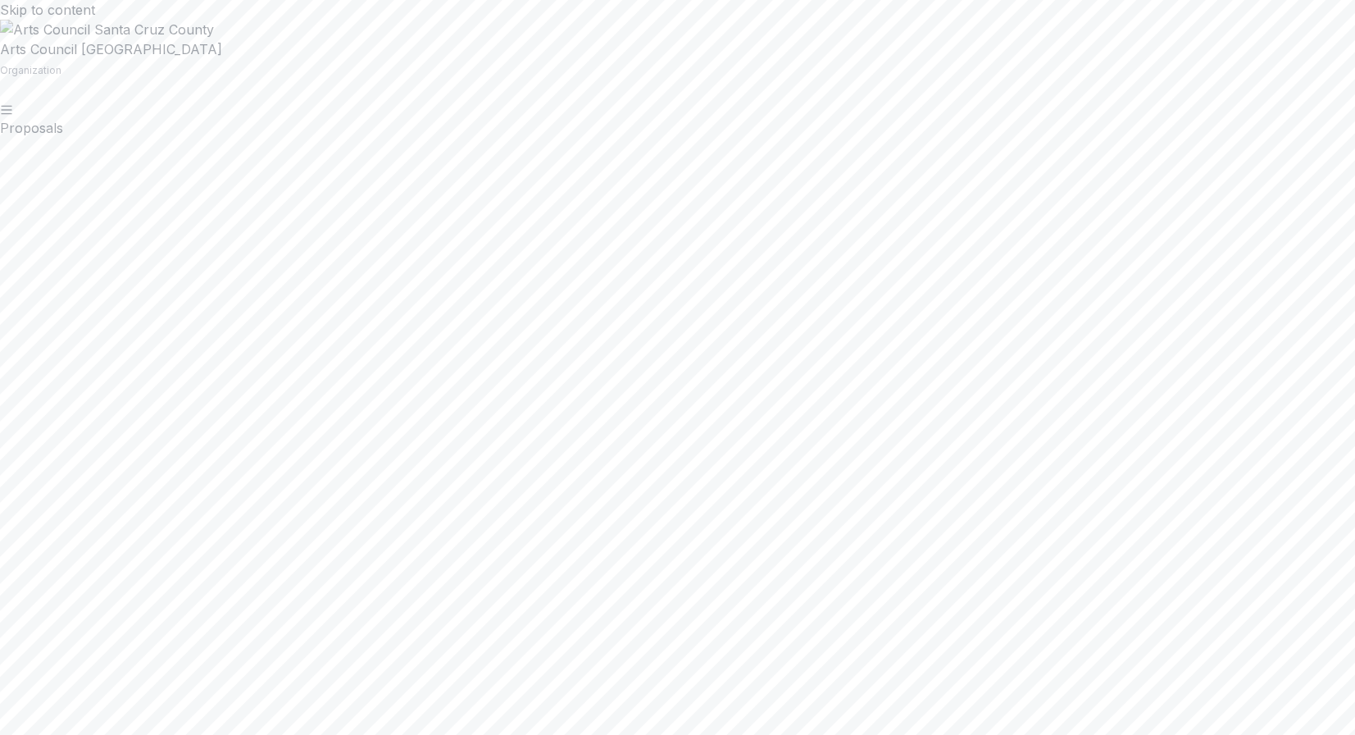
scroll to position [229, 0]
type input "**********"
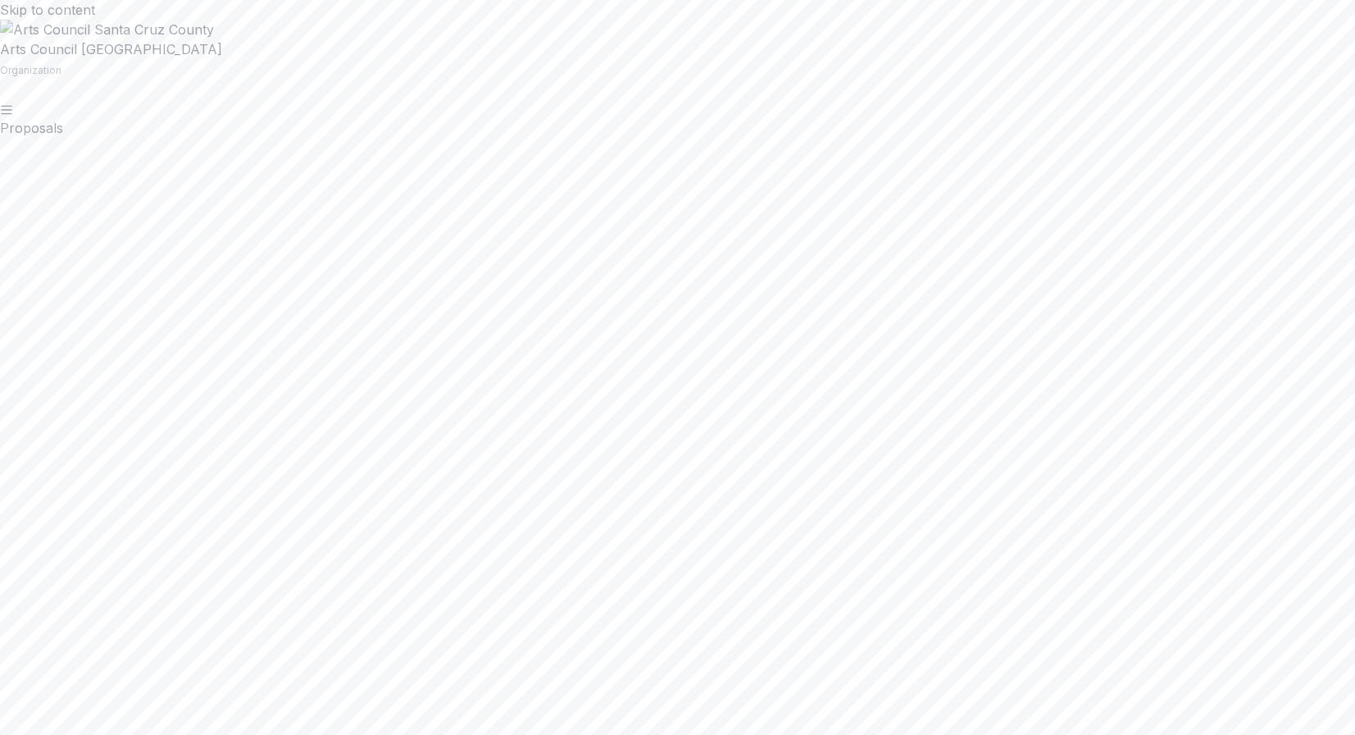
paste input "**********"
type input "**********"
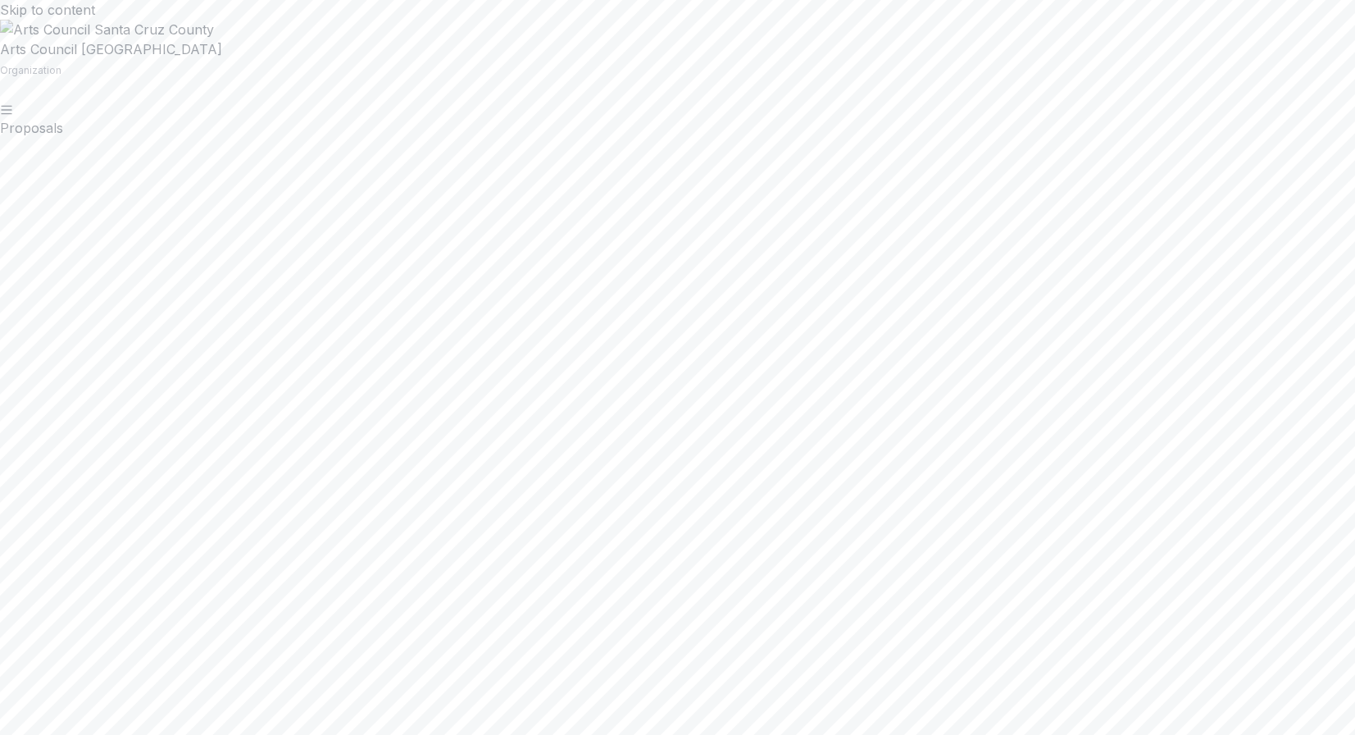
scroll to position [854, 0]
type input "**"
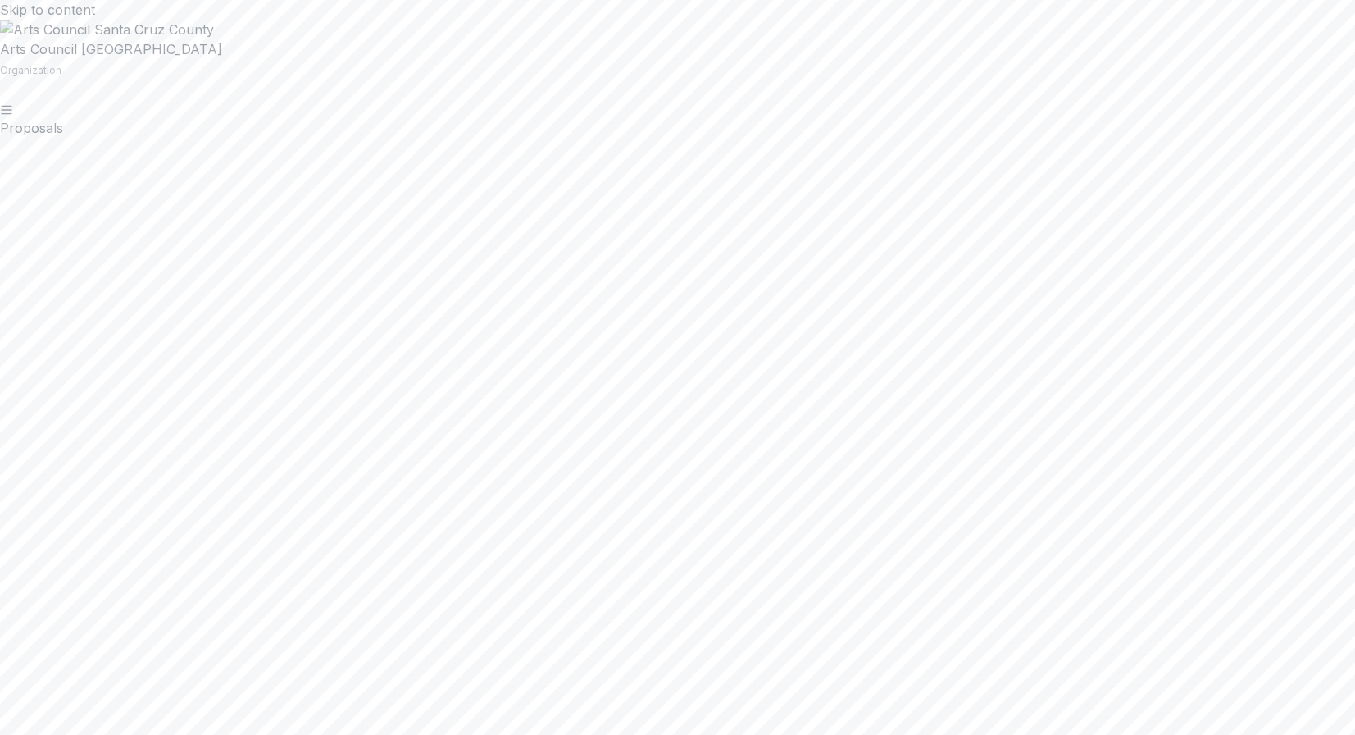
scroll to position [1053, 0]
type input "**"
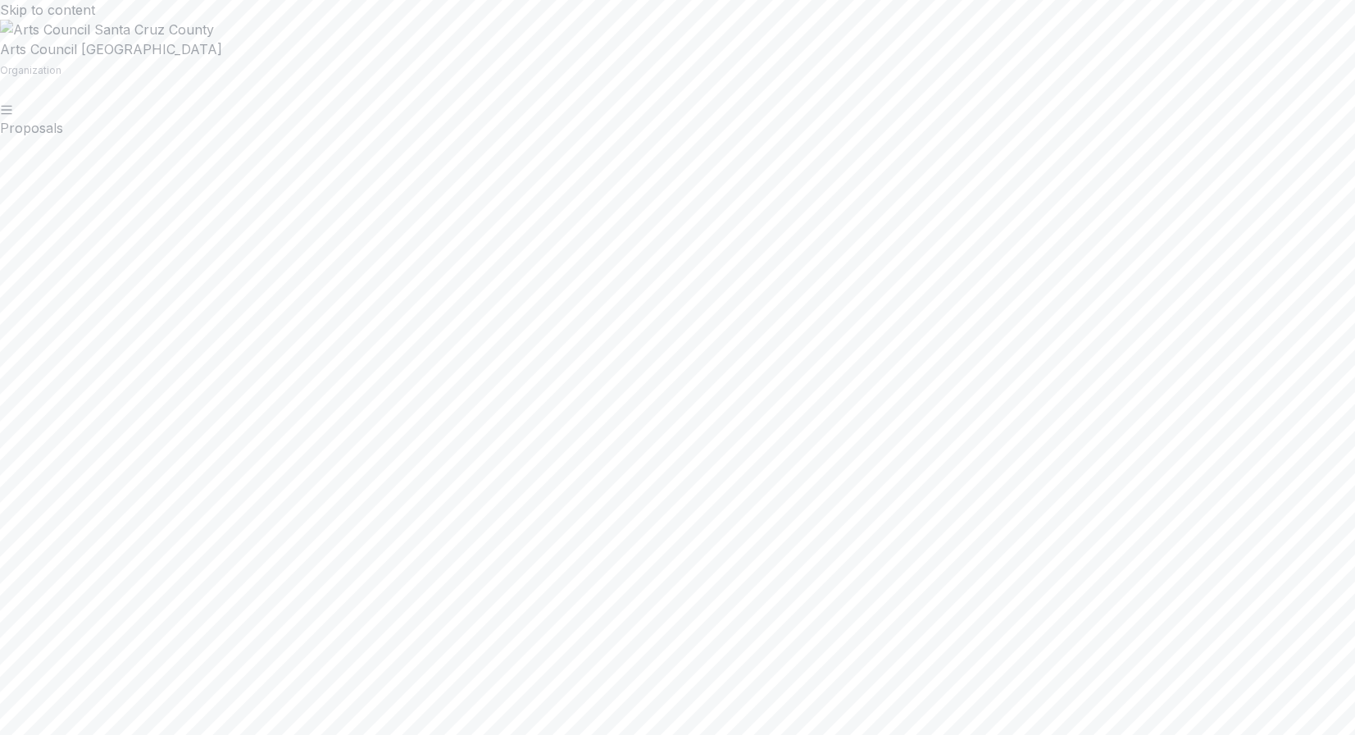
type input "****"
type input "******"
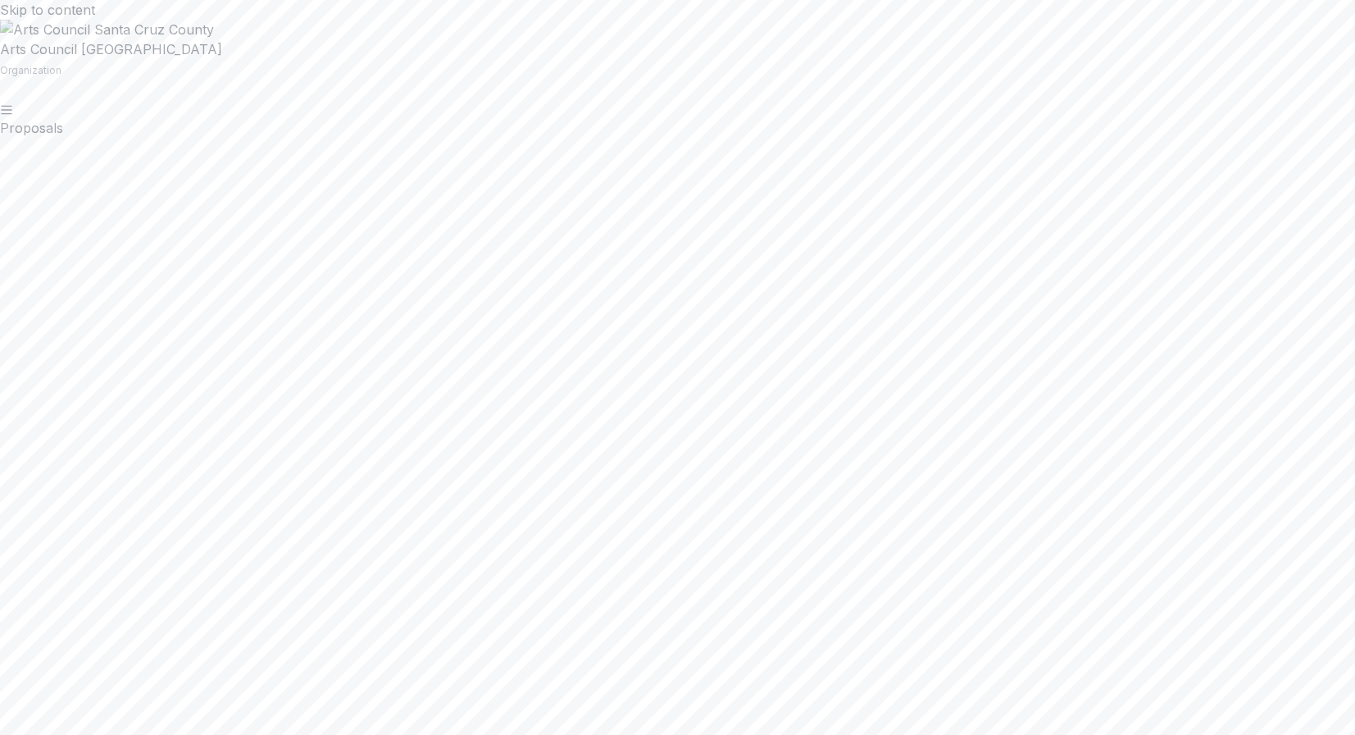
type input "**********"
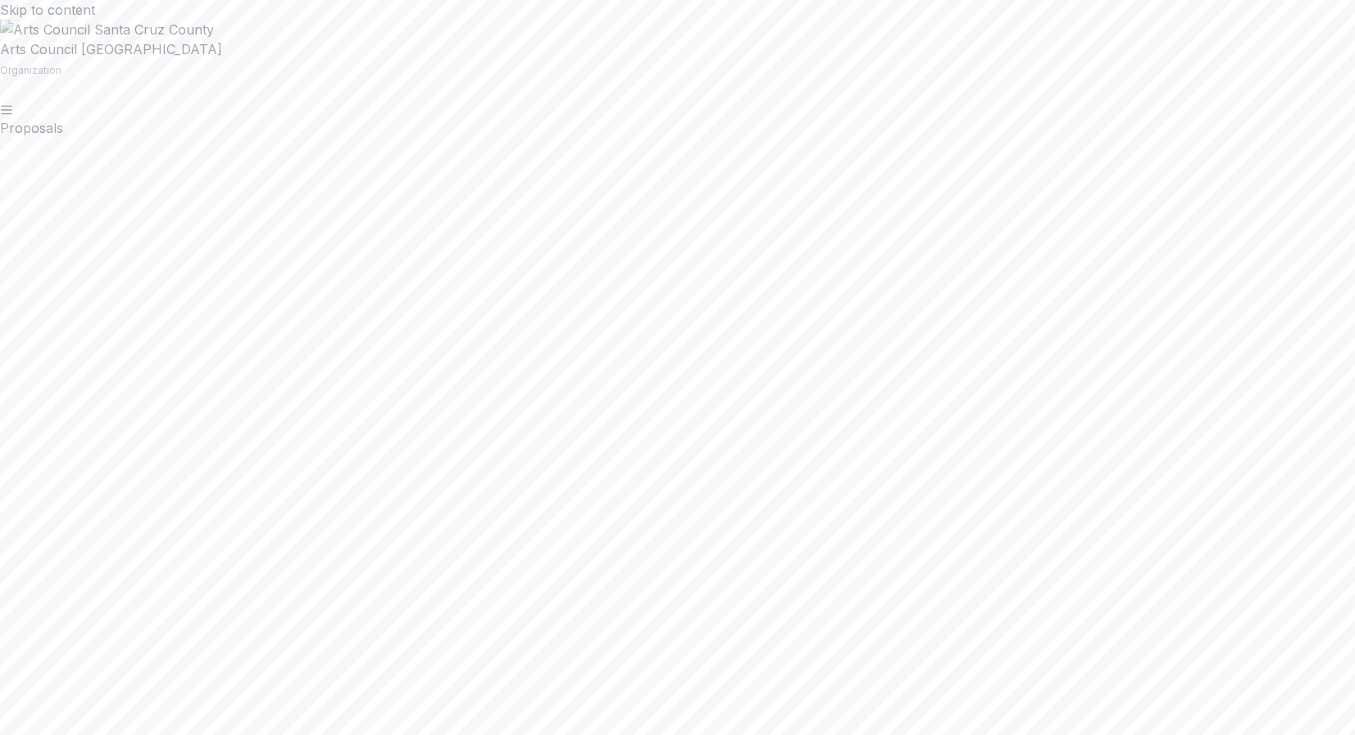
type input "**********"
